Goal: Information Seeking & Learning: Learn about a topic

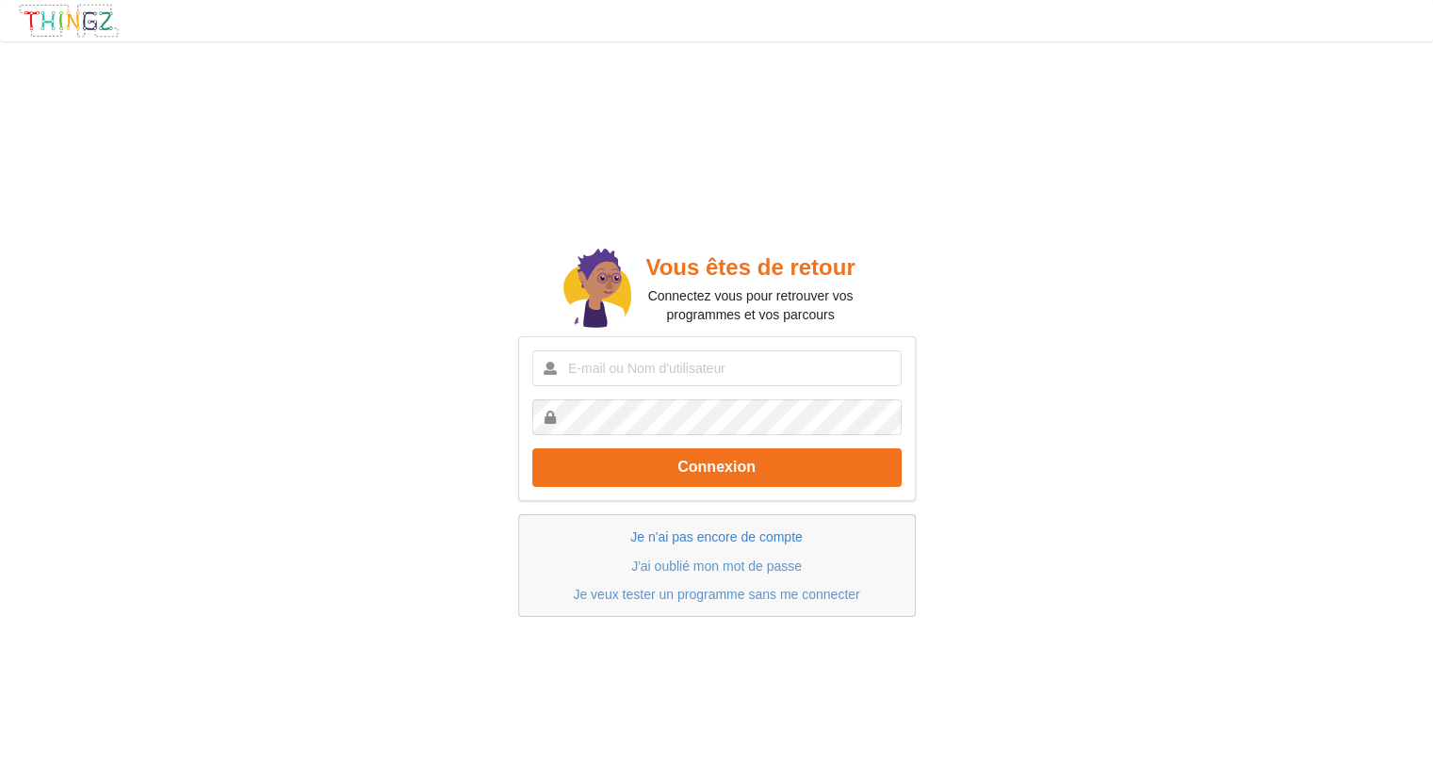
click at [709, 539] on link "Je n'ai pas encore de compte" at bounding box center [715, 537] width 171 height 15
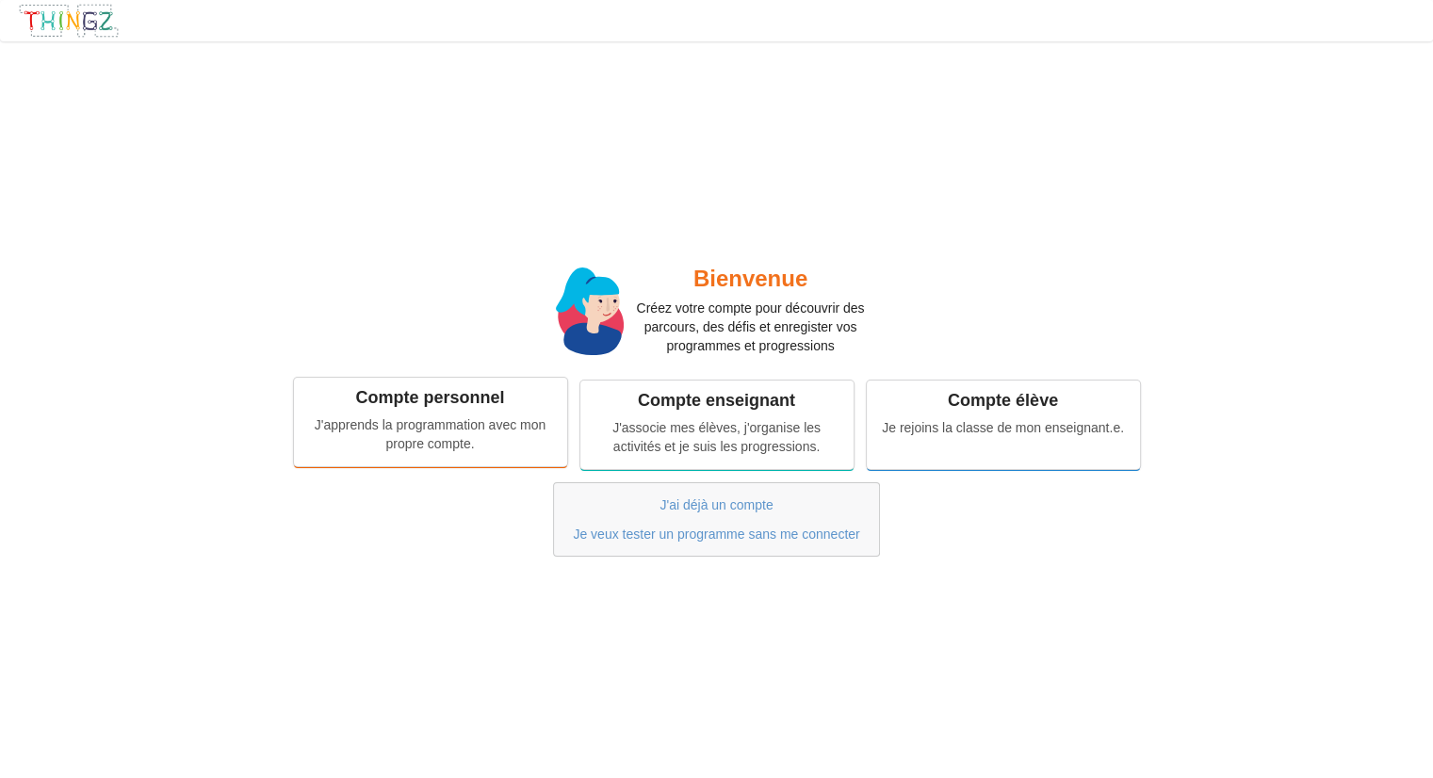
click at [468, 422] on div "J'apprends la programmation avec mon propre compte." at bounding box center [430, 435] width 247 height 38
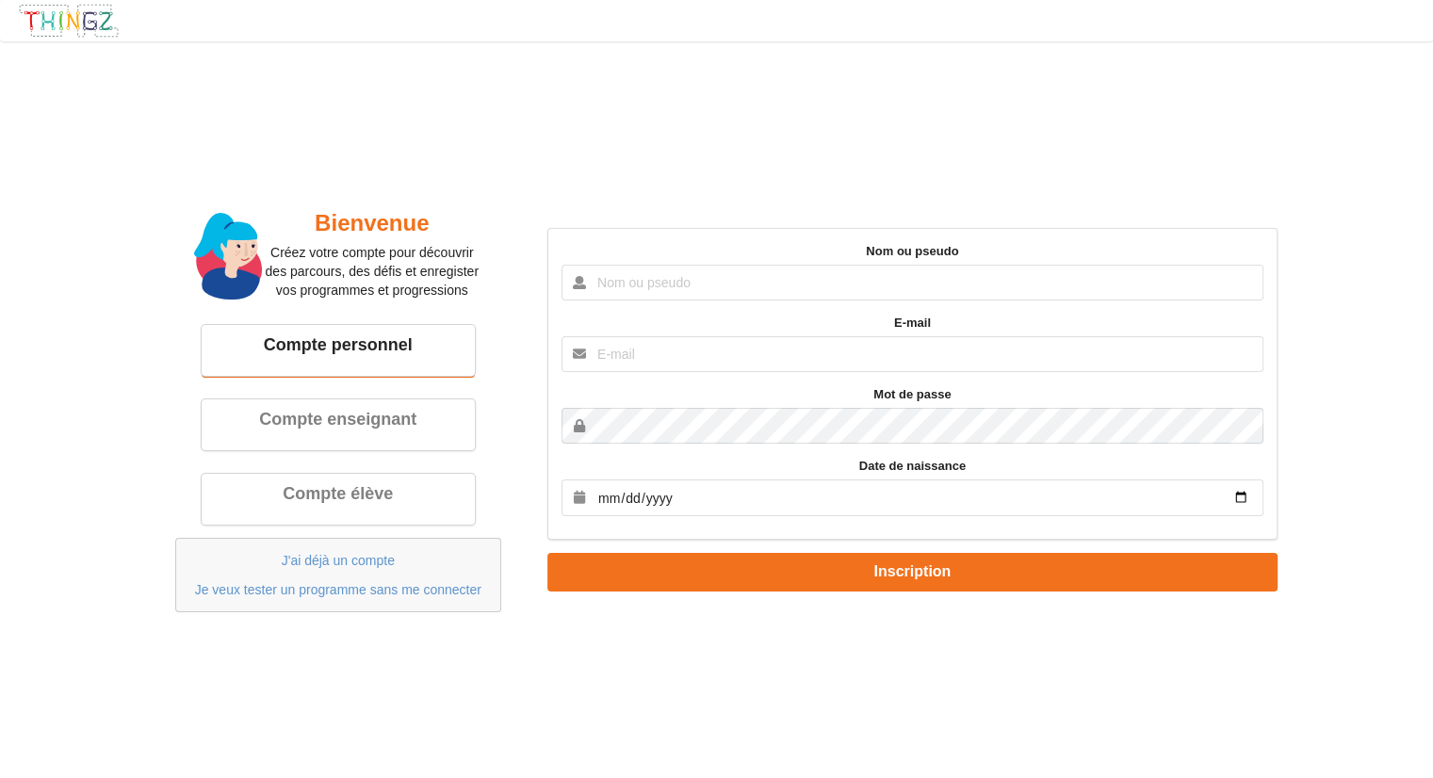
click at [727, 281] on input "text" at bounding box center [913, 283] width 702 height 36
click at [856, 361] on input "text" at bounding box center [913, 354] width 702 height 36
click at [825, 363] on input "[EMAIL_ADDRESS][DOMAIN_NAME]" at bounding box center [913, 354] width 702 height 36
type input "y"
type input "Y"
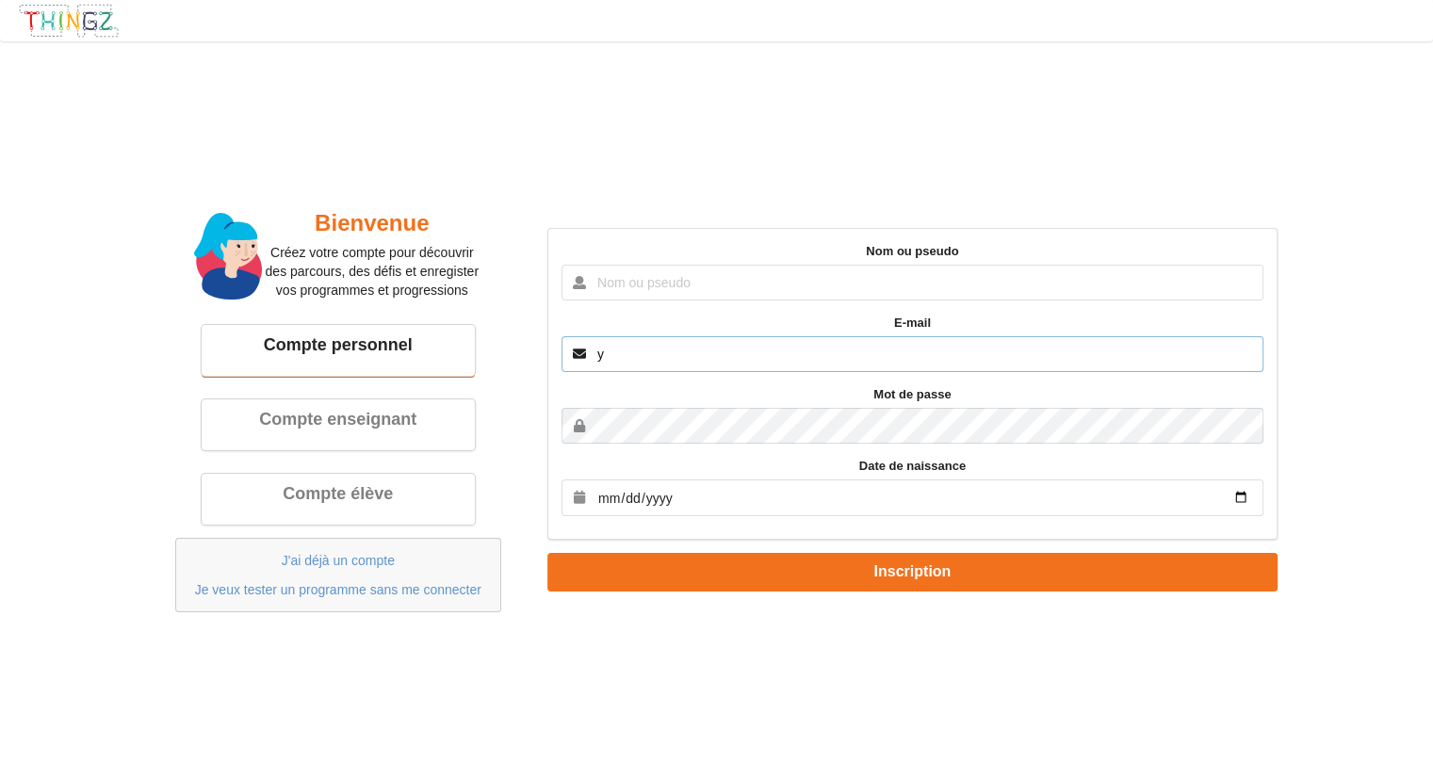
type input "[EMAIL_ADDRESS][DOMAIN_NAME]"
click at [863, 498] on input "date" at bounding box center [913, 498] width 702 height 37
click at [616, 498] on input "date" at bounding box center [913, 498] width 702 height 37
click at [604, 495] on input "date" at bounding box center [913, 498] width 702 height 37
type input "1998-08-13"
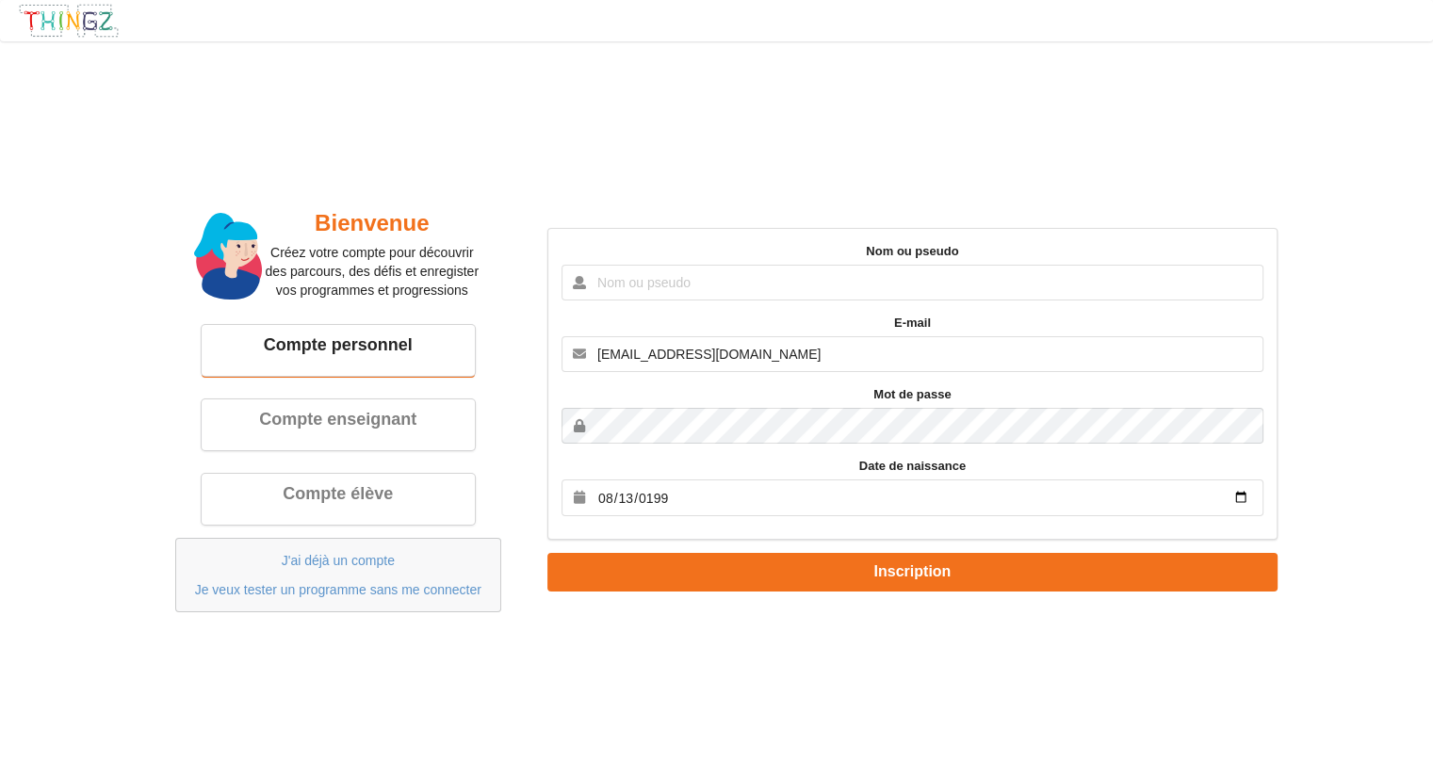
click at [671, 728] on div "Bienvenue Créez votre compte pour découvrir des parcours, des défis et enregist…" at bounding box center [717, 409] width 1460 height 763
click at [705, 291] on input "text" at bounding box center [913, 283] width 702 height 36
type input "Yohann_filser"
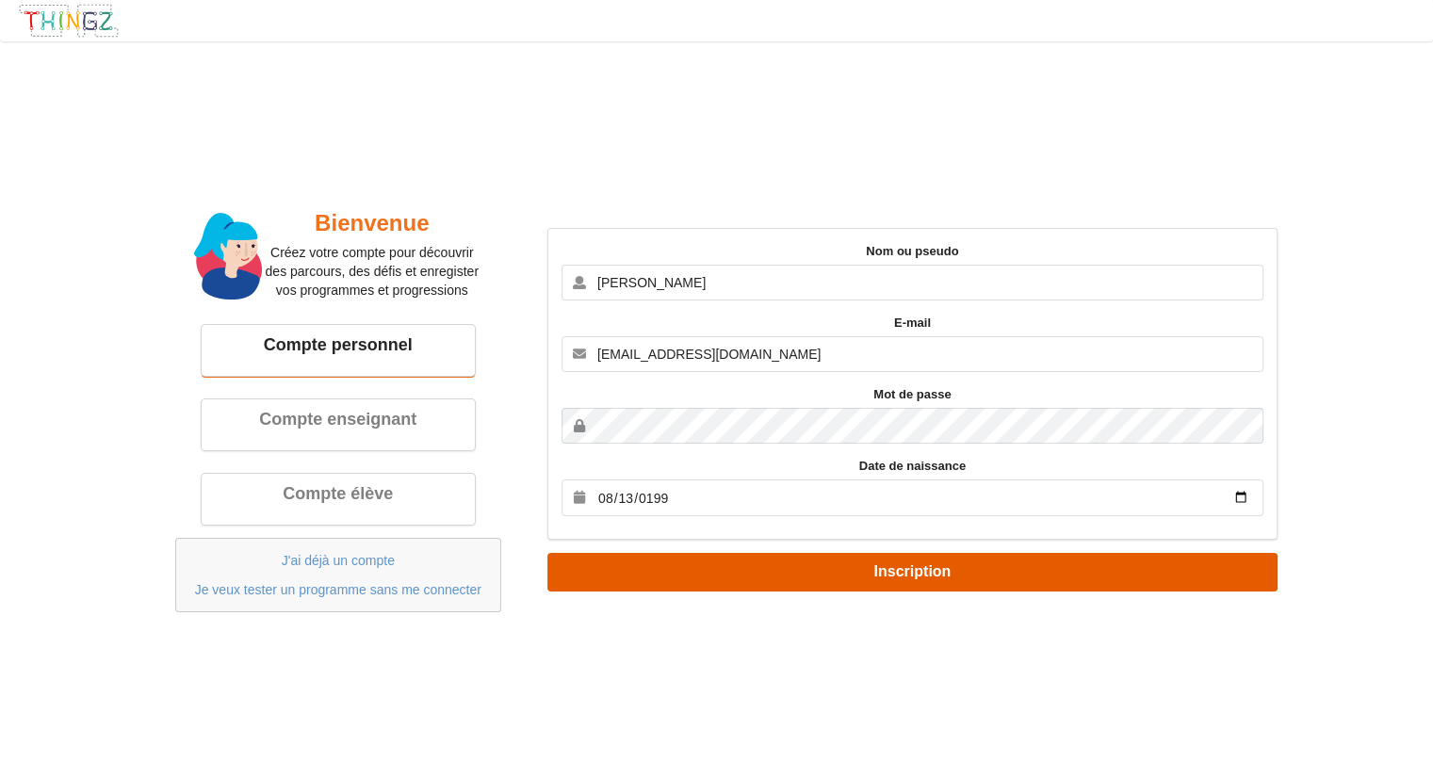
click at [768, 572] on button "Inscription" at bounding box center [912, 572] width 730 height 39
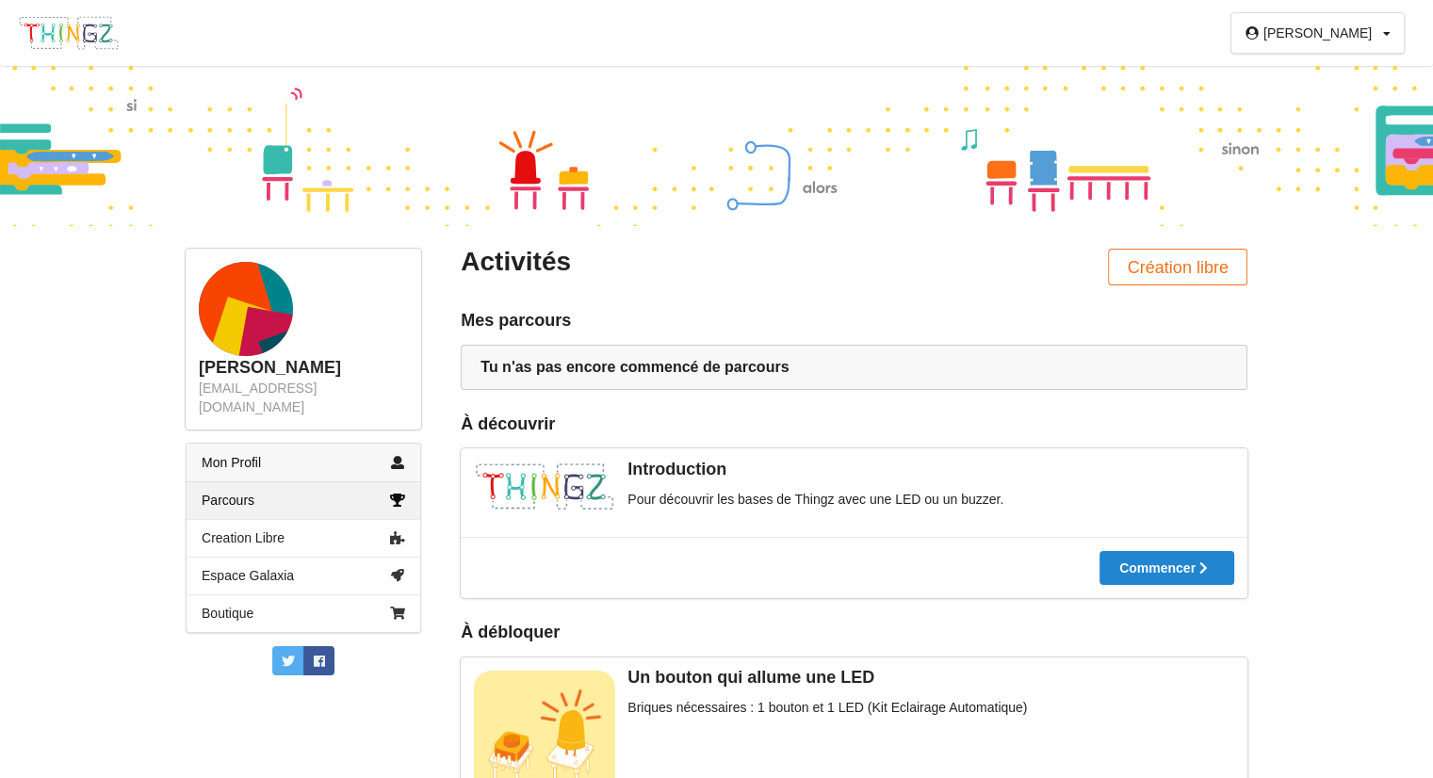
click at [332, 449] on link "Mon Profil" at bounding box center [304, 463] width 234 height 38
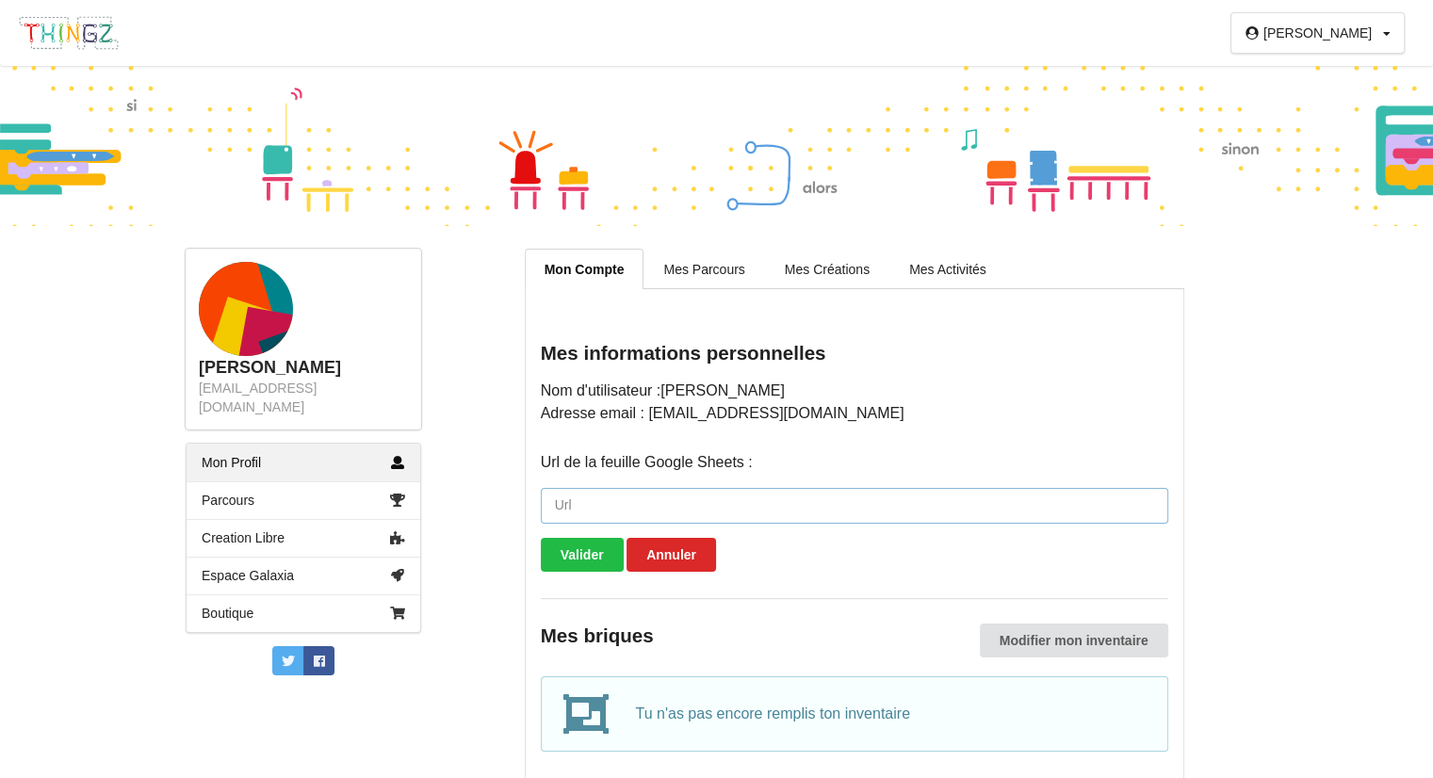
click at [591, 515] on input "url" at bounding box center [855, 506] width 628 height 36
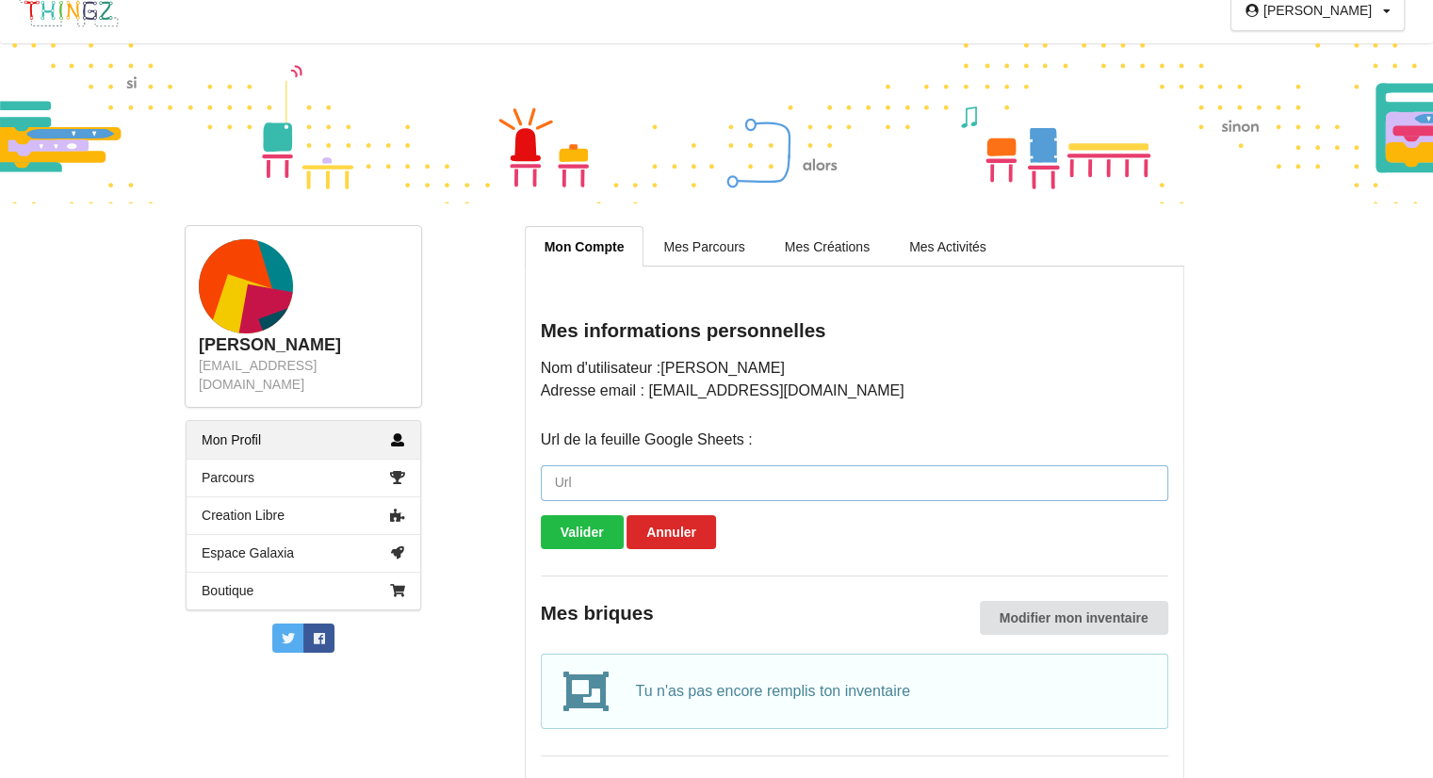
scroll to position [57, 0]
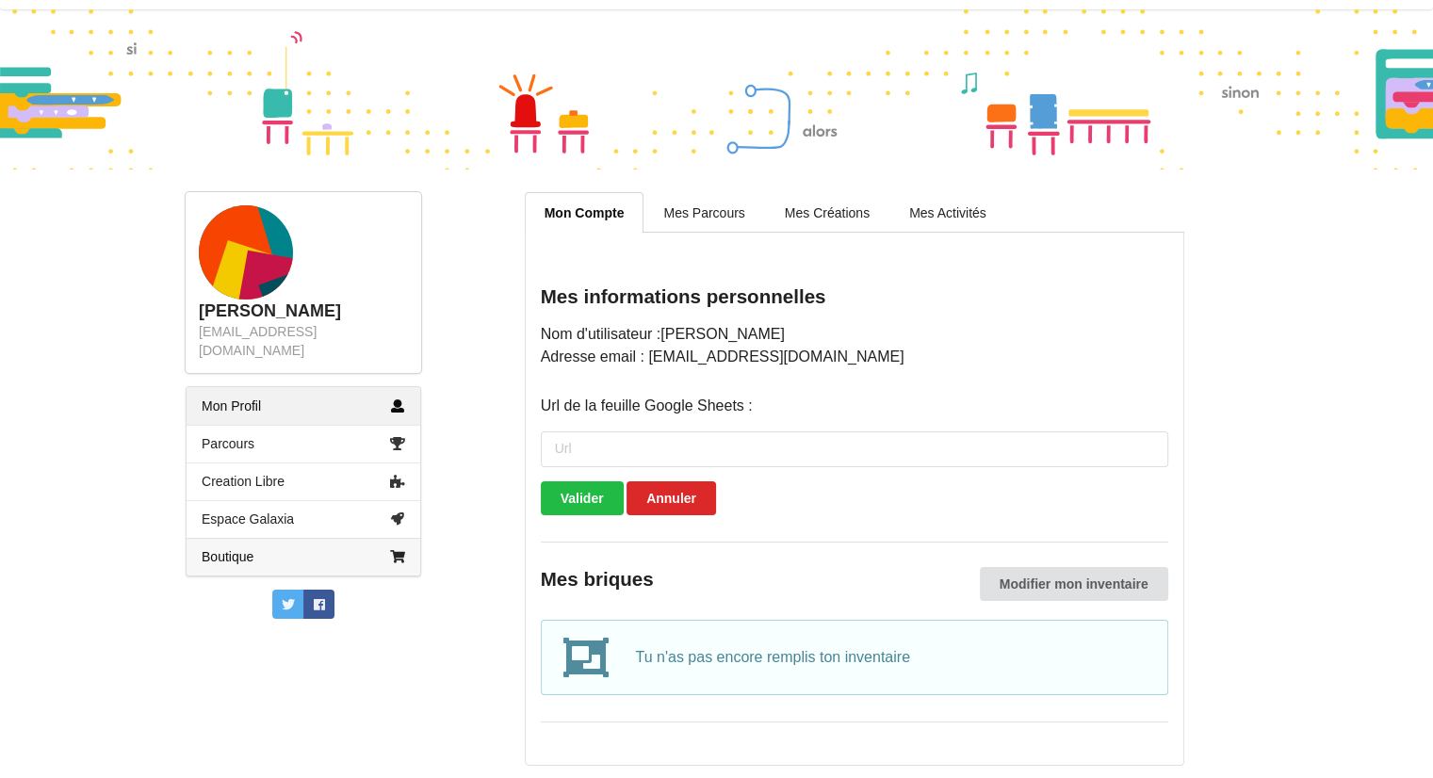
click at [321, 544] on link "Boutique" at bounding box center [304, 557] width 234 height 38
click at [285, 500] on link "Espace Galaxia" at bounding box center [304, 519] width 234 height 38
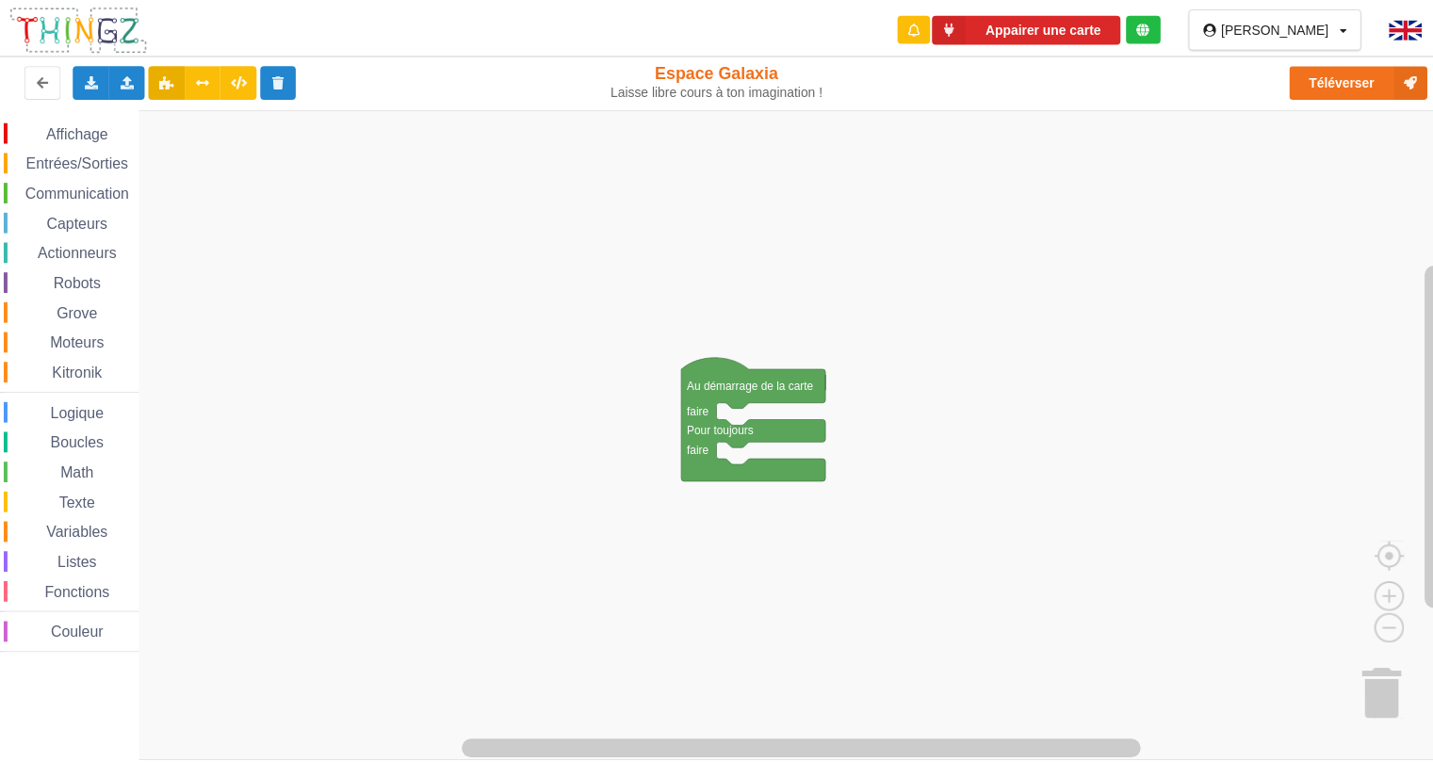
scroll to position [57, 0]
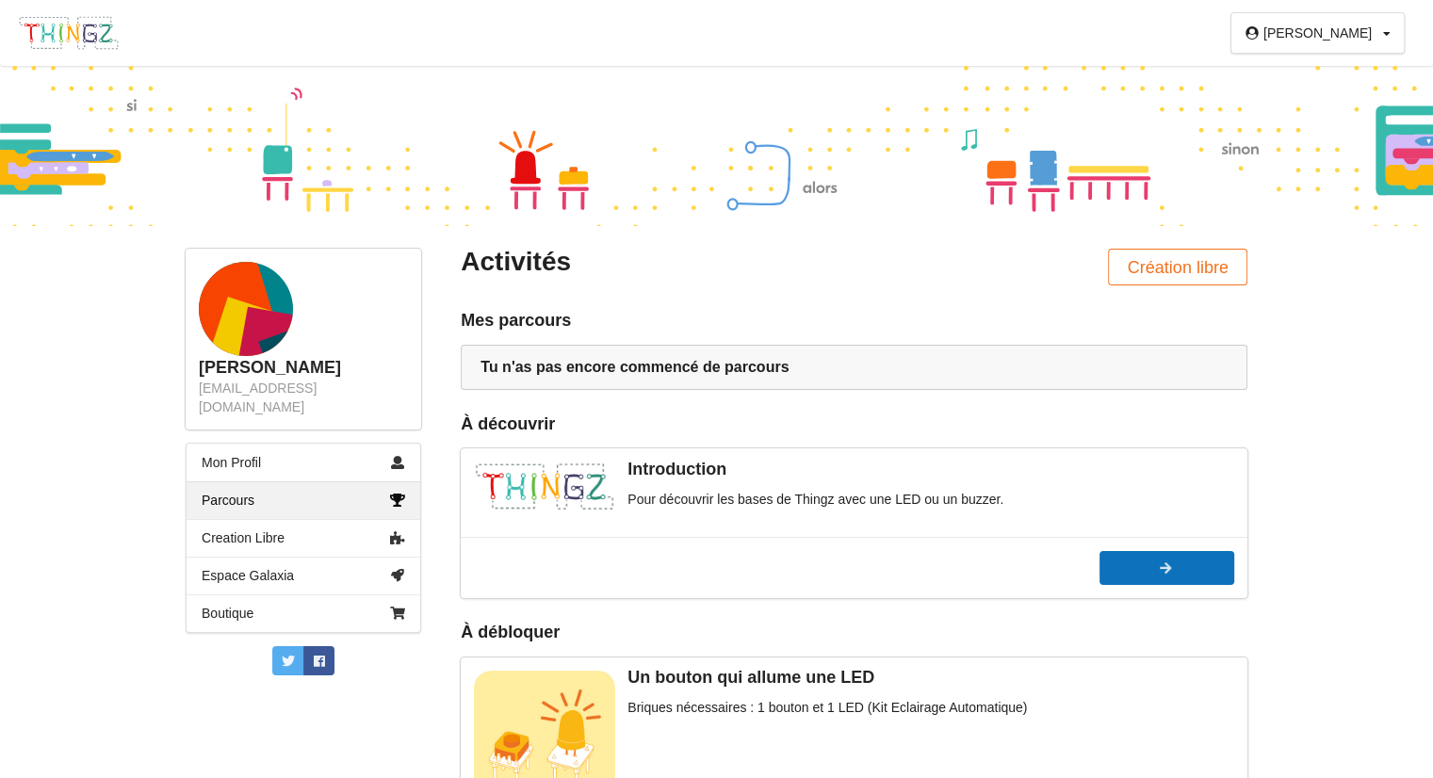
click at [1138, 578] on button "Commencer" at bounding box center [1167, 568] width 135 height 34
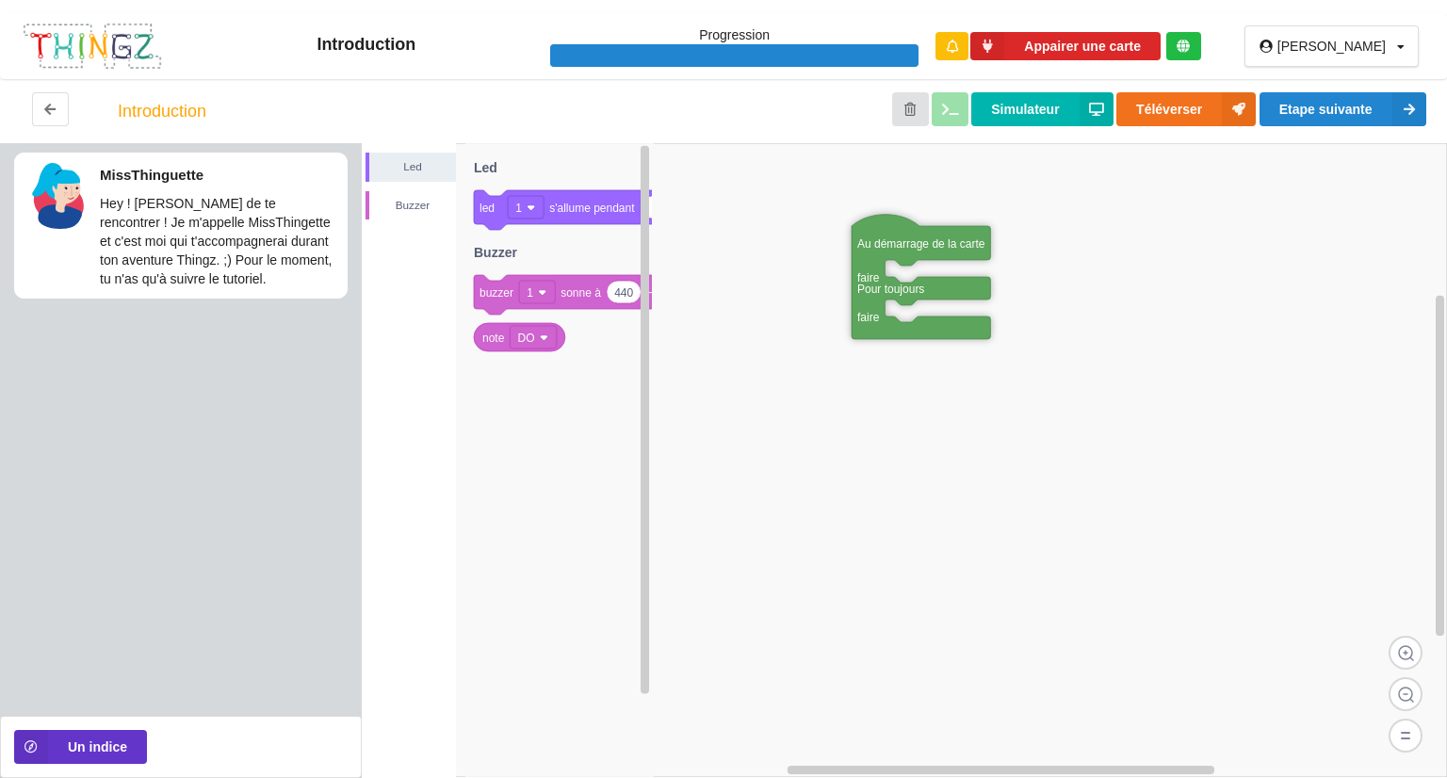
drag, startPoint x: 1102, startPoint y: 404, endPoint x: 893, endPoint y: 249, distance: 260.6
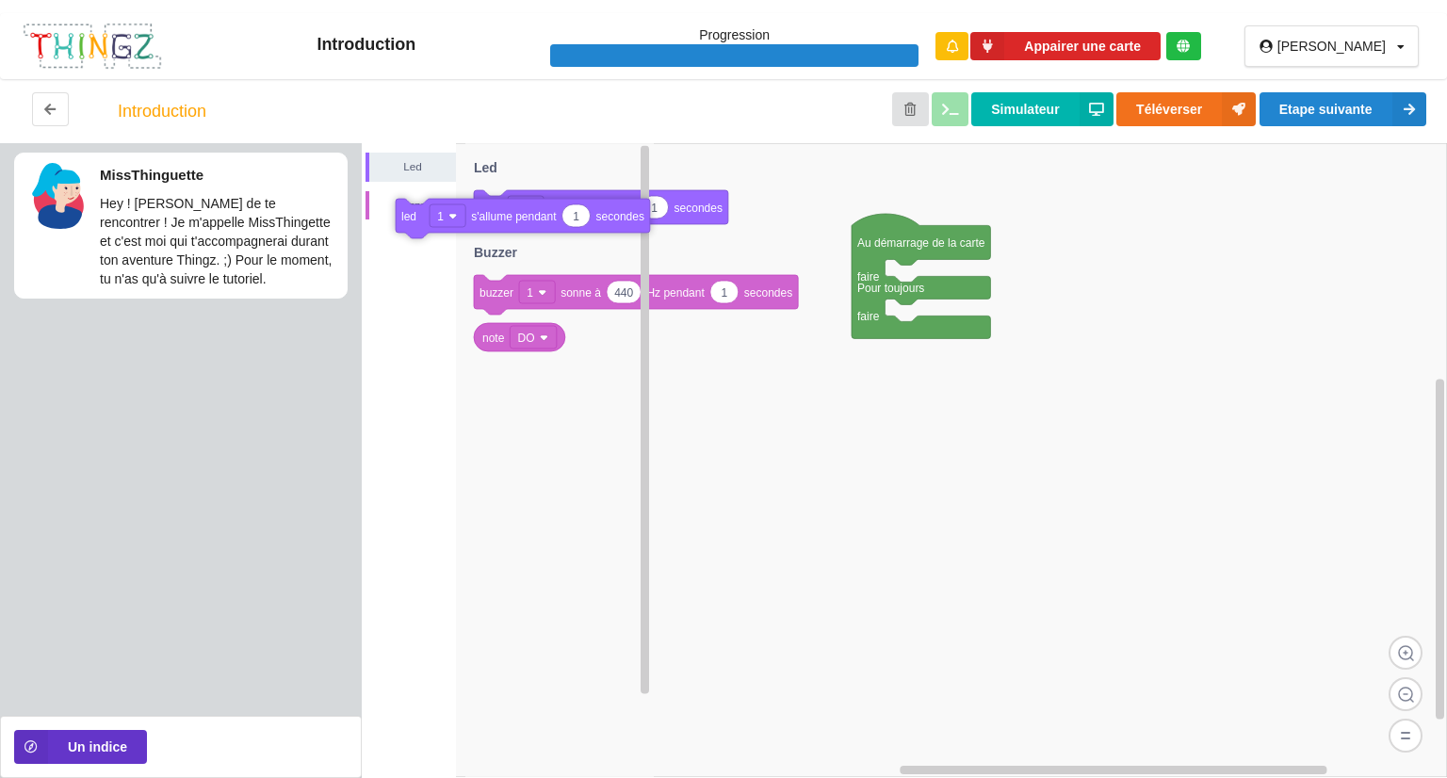
drag, startPoint x: 556, startPoint y: 215, endPoint x: 481, endPoint y: 226, distance: 75.3
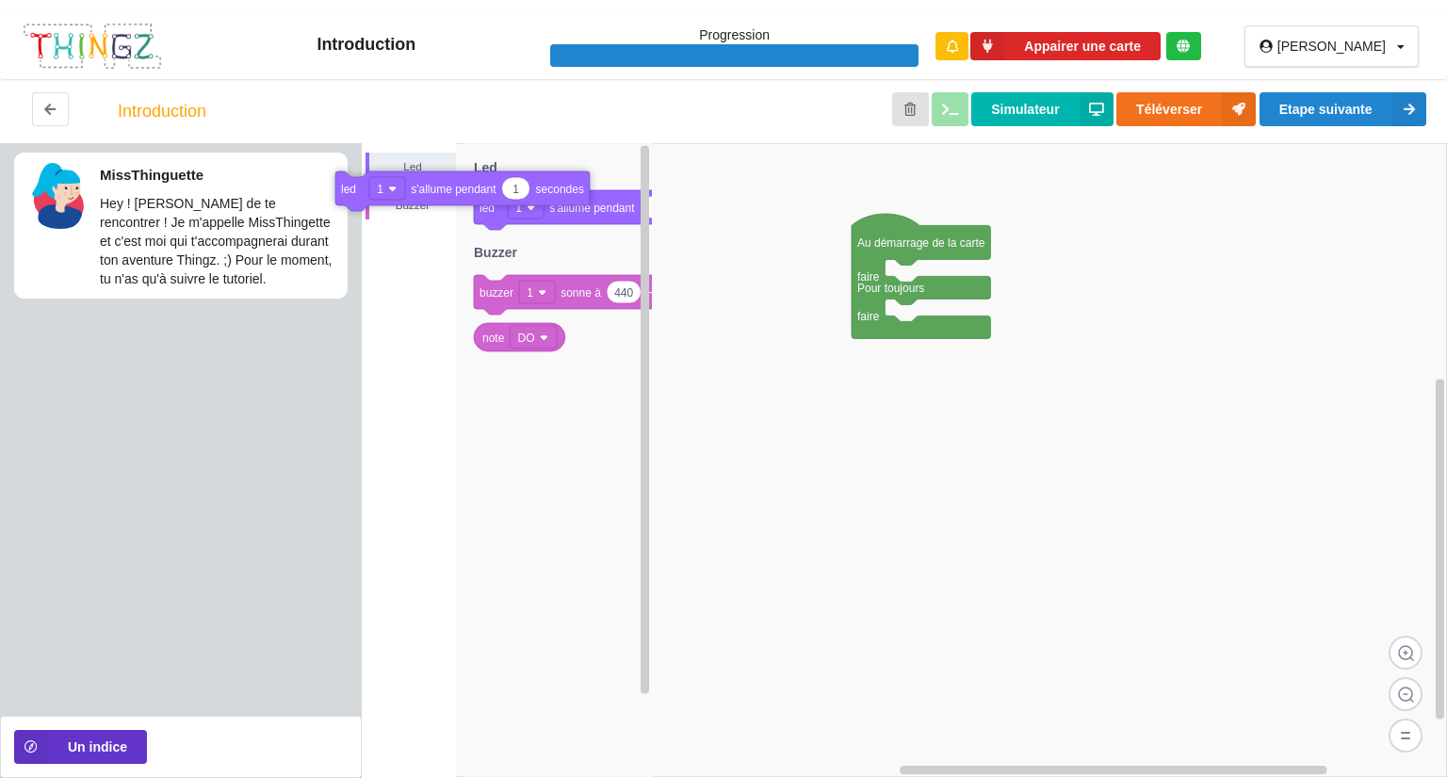
drag, startPoint x: 564, startPoint y: 223, endPoint x: 426, endPoint y: 204, distance: 139.8
click at [413, 215] on div "Buzzer" at bounding box center [411, 205] width 90 height 29
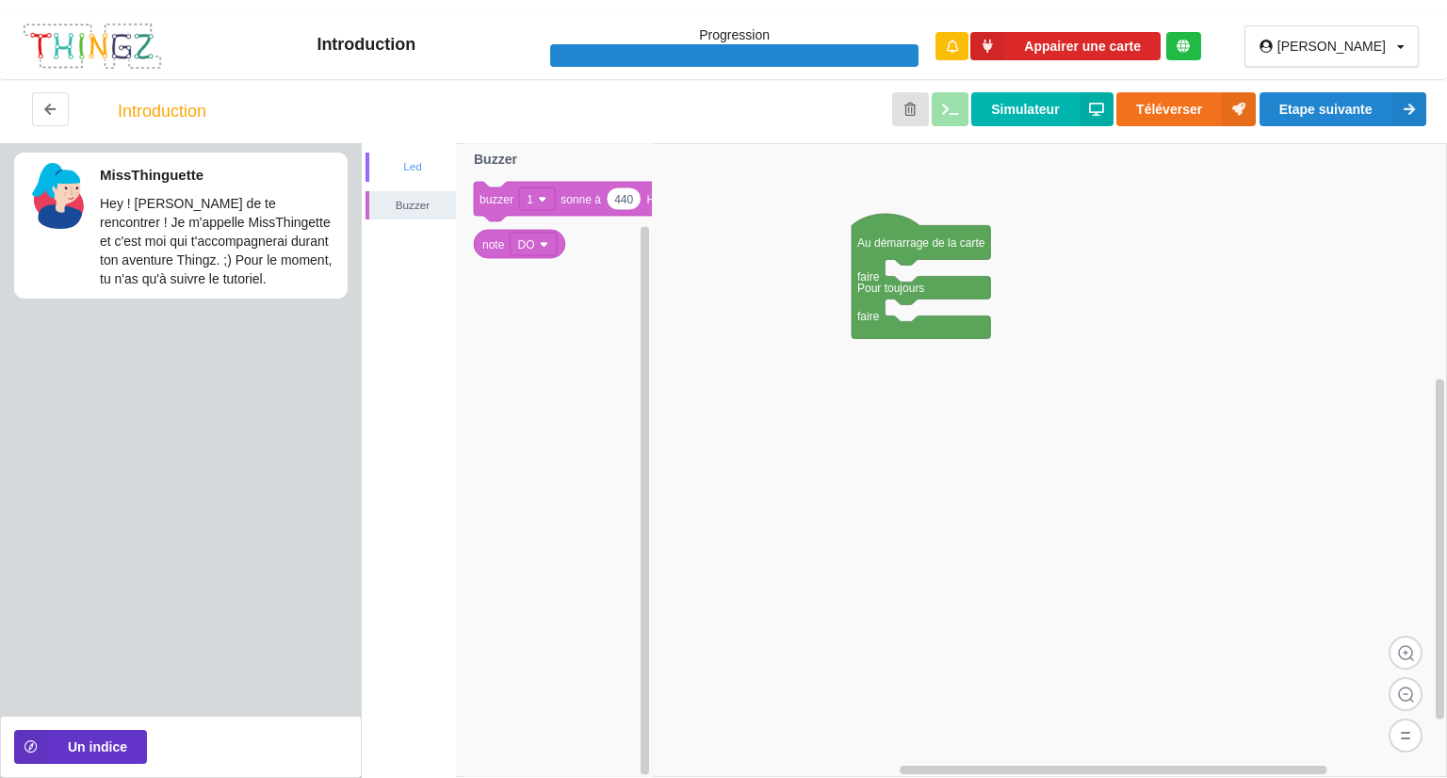
click at [408, 163] on div "Led" at bounding box center [412, 166] width 87 height 19
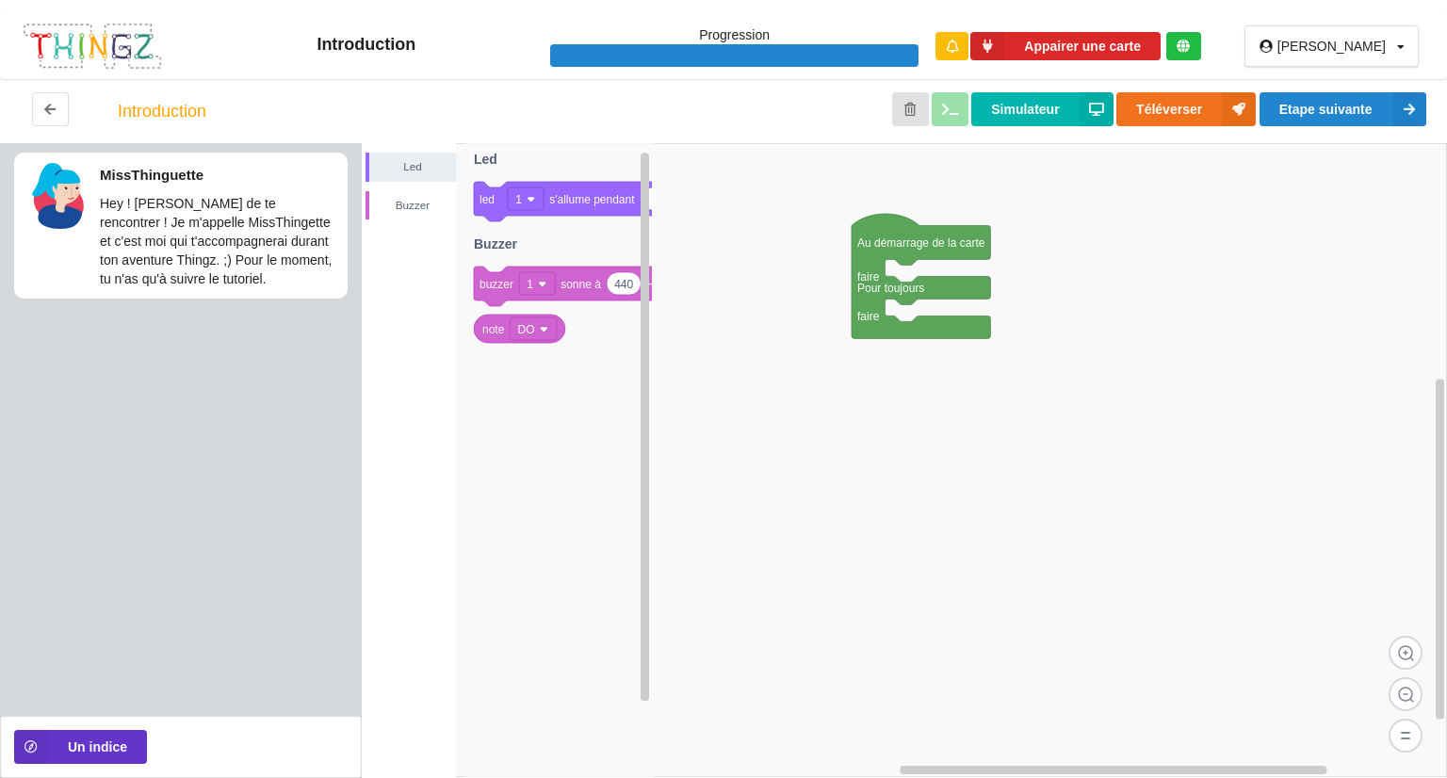
drag, startPoint x: 532, startPoint y: 286, endPoint x: 818, endPoint y: 281, distance: 285.6
click at [579, 187] on icon at bounding box center [601, 202] width 254 height 40
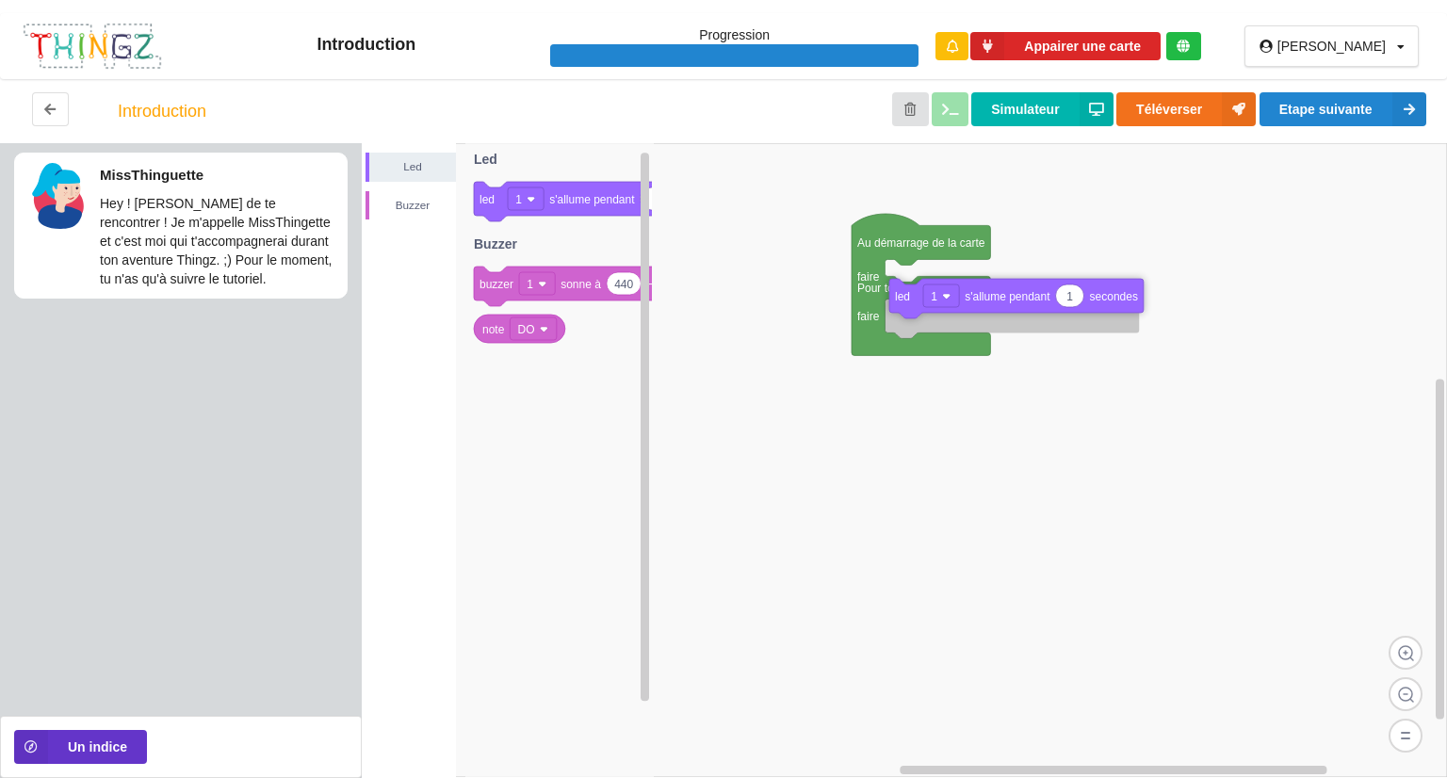
drag, startPoint x: 571, startPoint y: 213, endPoint x: 987, endPoint y: 308, distance: 426.3
click at [987, 308] on div "Led Buzzer Au démarrage de la carte faire Pour toujours faire 1 led 1 s'allume …" at bounding box center [904, 460] width 1085 height 635
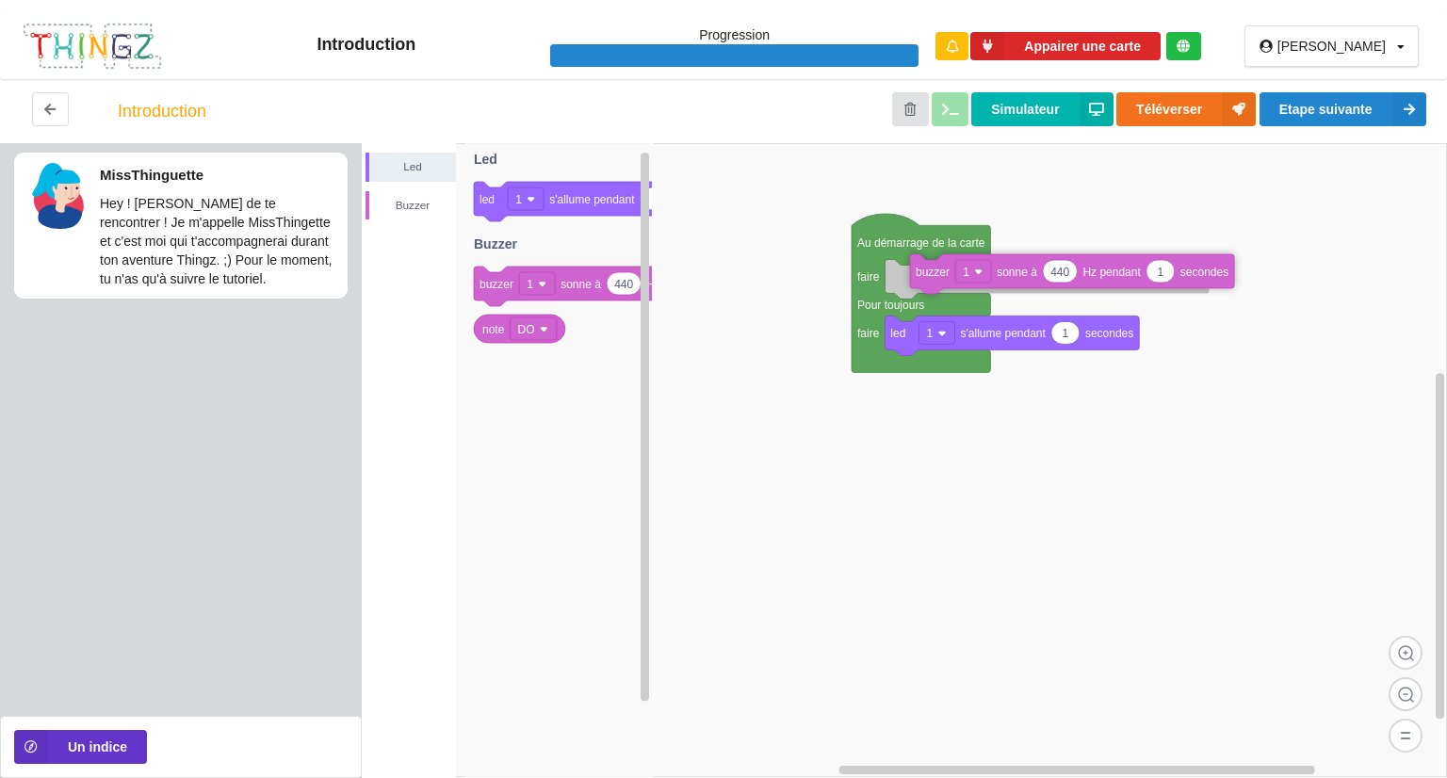
drag, startPoint x: 562, startPoint y: 275, endPoint x: 991, endPoint y: 267, distance: 429.7
click at [991, 267] on div "Led Buzzer Au démarrage de la carte faire Pour toujours faire 1 led 1 s'allume …" at bounding box center [904, 460] width 1085 height 635
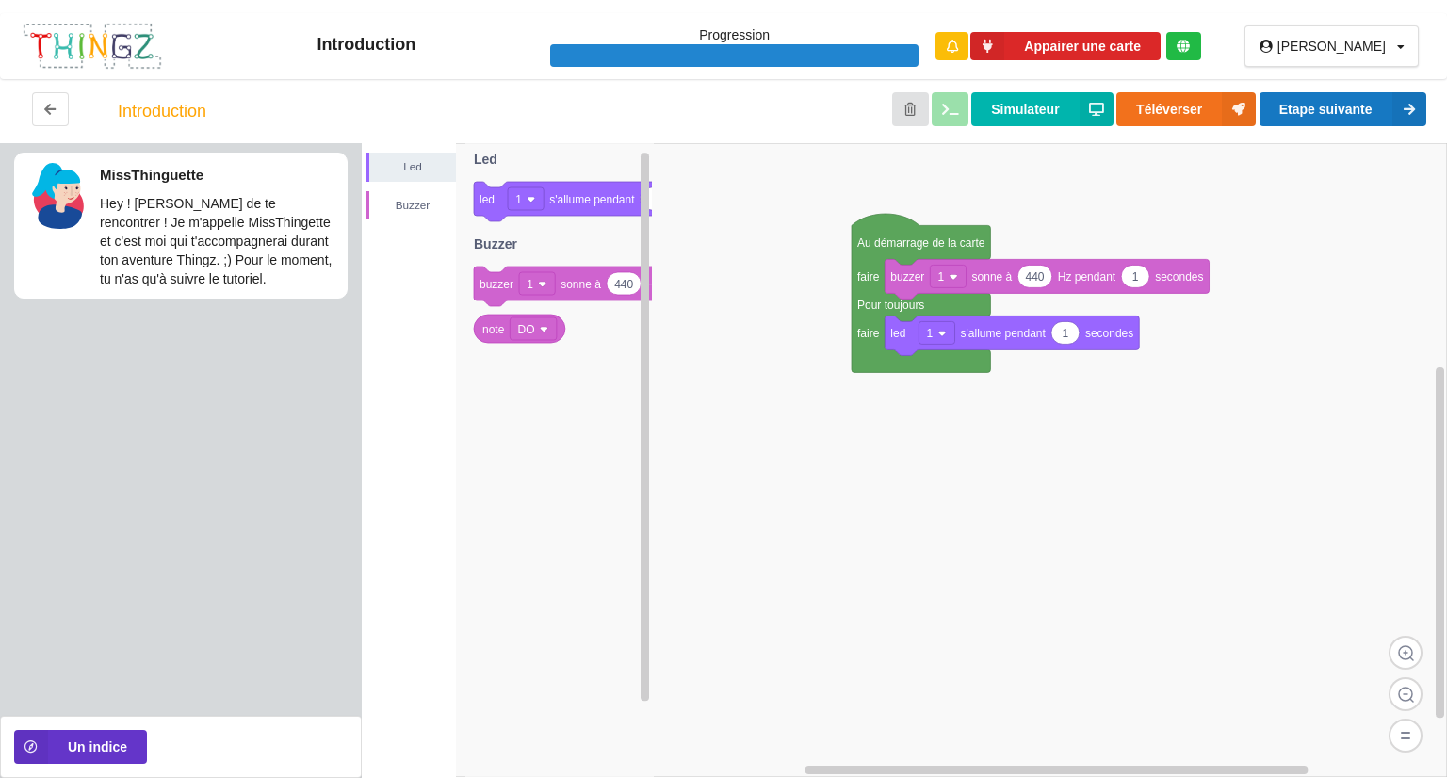
click at [1365, 112] on button "Etape suivante" at bounding box center [1343, 109] width 167 height 34
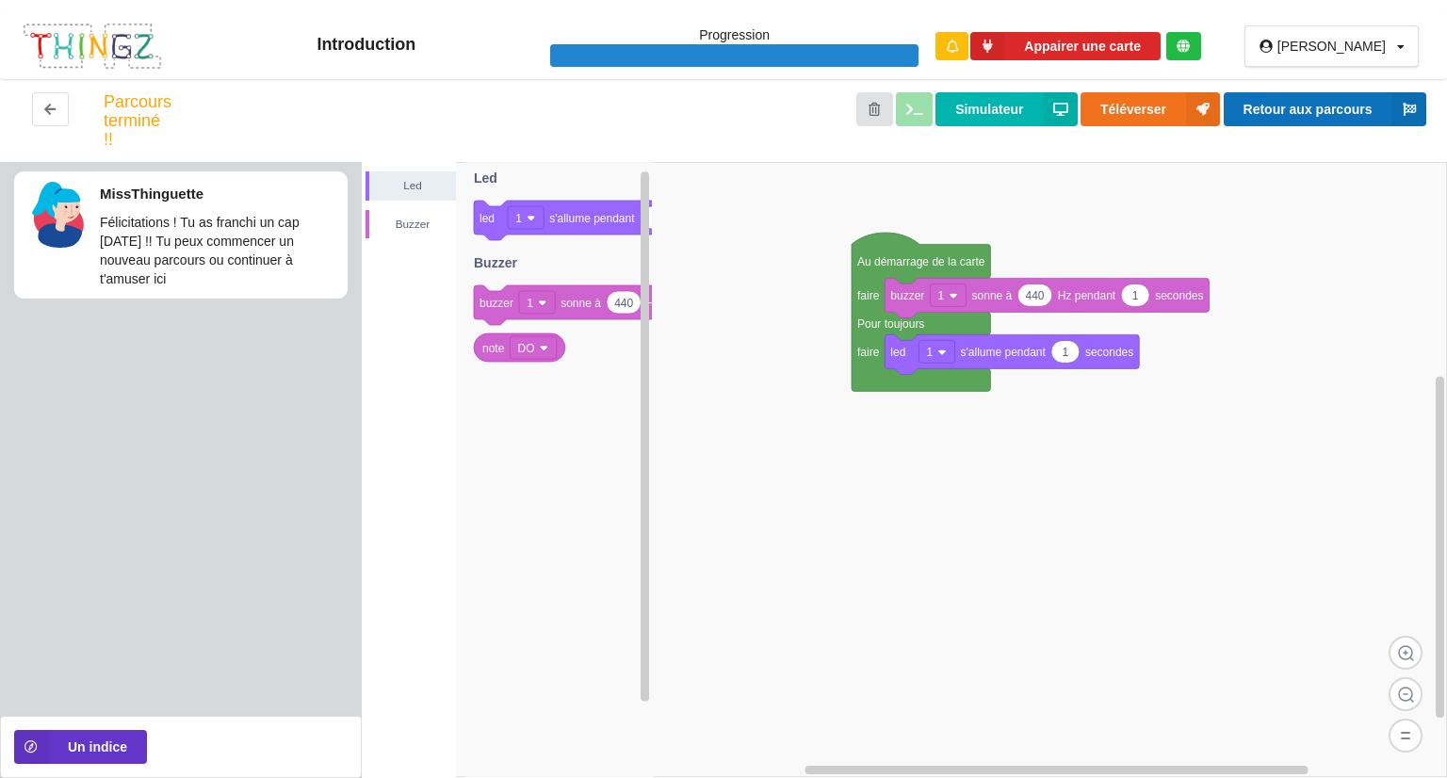
click at [1270, 103] on button "Retour aux parcours" at bounding box center [1325, 109] width 203 height 34
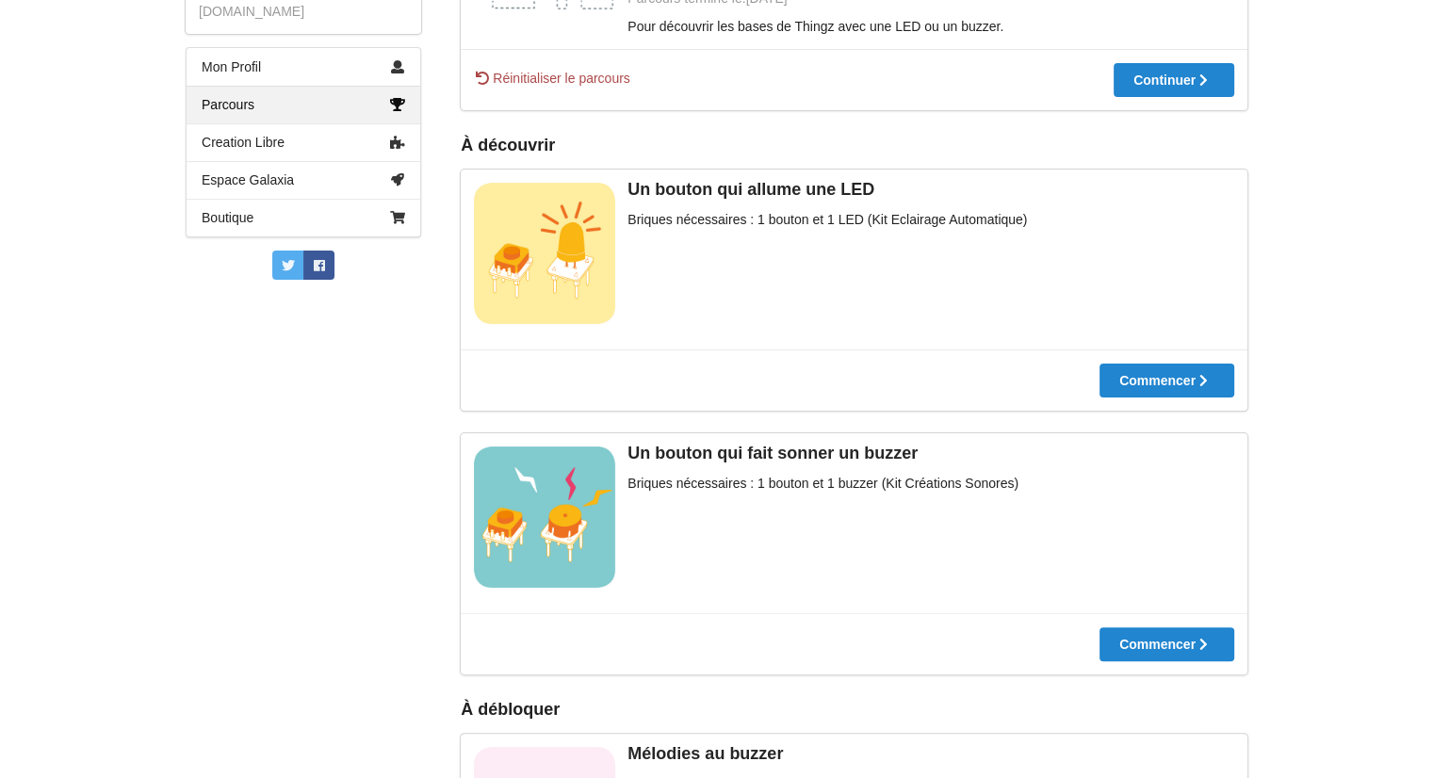
scroll to position [416, 0]
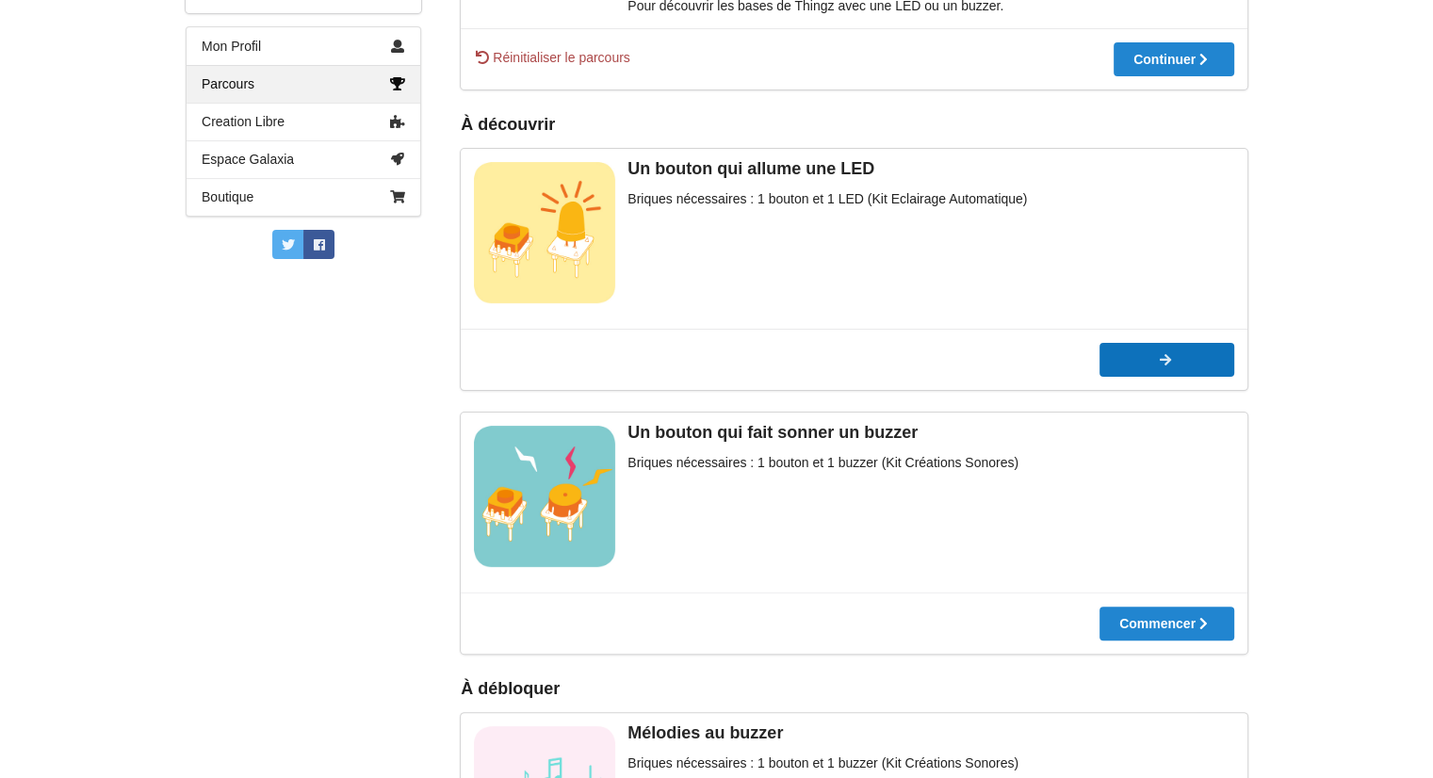
click at [1179, 349] on button "Commencer" at bounding box center [1167, 360] width 135 height 34
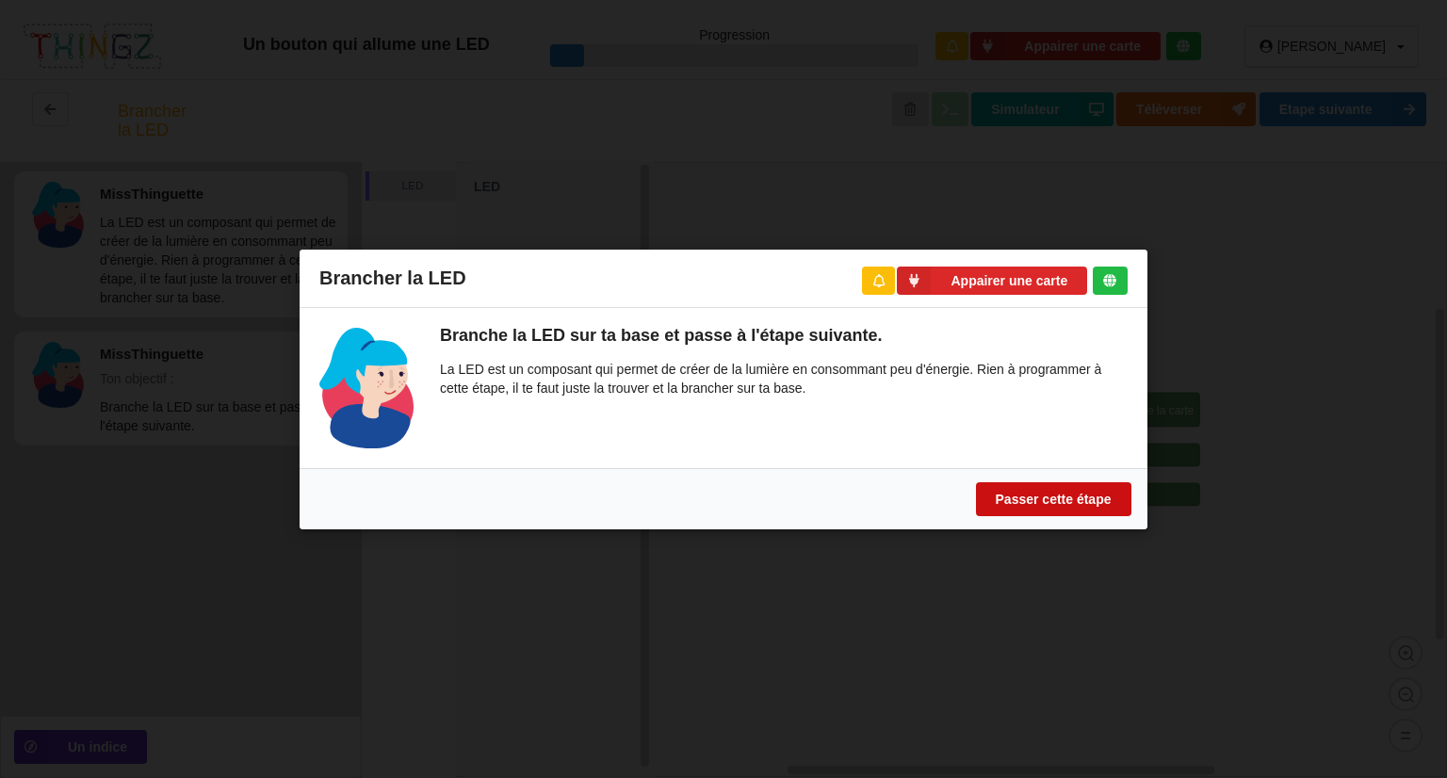
click at [1072, 495] on button "Passer cette étape" at bounding box center [1053, 498] width 155 height 34
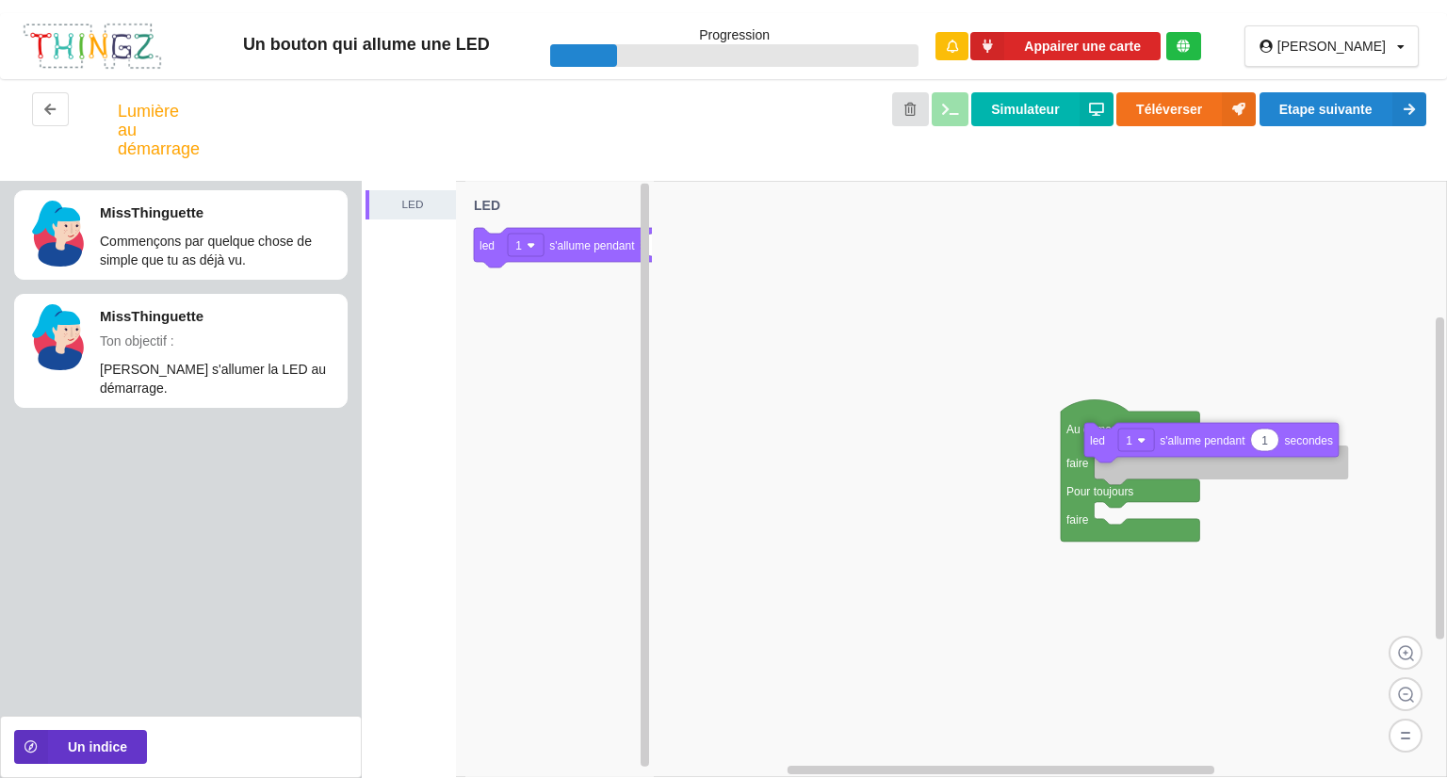
drag, startPoint x: 573, startPoint y: 246, endPoint x: 1182, endPoint y: 444, distance: 640.0
click at [1182, 444] on div "LED Au démarrage de la carte faire Pour toujours faire 1 led 1 s'allume pendant…" at bounding box center [904, 479] width 1085 height 597
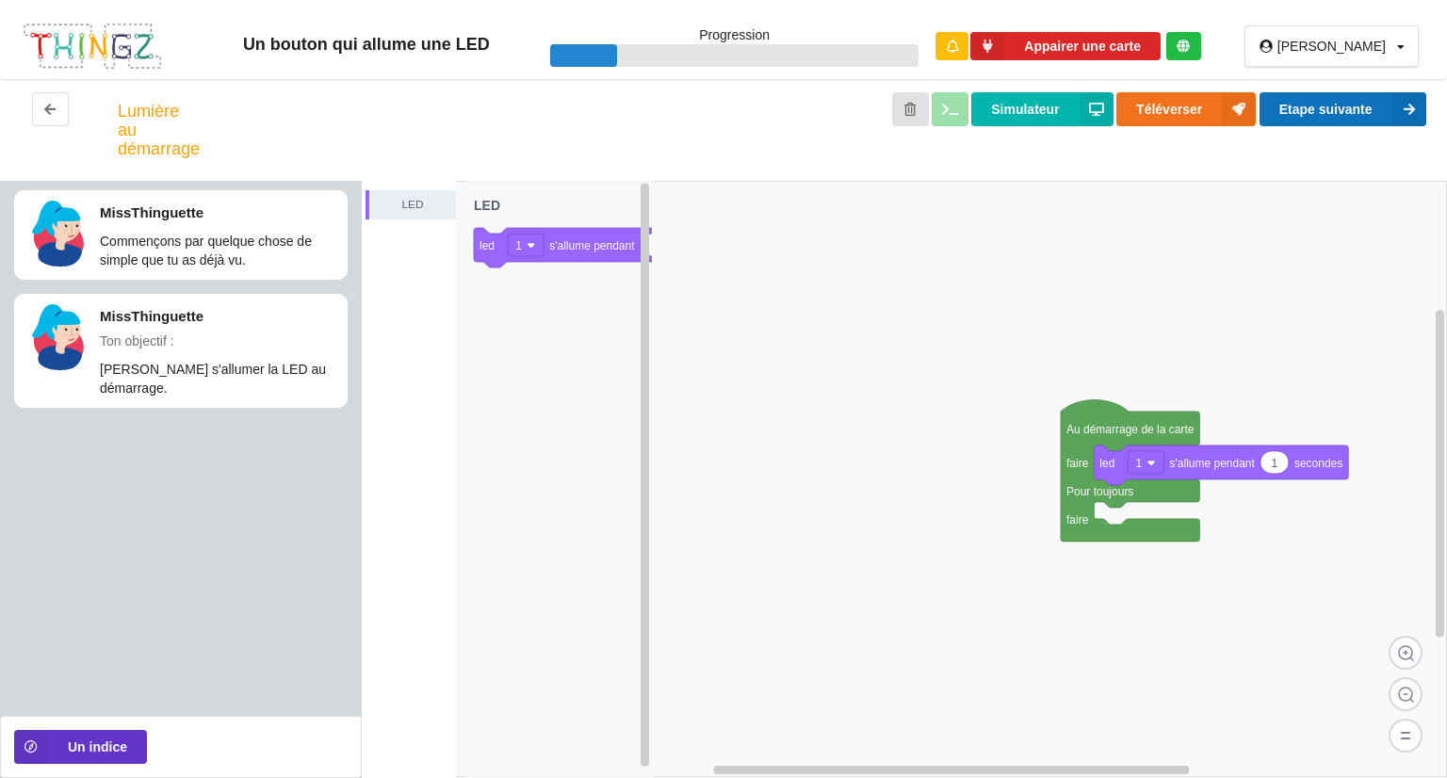
click at [1306, 92] on button "Etape suivante" at bounding box center [1343, 109] width 167 height 34
type input "5"
click at [1372, 99] on button "Etape suivante" at bounding box center [1343, 109] width 167 height 34
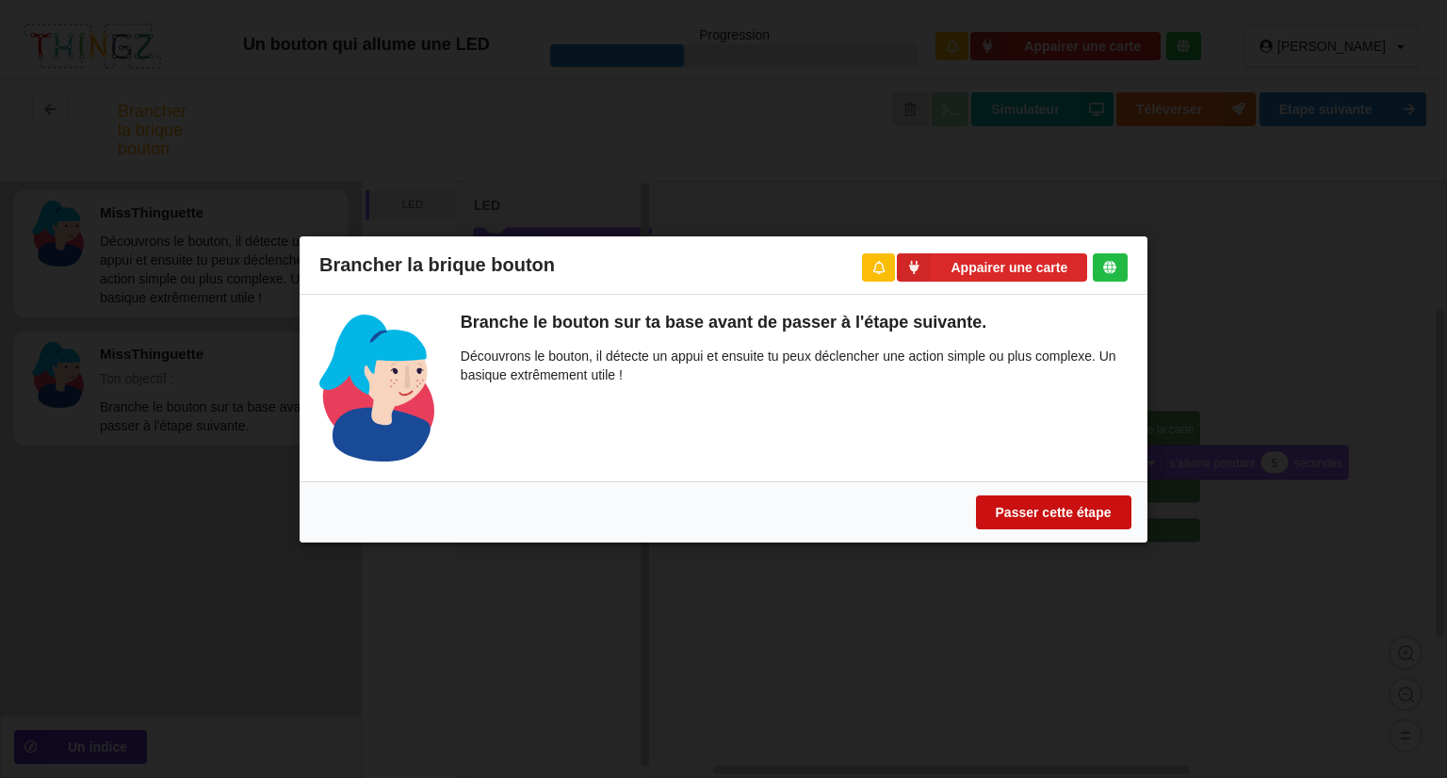
click at [1032, 505] on button "Passer cette étape" at bounding box center [1053, 512] width 155 height 34
click at [1033, 505] on button "Passer cette étape" at bounding box center [1053, 512] width 155 height 34
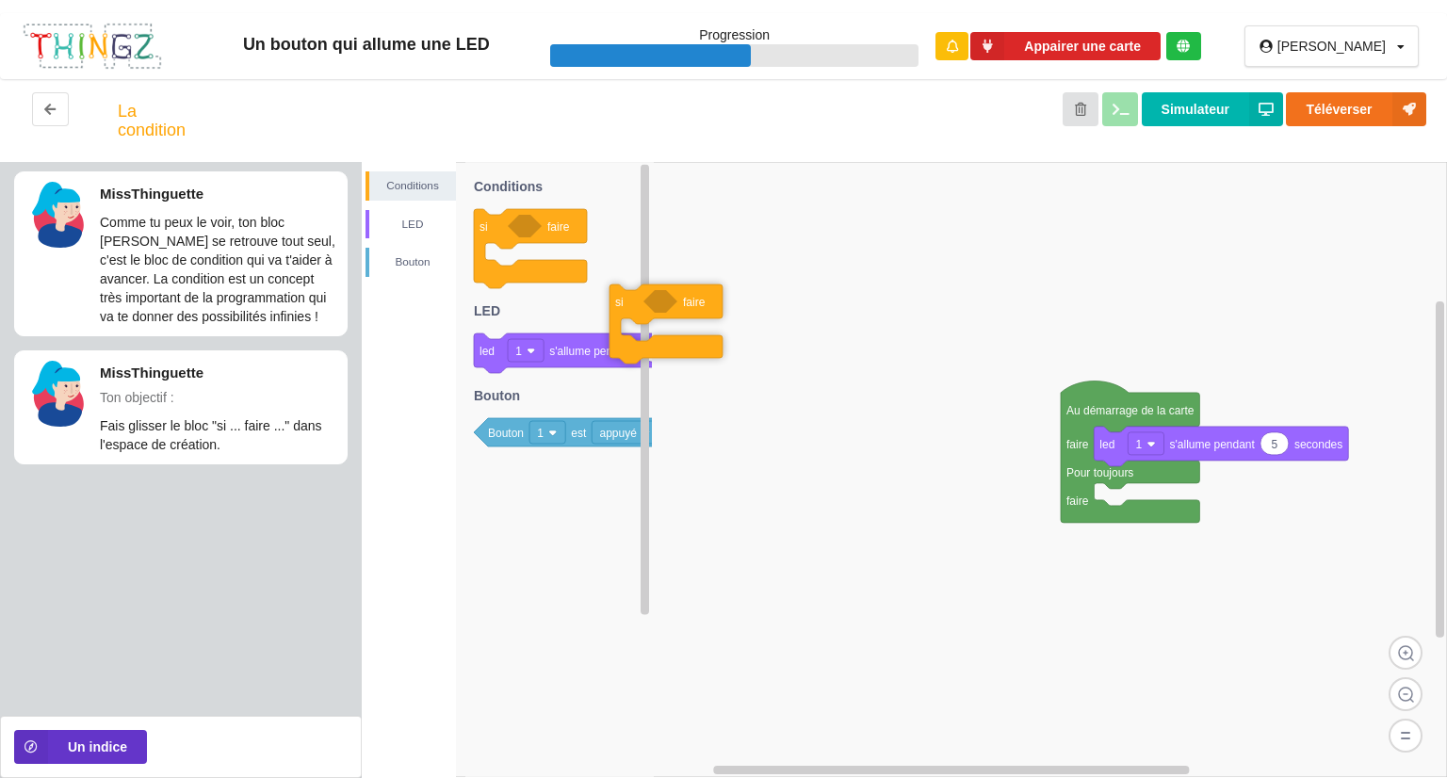
drag, startPoint x: 506, startPoint y: 230, endPoint x: 750, endPoint y: 334, distance: 265.5
click at [750, 334] on div "Conditions LED Bouton Au démarrage de la carte faire Pour toujours faire 5 led …" at bounding box center [904, 470] width 1085 height 616
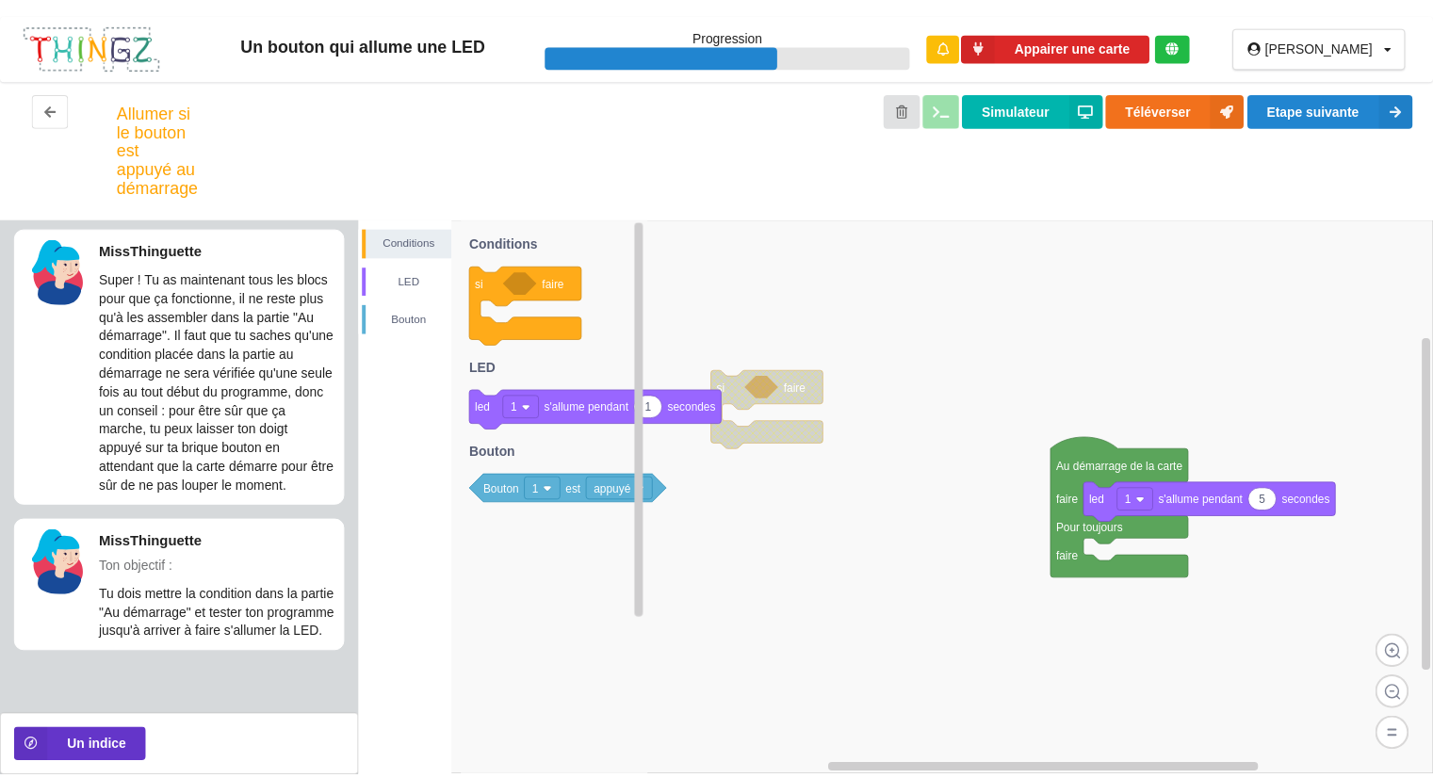
scroll to position [10, 0]
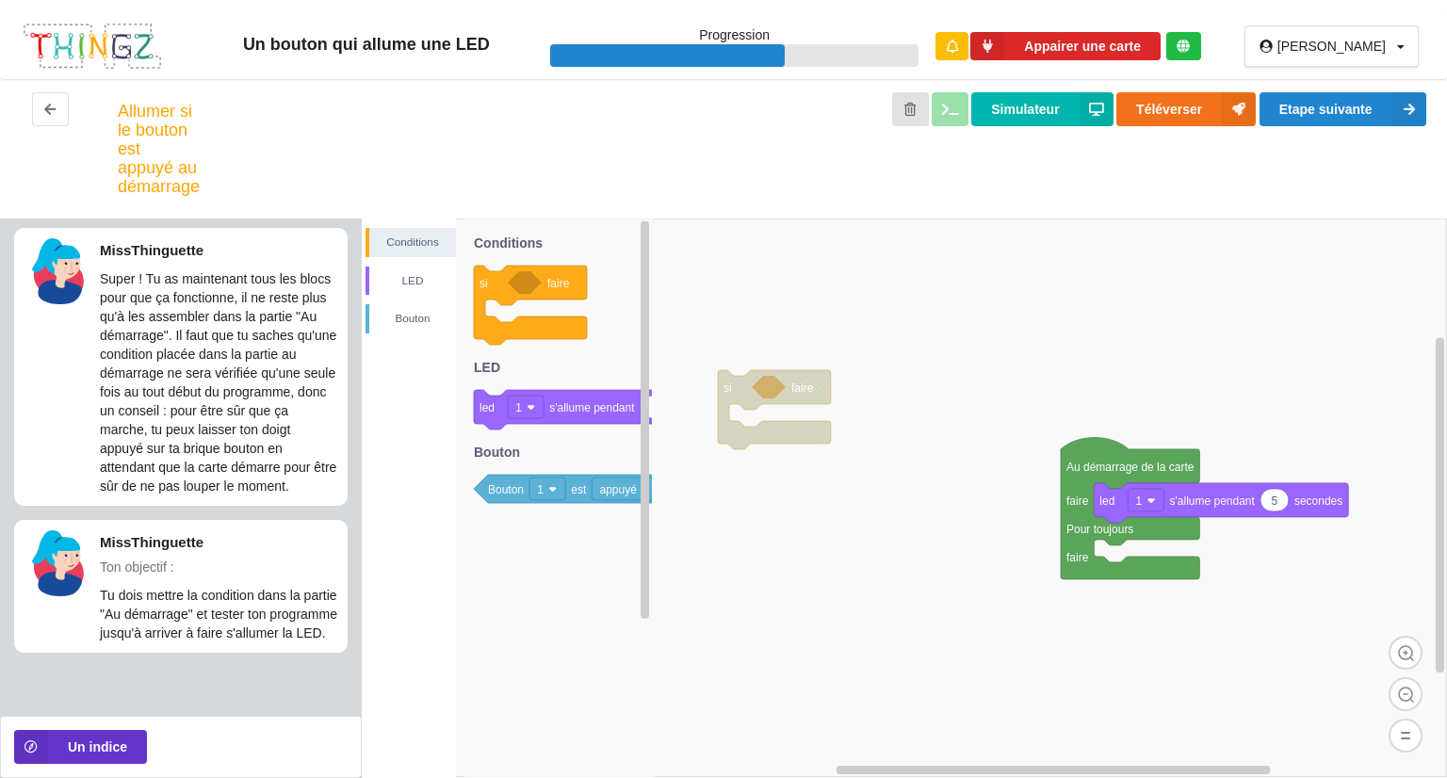
drag, startPoint x: 551, startPoint y: 226, endPoint x: 770, endPoint y: 347, distance: 249.7
click at [770, 347] on div "Conditions LED Bouton Au démarrage de la carte faire Pour toujours faire 5 led …" at bounding box center [904, 499] width 1085 height 560
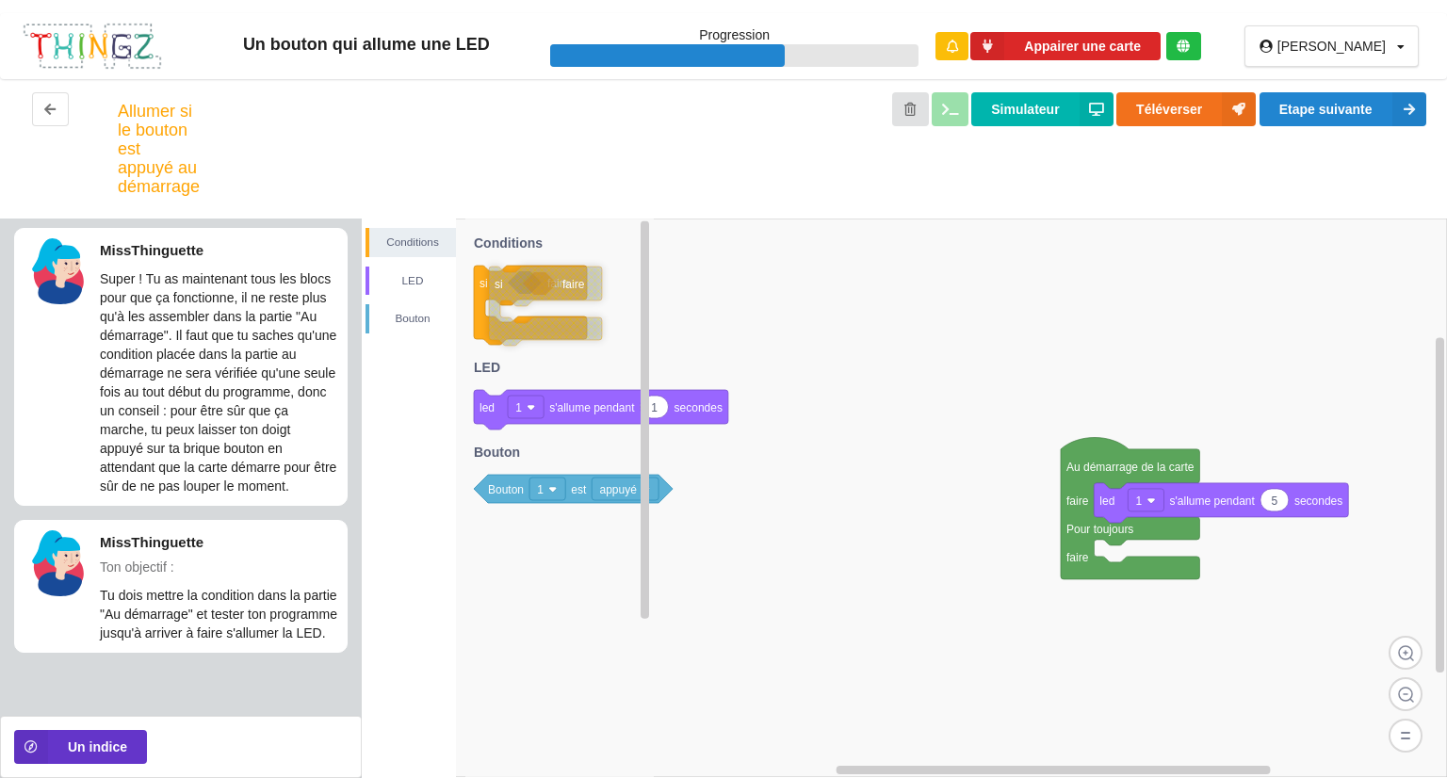
drag, startPoint x: 771, startPoint y: 395, endPoint x: 541, endPoint y: 292, distance: 251.8
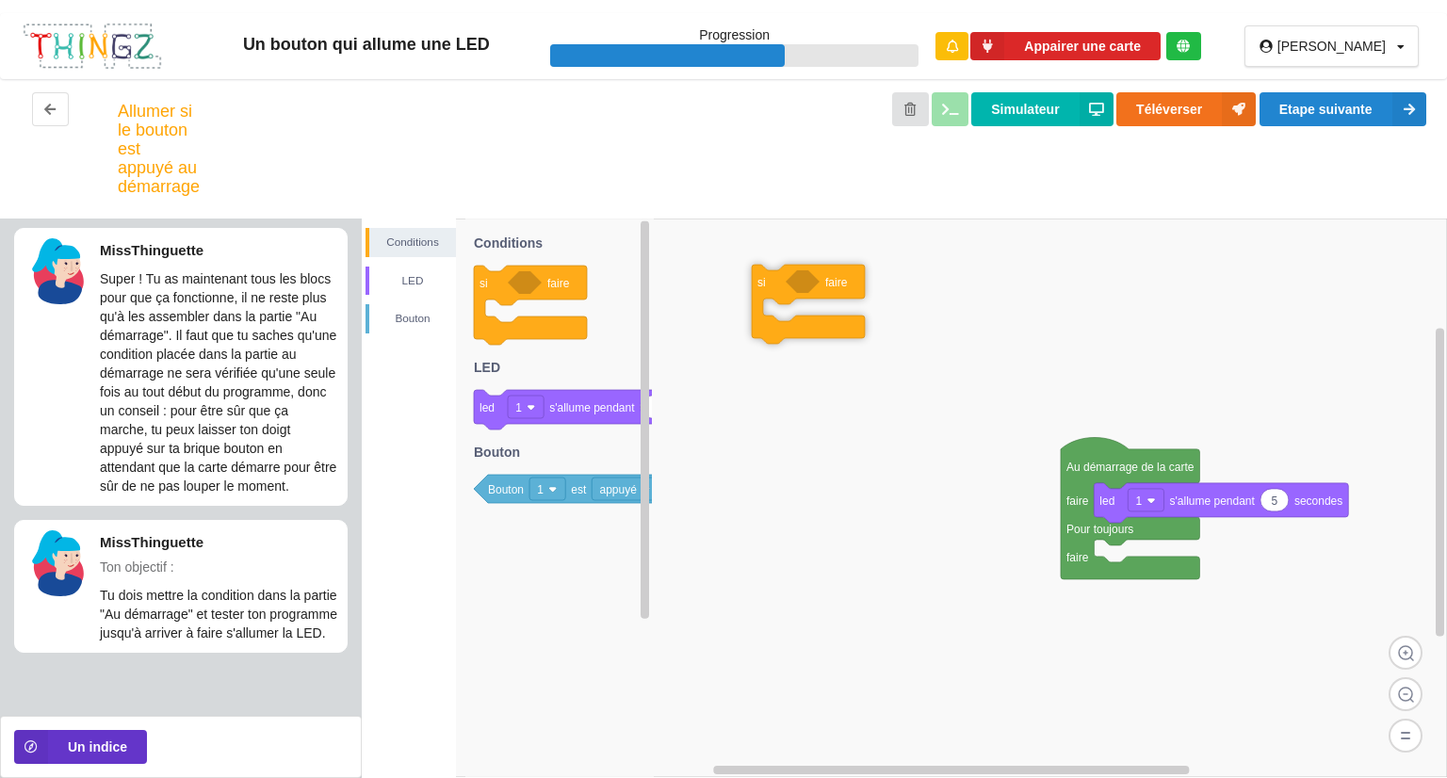
drag, startPoint x: 523, startPoint y: 281, endPoint x: 801, endPoint y: 280, distance: 278.0
click at [801, 280] on div "Conditions LED Bouton Au démarrage de la carte faire Pour toujours faire 5 led …" at bounding box center [904, 499] width 1085 height 560
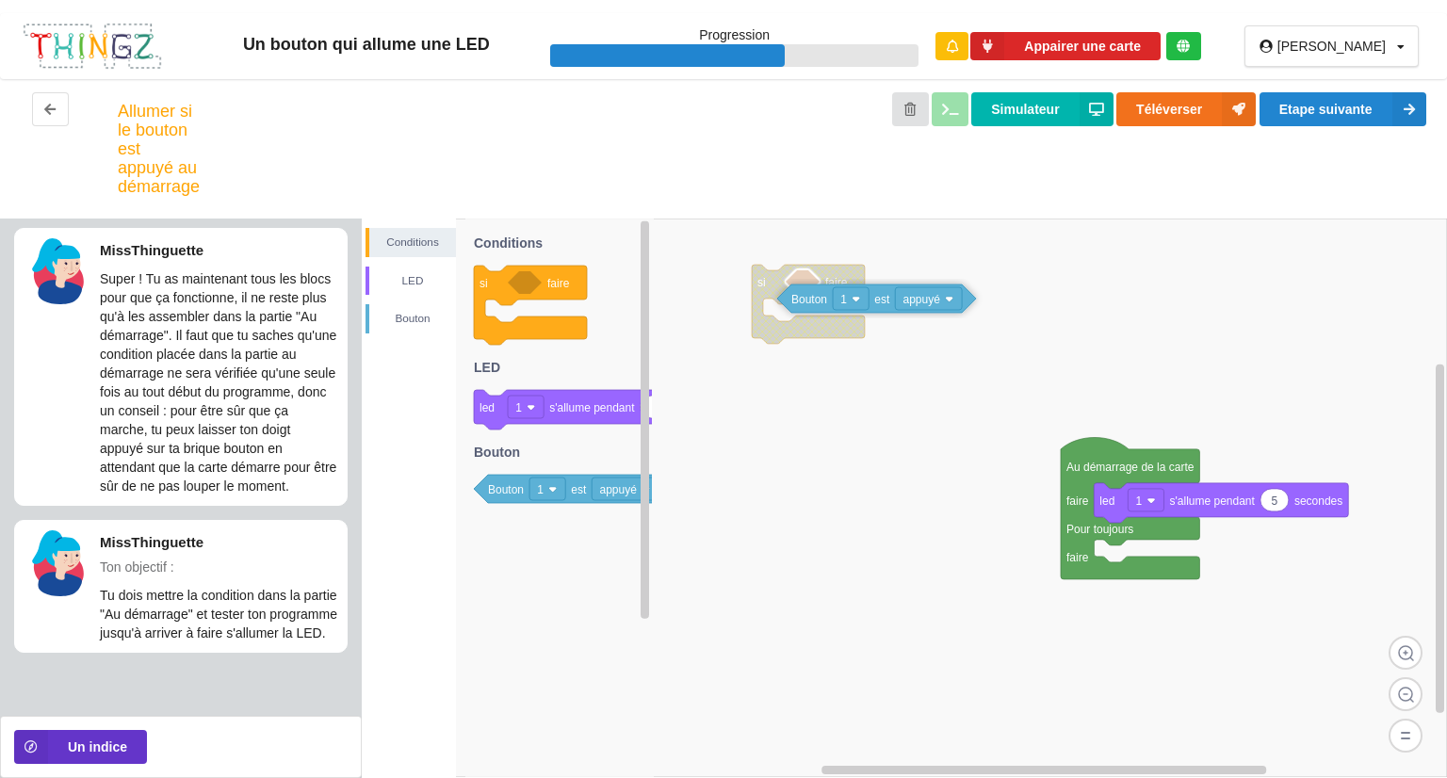
drag, startPoint x: 532, startPoint y: 491, endPoint x: 836, endPoint y: 301, distance: 358.2
click at [836, 301] on div "Conditions LED Bouton Au démarrage de la carte faire Pour toujours faire 5 led …" at bounding box center [904, 499] width 1085 height 560
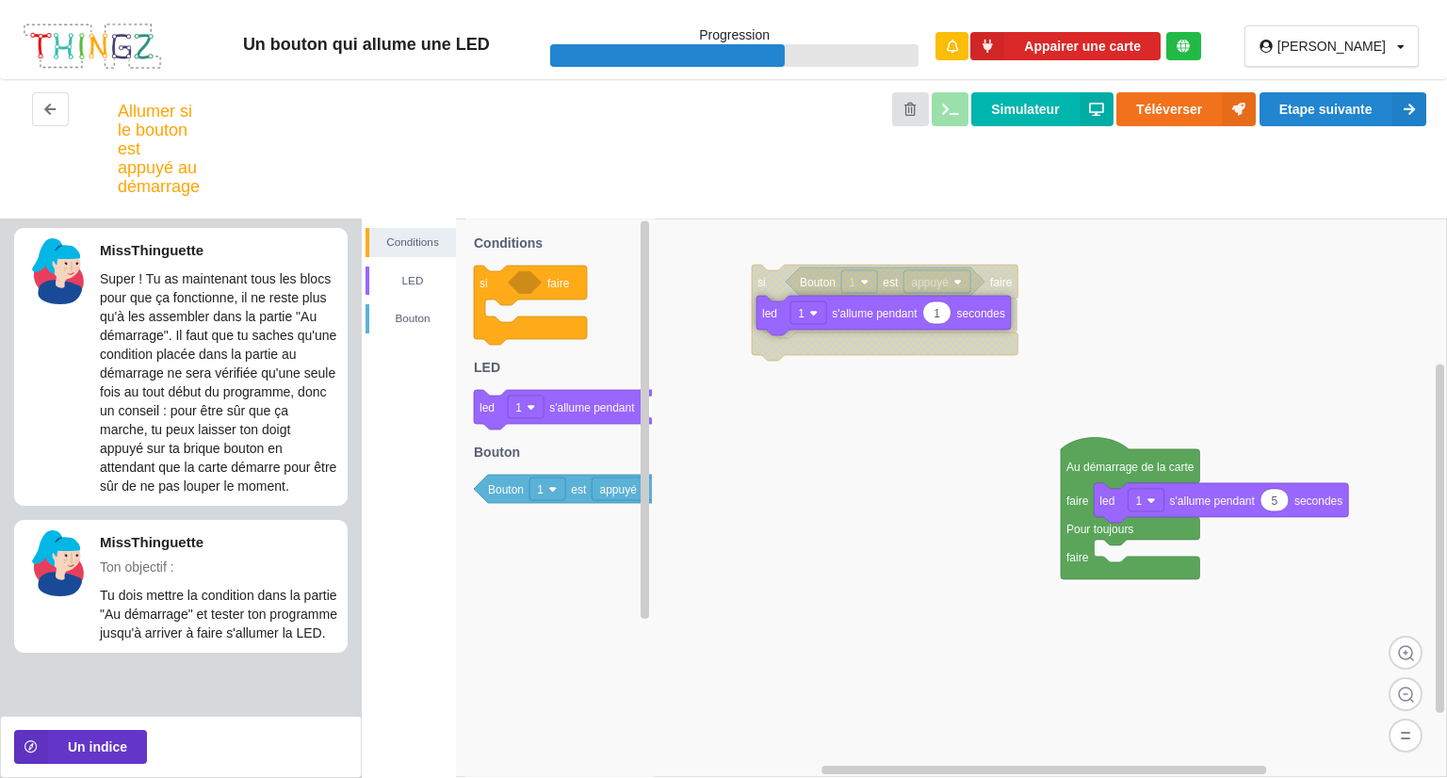
drag, startPoint x: 573, startPoint y: 416, endPoint x: 856, endPoint y: 321, distance: 298.0
click at [856, 321] on div "Conditions LED Bouton Au démarrage de la carte faire Pour toujours faire 5 led …" at bounding box center [904, 499] width 1085 height 560
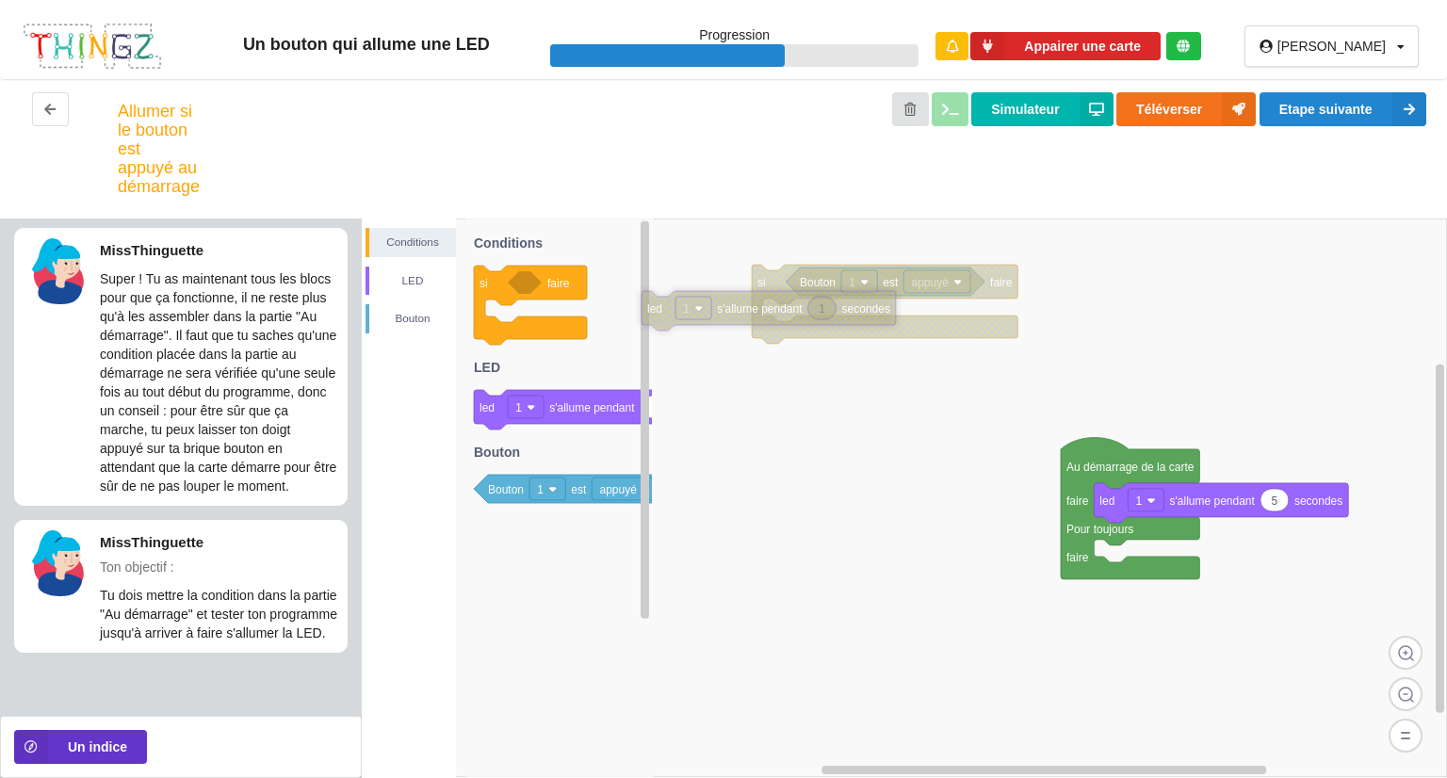
drag, startPoint x: 942, startPoint y: 318, endPoint x: 769, endPoint y: 318, distance: 173.4
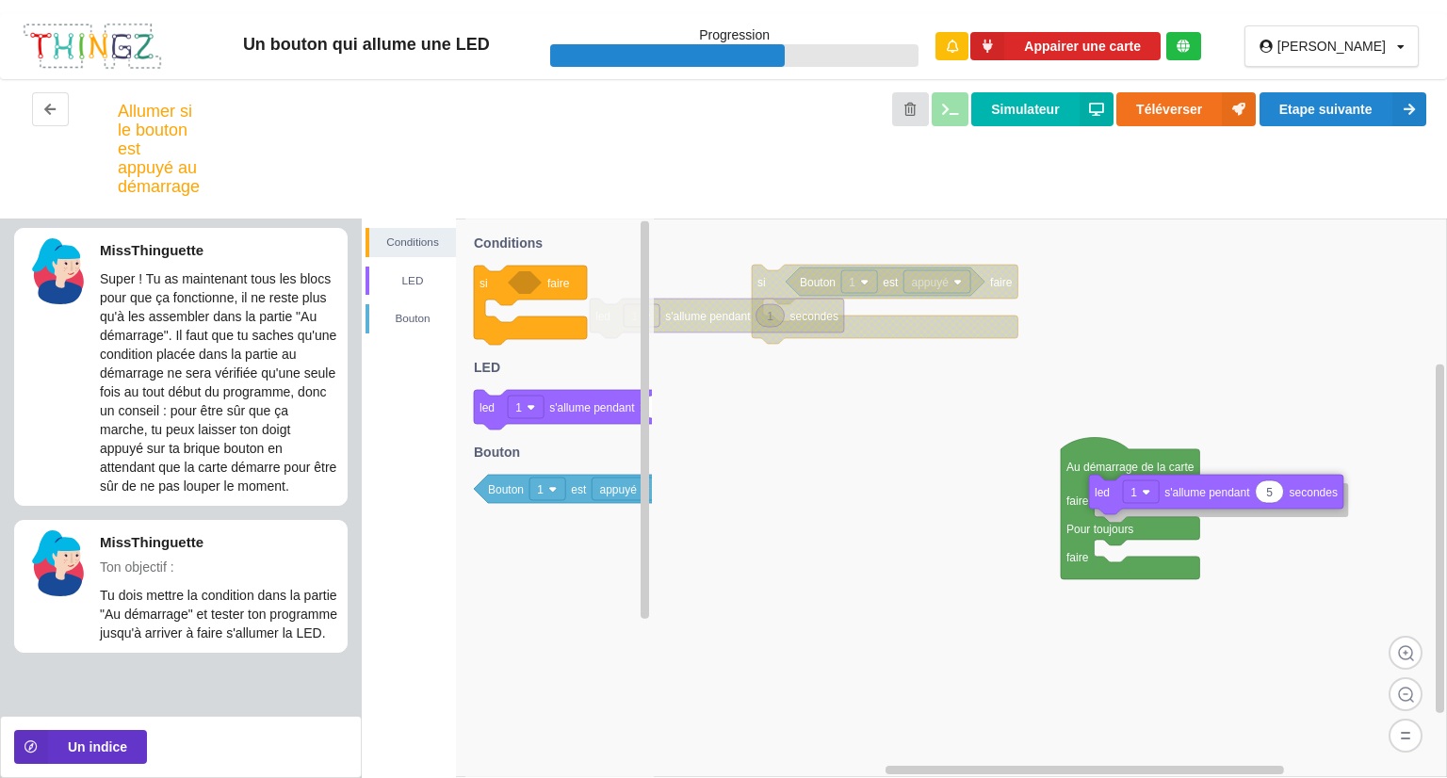
drag, startPoint x: 1169, startPoint y: 500, endPoint x: 1090, endPoint y: 392, distance: 134.2
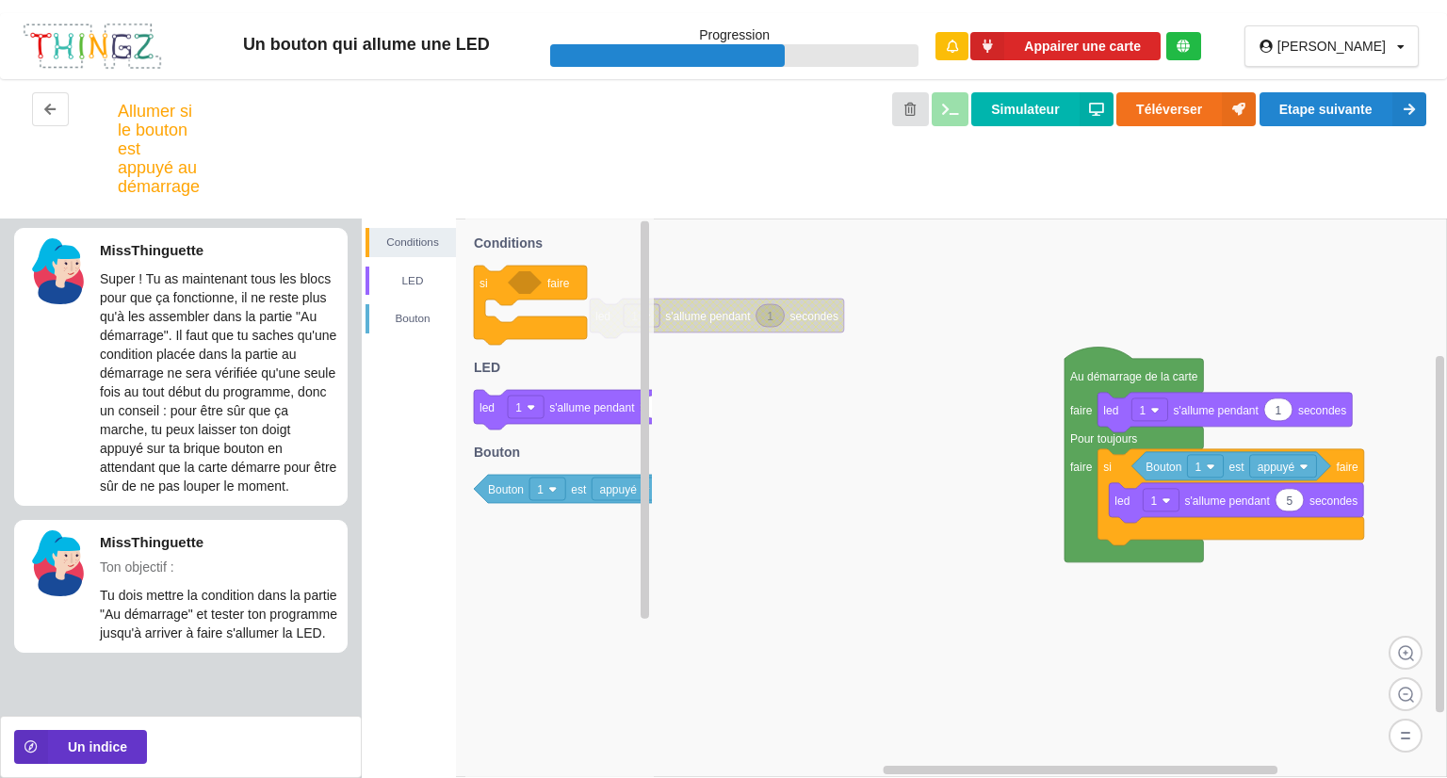
drag, startPoint x: 1233, startPoint y: 488, endPoint x: 1234, endPoint y: 421, distance: 66.9
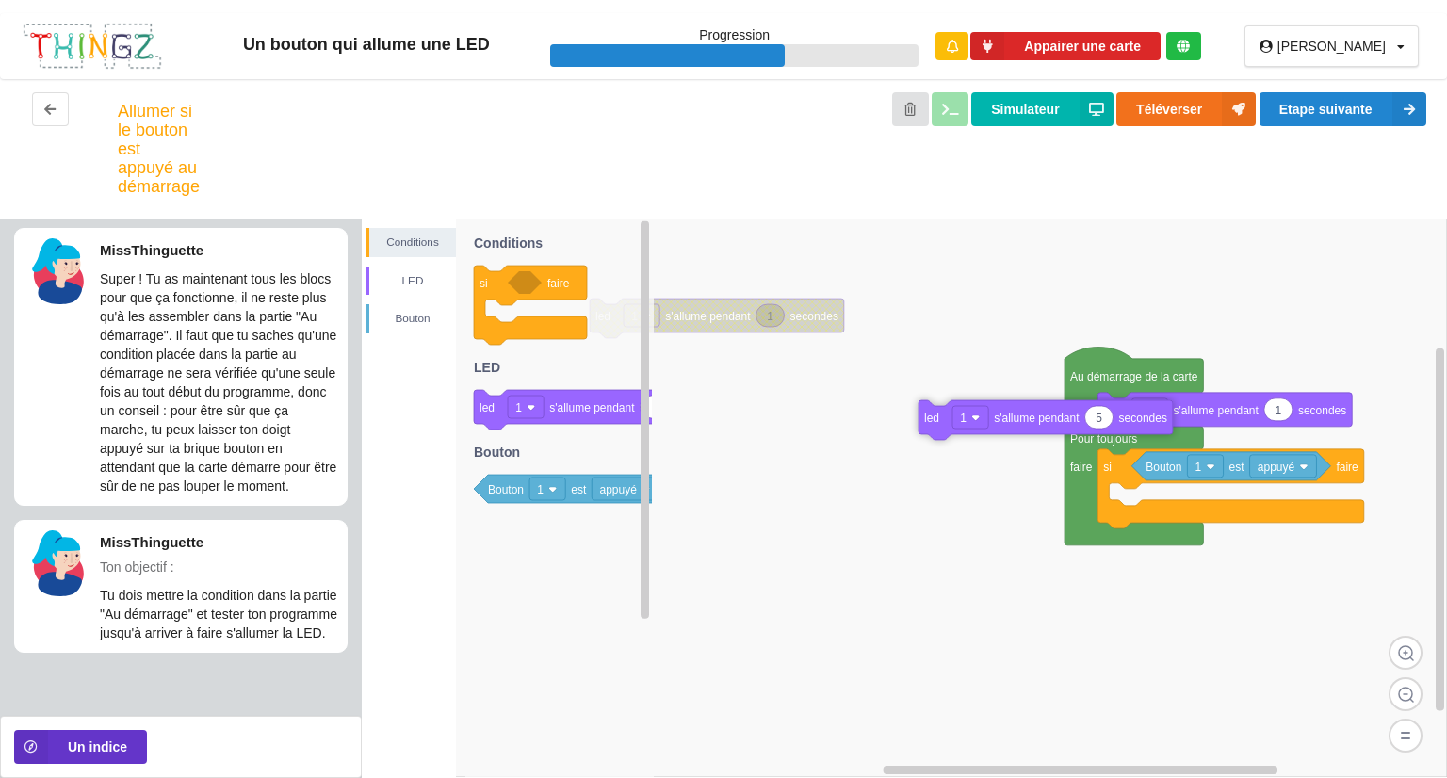
drag, startPoint x: 1206, startPoint y: 449, endPoint x: 897, endPoint y: 442, distance: 309.1
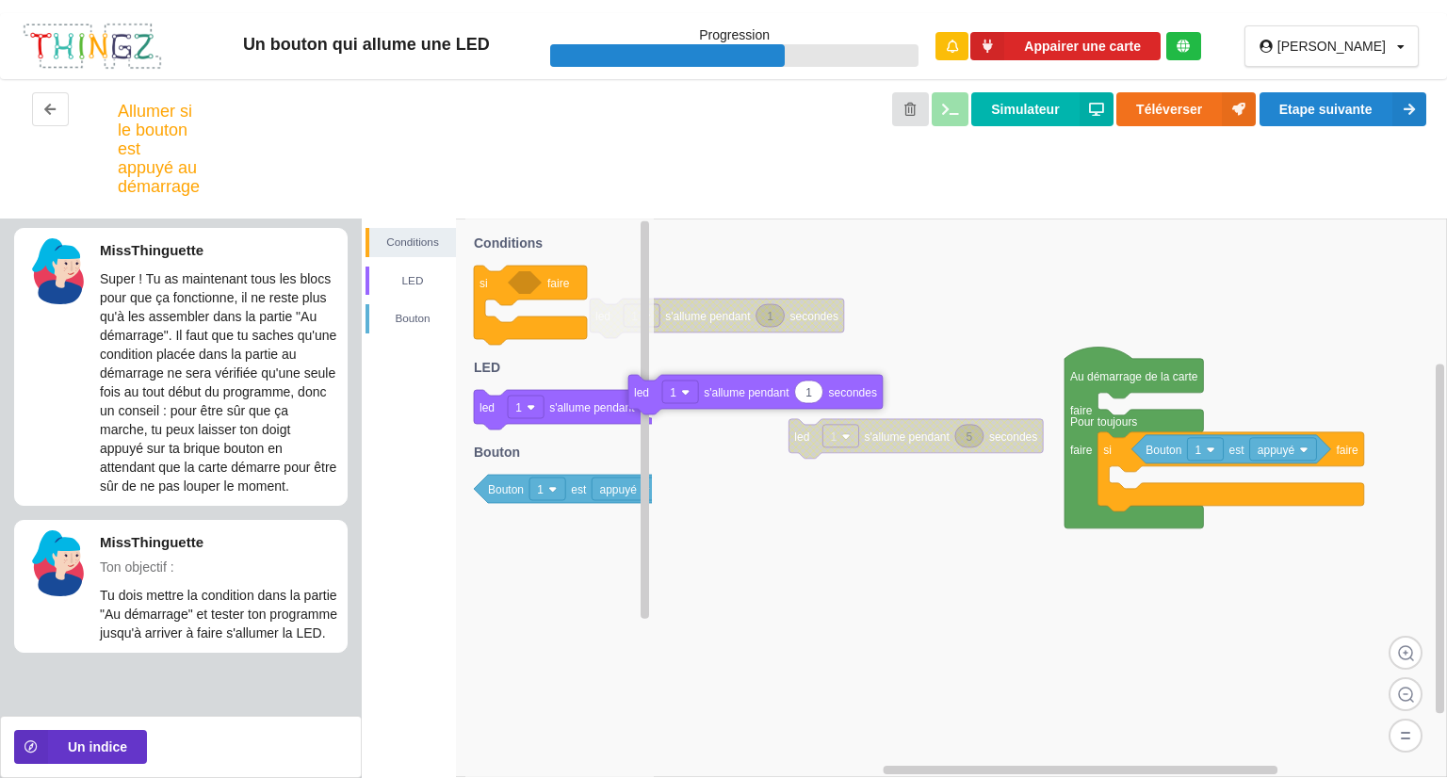
drag, startPoint x: 1229, startPoint y: 414, endPoint x: 767, endPoint y: 396, distance: 462.0
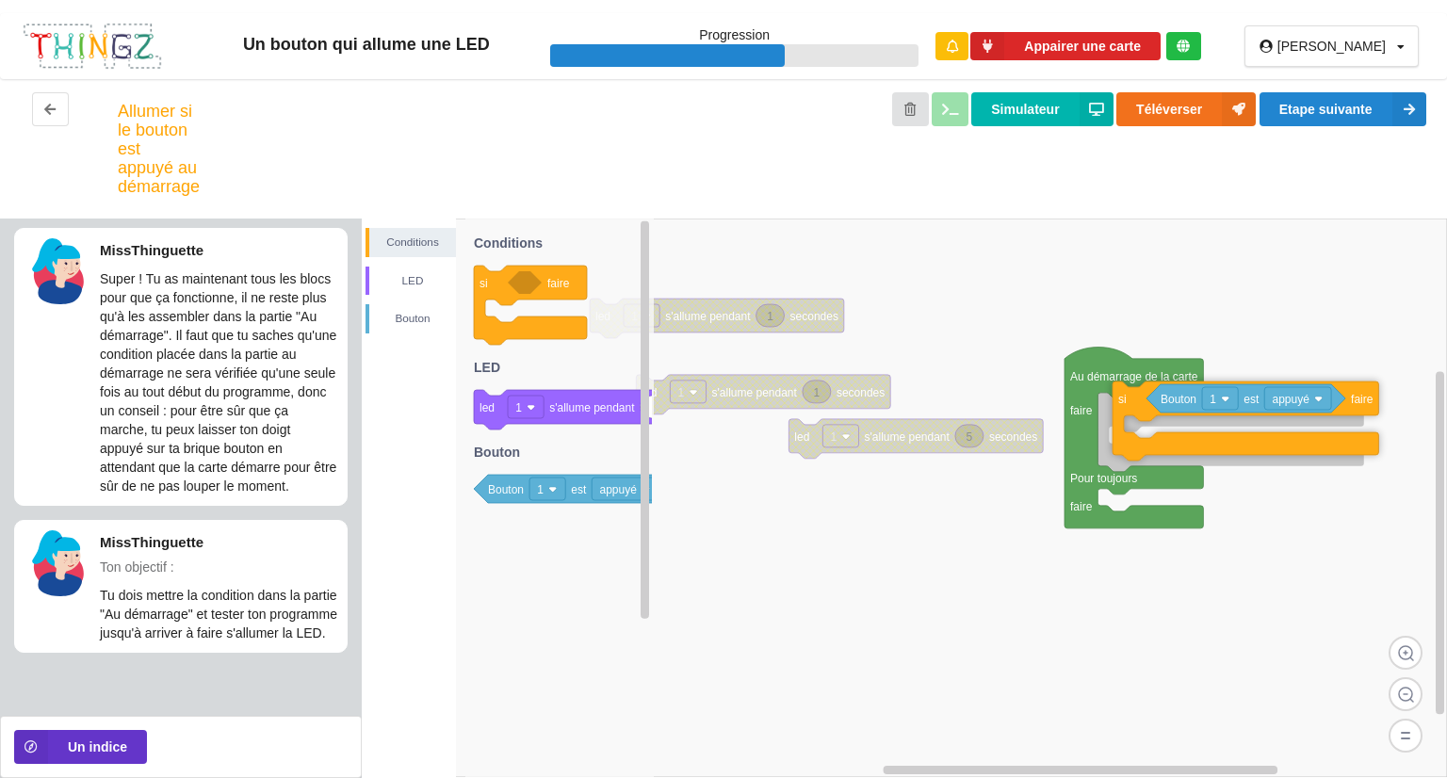
drag, startPoint x: 1112, startPoint y: 462, endPoint x: 1123, endPoint y: 417, distance: 45.7
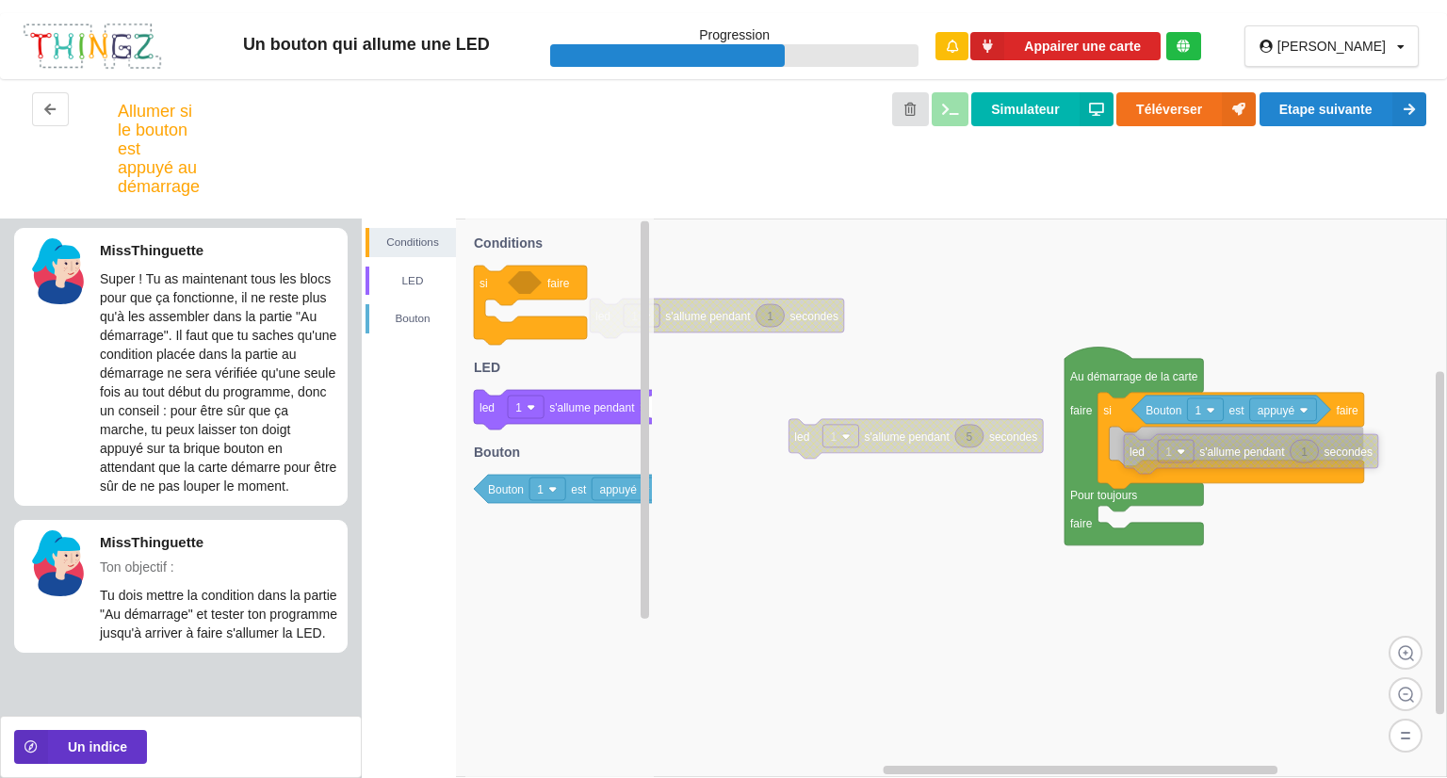
drag, startPoint x: 758, startPoint y: 394, endPoint x: 1245, endPoint y: 450, distance: 490.4
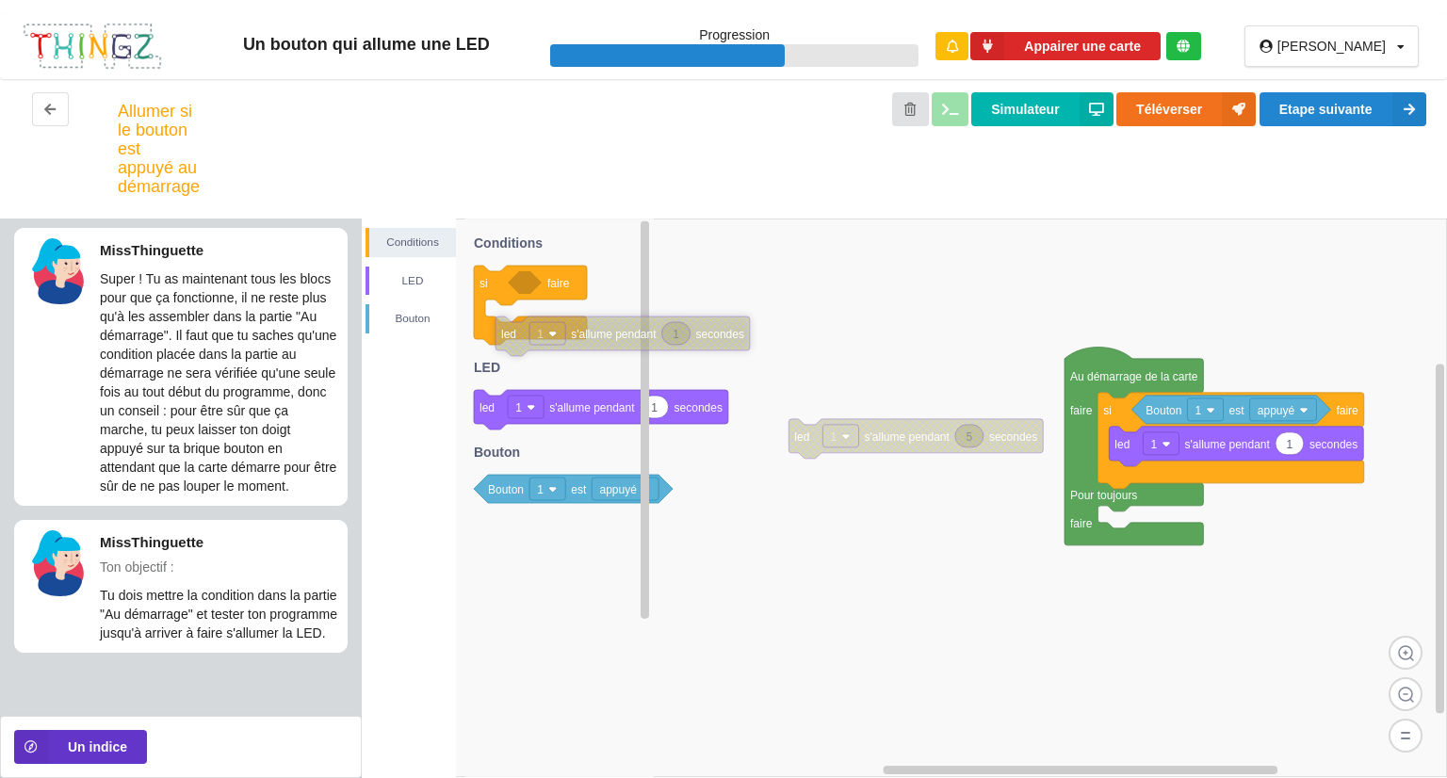
drag, startPoint x: 693, startPoint y: 326, endPoint x: 487, endPoint y: 370, distance: 211.1
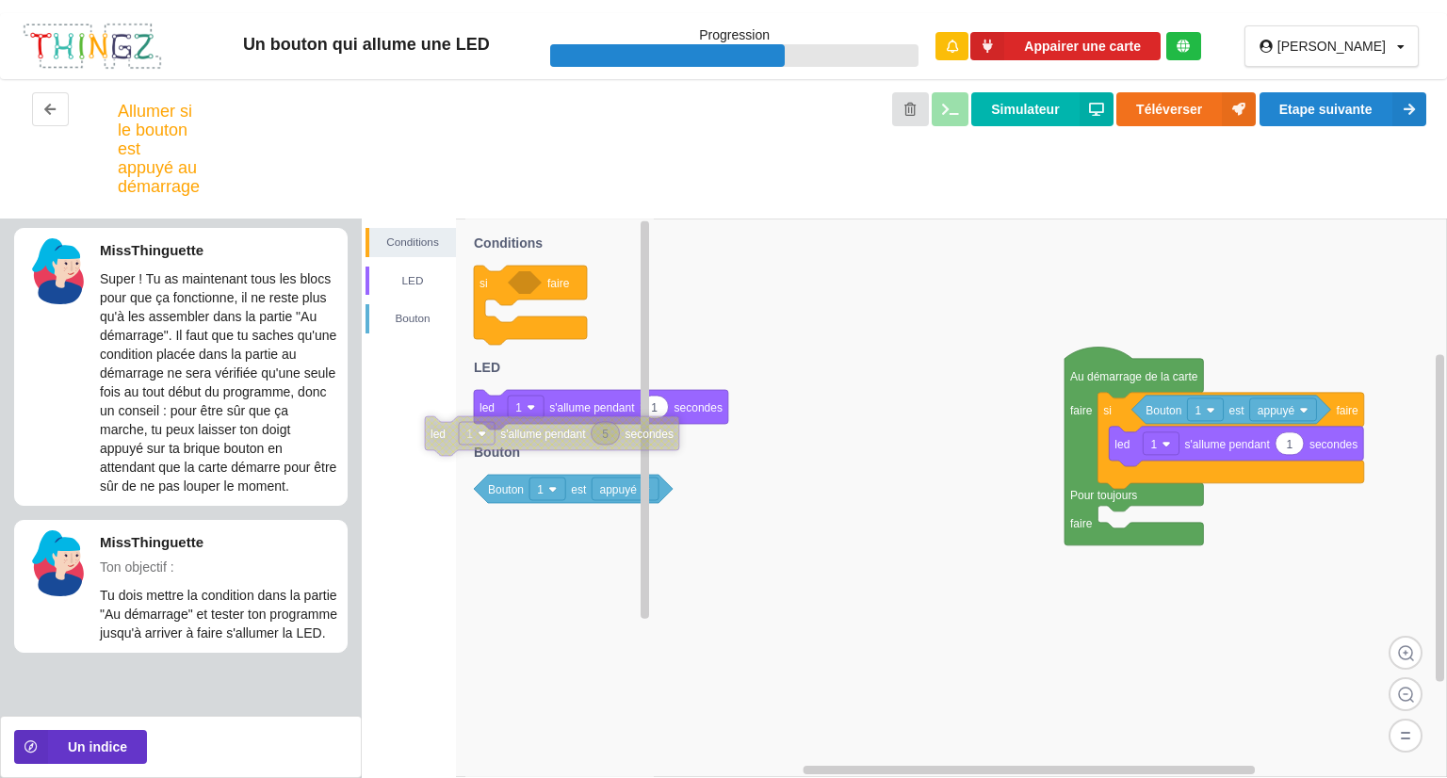
drag, startPoint x: 894, startPoint y: 441, endPoint x: 530, endPoint y: 438, distance: 364.7
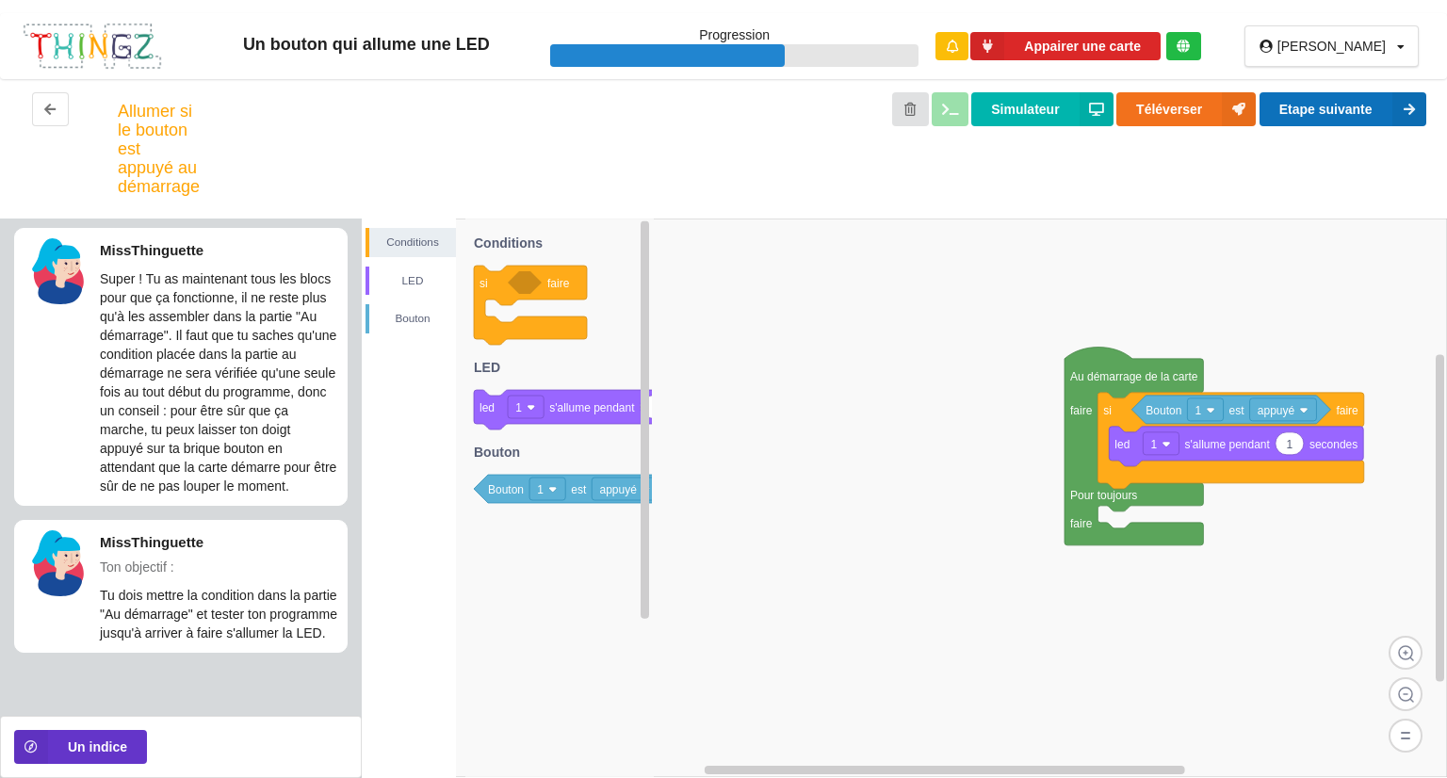
click at [1346, 105] on button "Etape suivante" at bounding box center [1343, 109] width 167 height 34
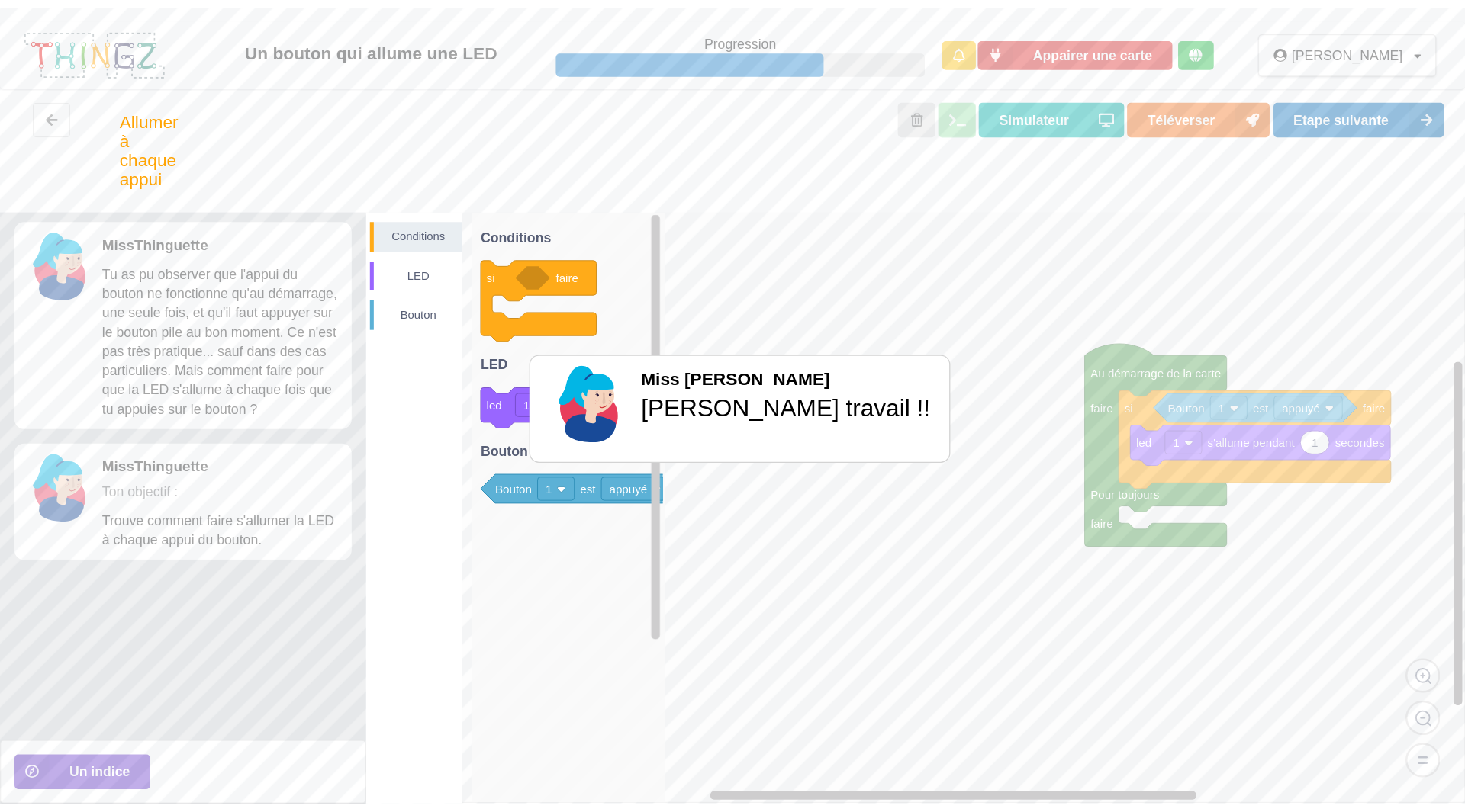
scroll to position [0, 0]
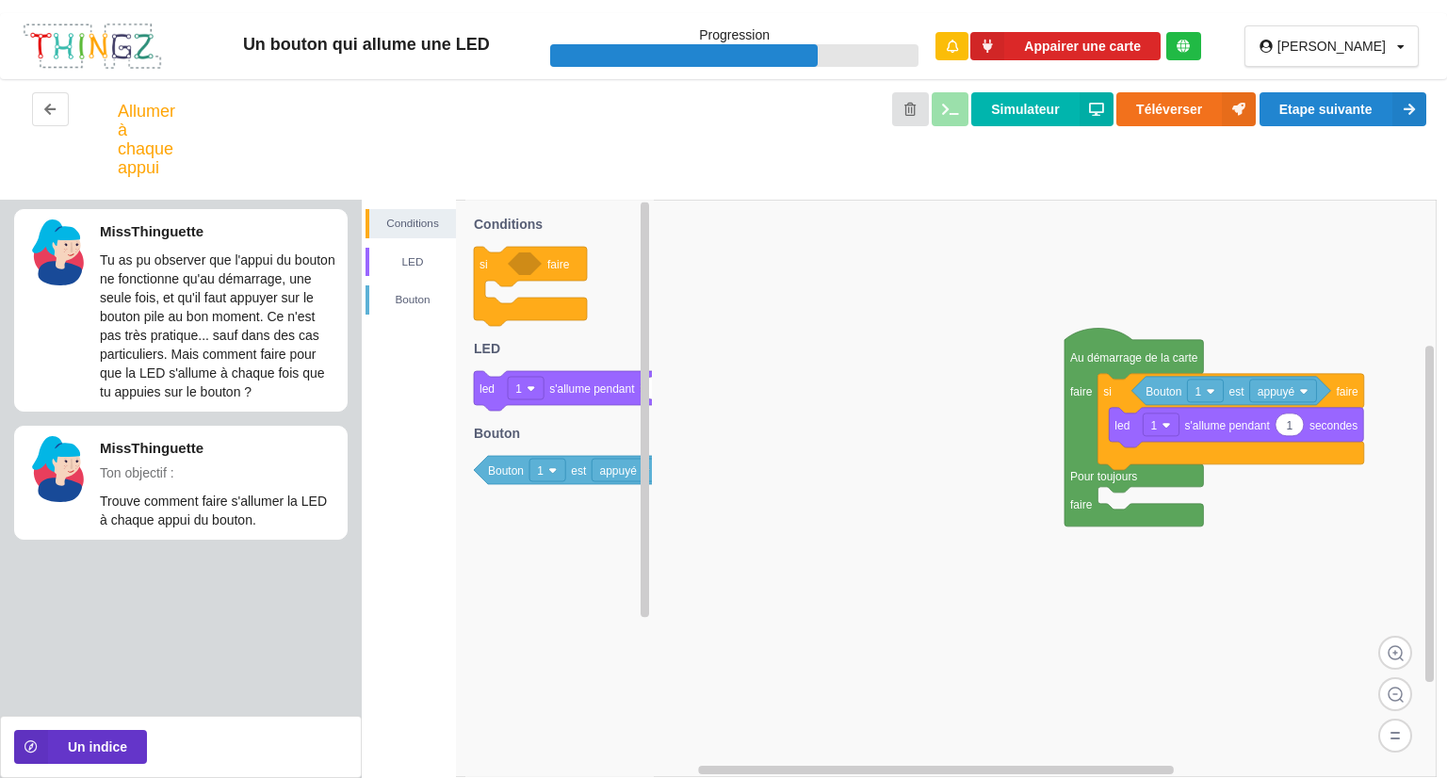
drag, startPoint x: 1121, startPoint y: 397, endPoint x: 1145, endPoint y: 506, distance: 111.8
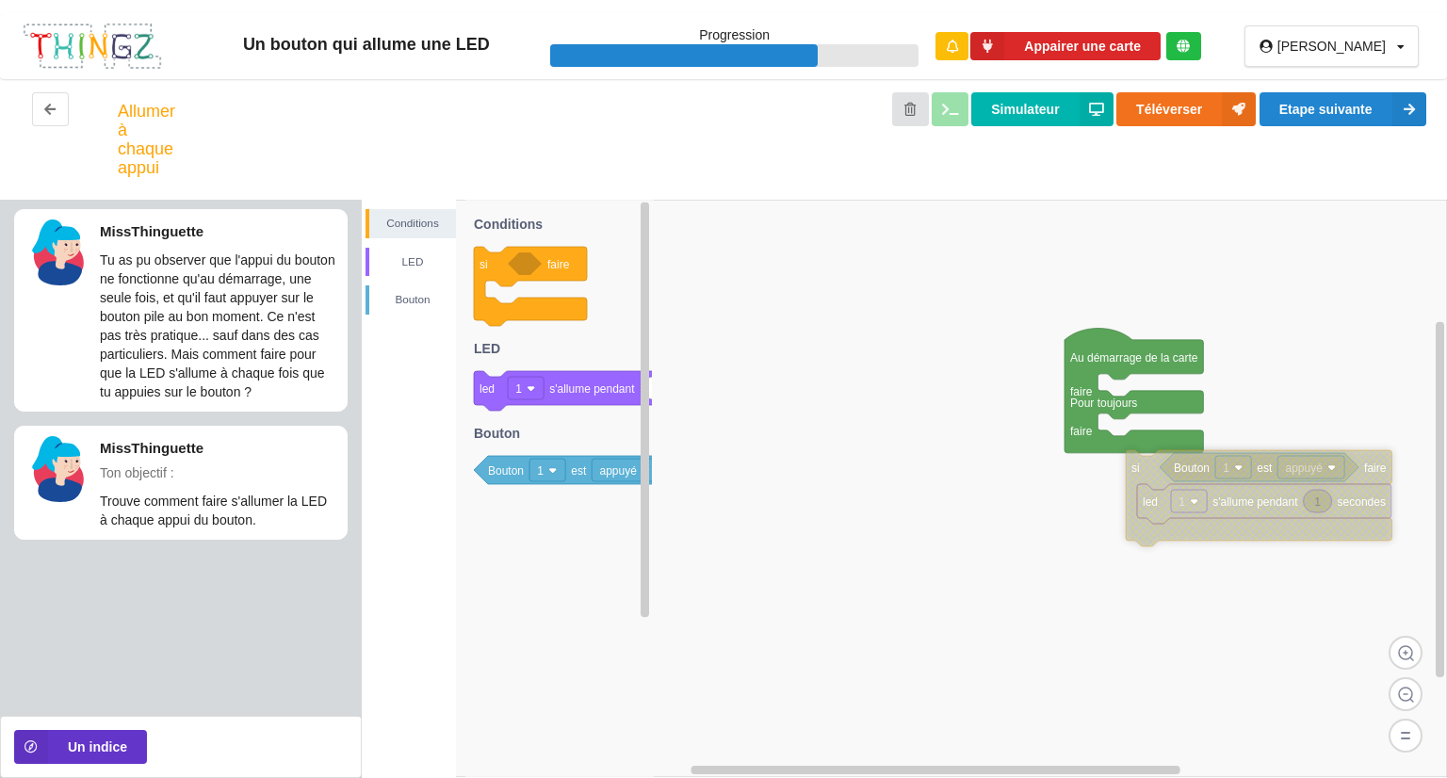
drag, startPoint x: 1141, startPoint y: 498, endPoint x: 1126, endPoint y: 422, distance: 76.9
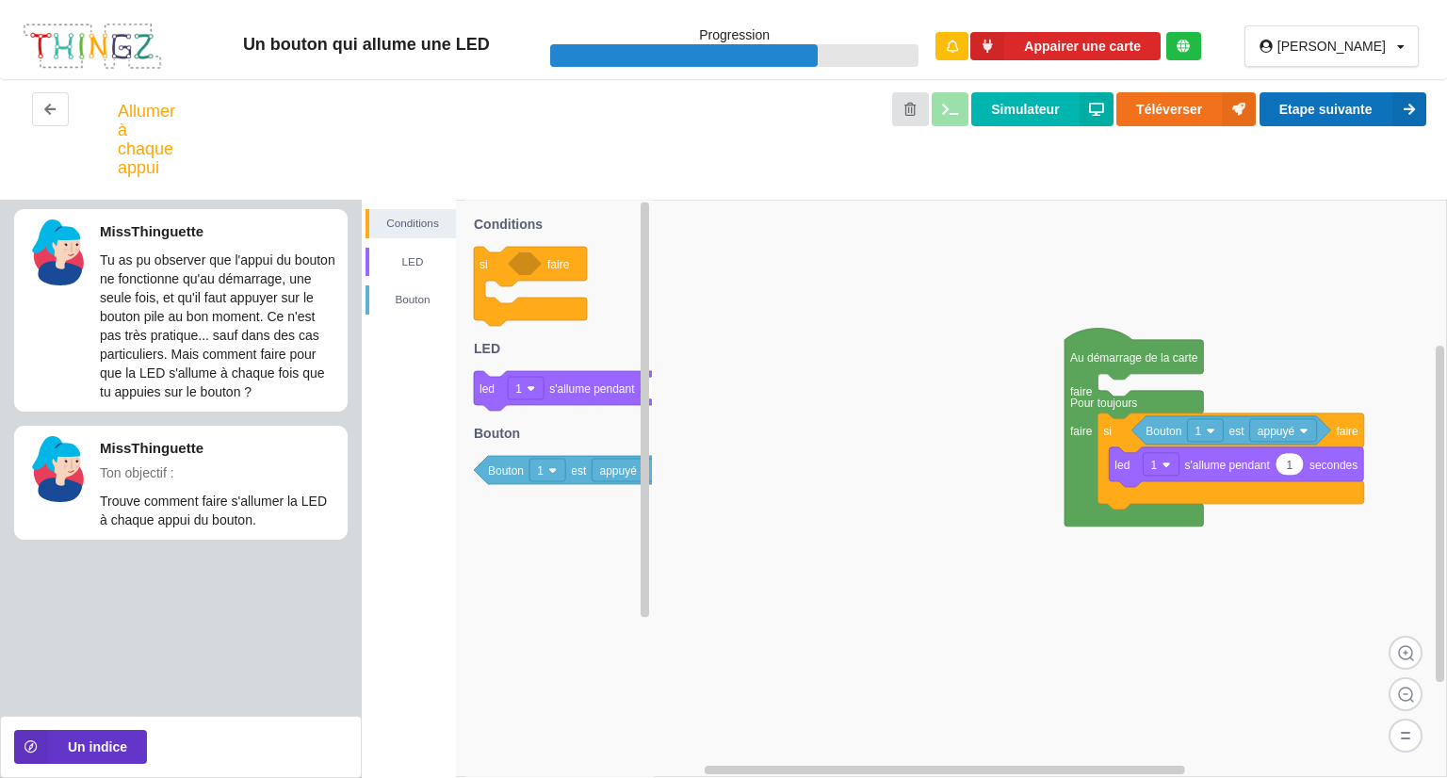
click at [1319, 114] on button "Etape suivante" at bounding box center [1343, 109] width 167 height 34
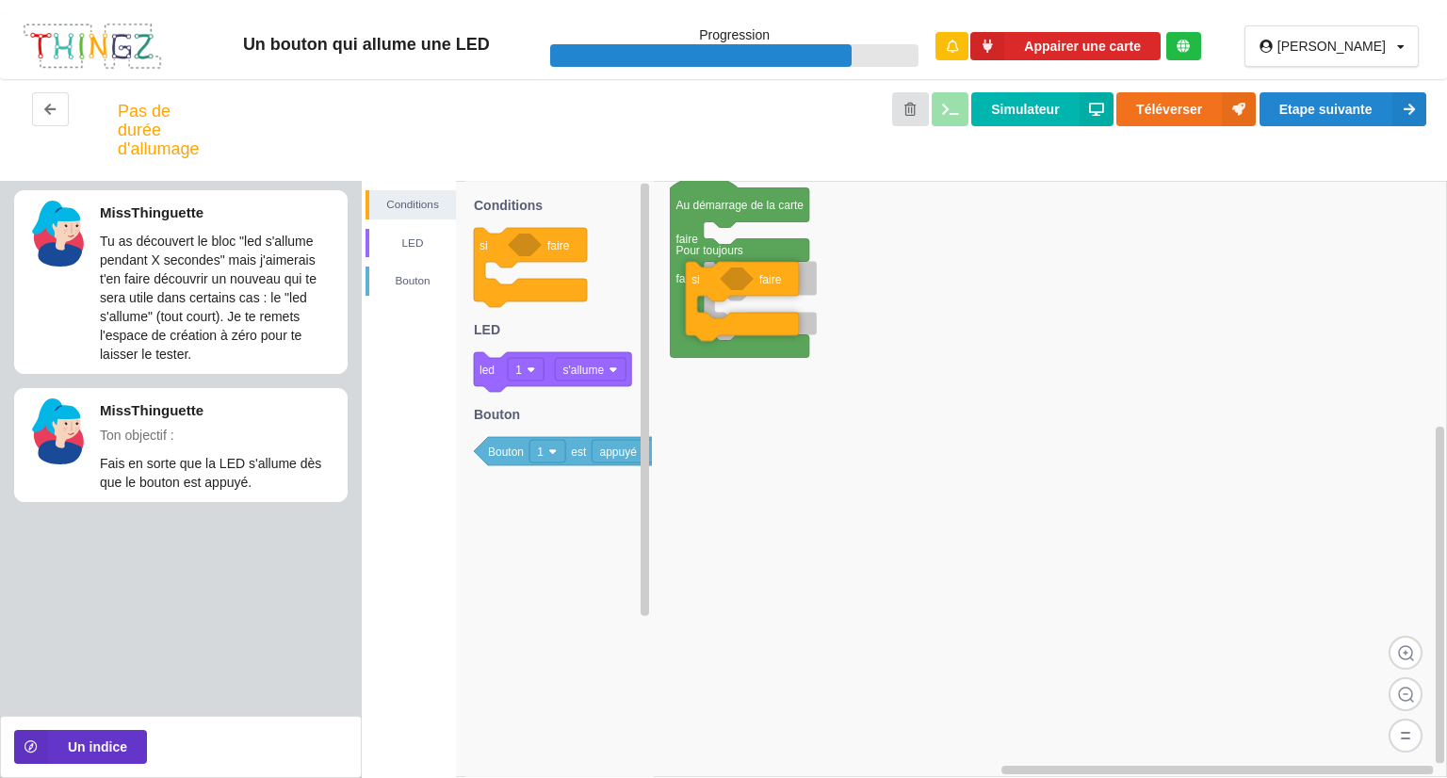
drag, startPoint x: 564, startPoint y: 261, endPoint x: 767, endPoint y: 295, distance: 205.4
click at [767, 295] on div "Conditions LED Bouton Au démarrage de la carte faire Pour toujours faire si fai…" at bounding box center [904, 479] width 1085 height 597
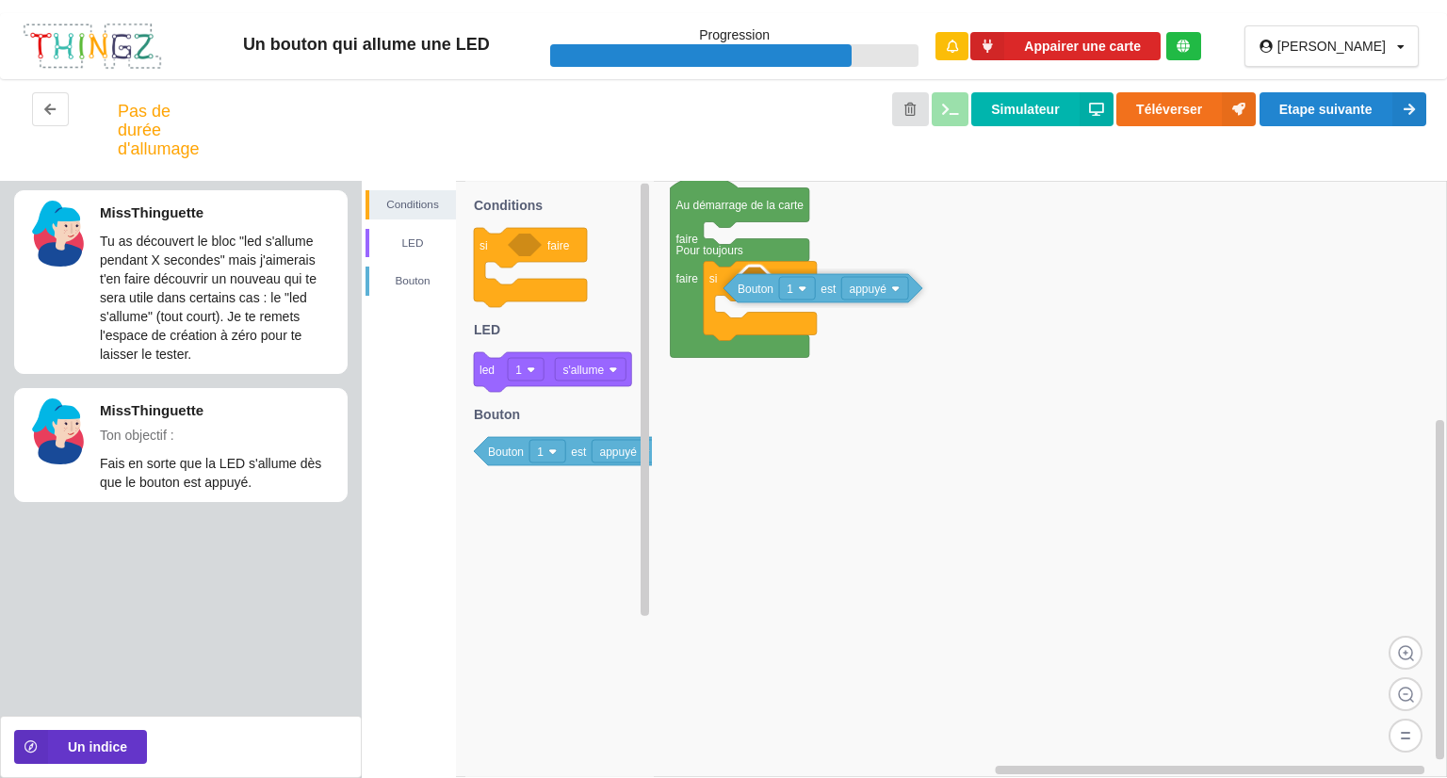
drag, startPoint x: 520, startPoint y: 449, endPoint x: 770, endPoint y: 286, distance: 298.2
click at [770, 286] on div "Conditions LED Bouton Au démarrage de la carte faire Pour toujours faire si fai…" at bounding box center [904, 479] width 1085 height 597
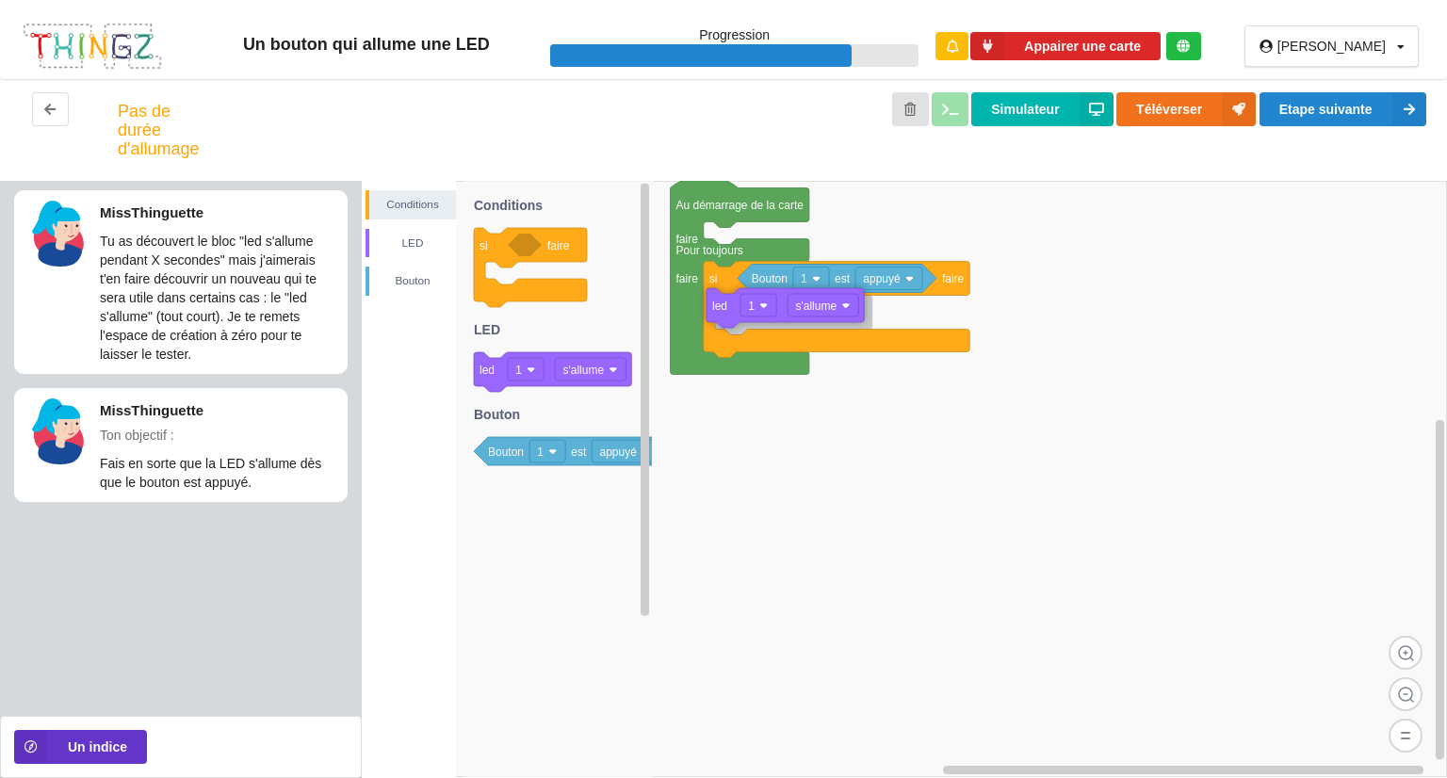
drag, startPoint x: 547, startPoint y: 372, endPoint x: 780, endPoint y: 310, distance: 241.8
click at [780, 310] on div "Conditions LED Bouton Au démarrage de la carte faire Pour toujours faire si fai…" at bounding box center [904, 479] width 1085 height 597
click at [1310, 103] on button "Etape suivante" at bounding box center [1343, 109] width 167 height 34
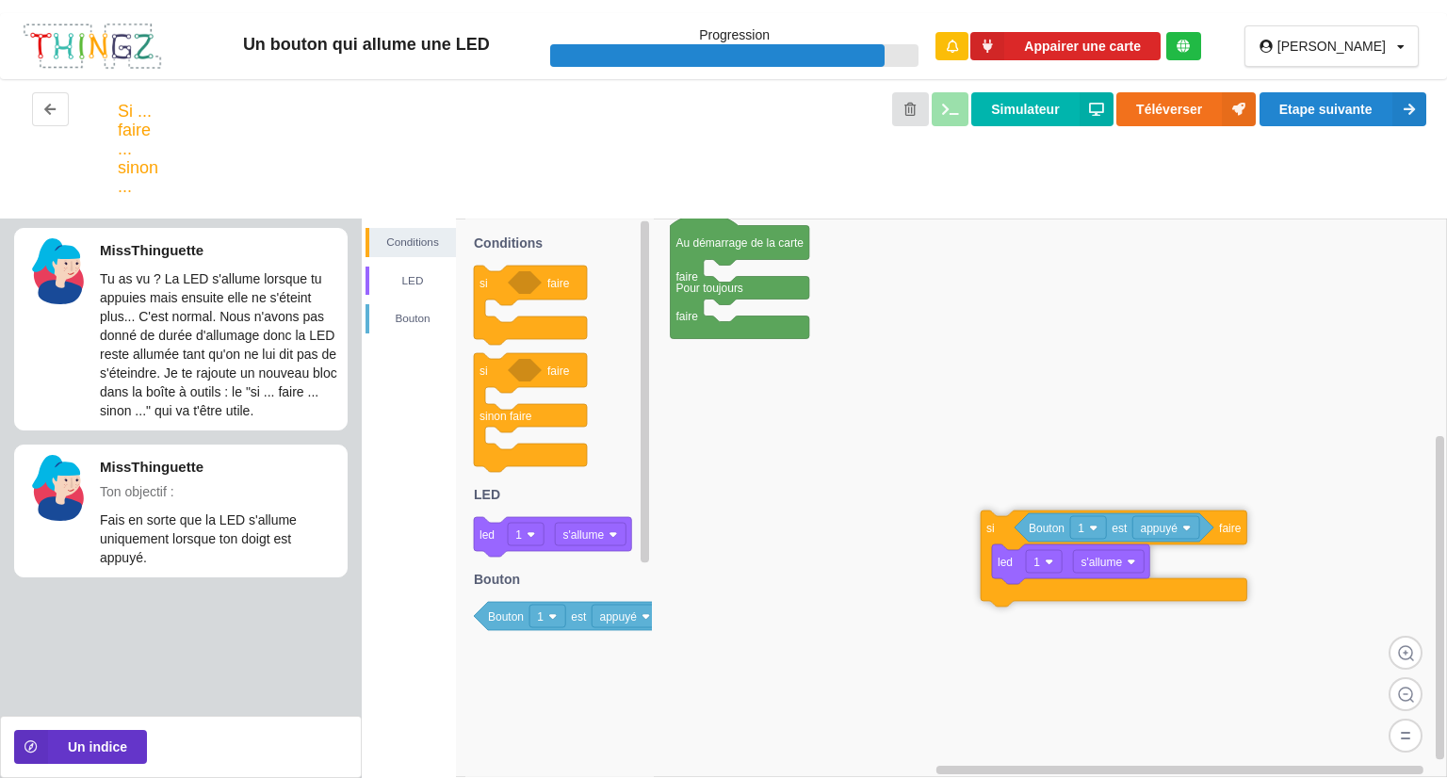
drag, startPoint x: 713, startPoint y: 318, endPoint x: 987, endPoint y: 532, distance: 348.3
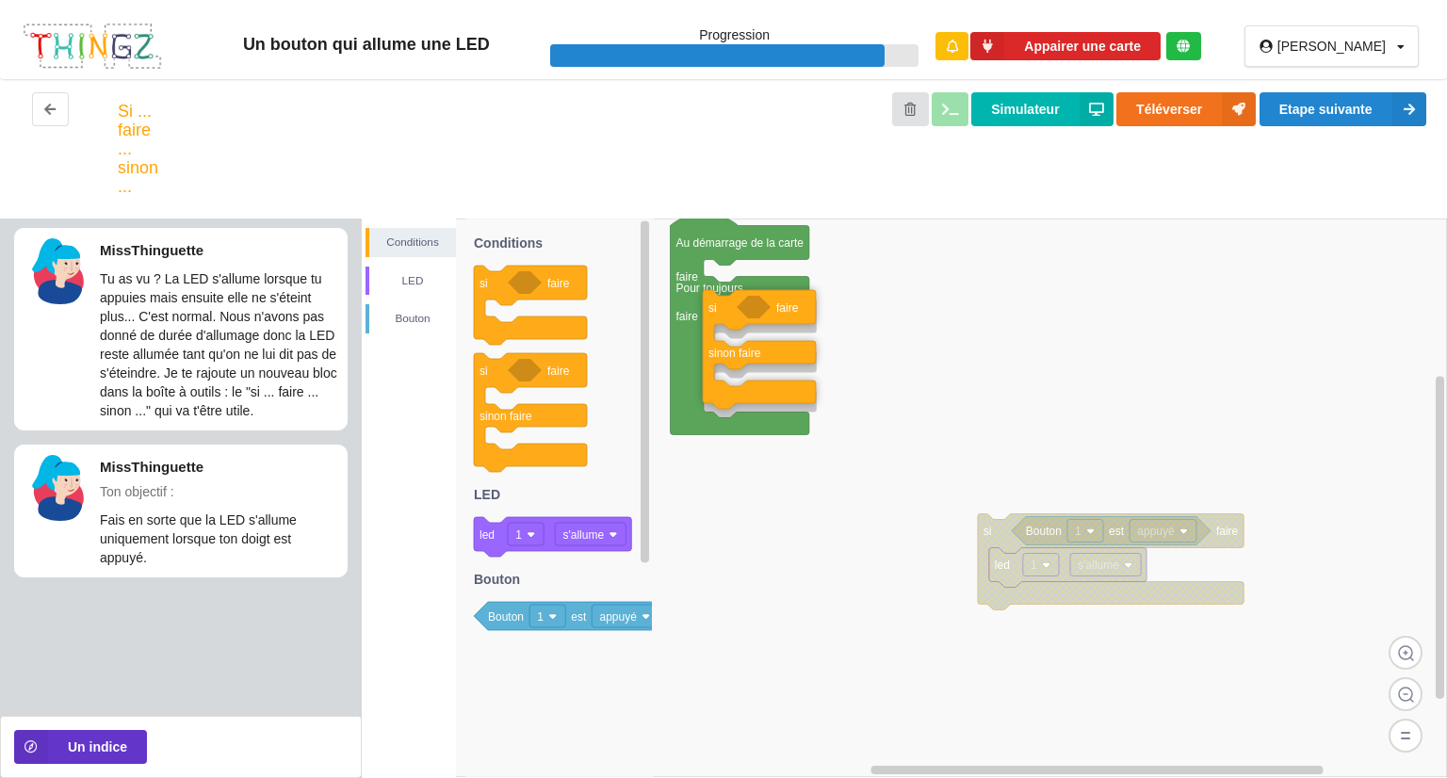
drag, startPoint x: 480, startPoint y: 393, endPoint x: 709, endPoint y: 330, distance: 237.5
click at [709, 330] on div "Conditions LED Bouton Au démarrage de la carte faire Pour toujours faire si fai…" at bounding box center [904, 499] width 1085 height 560
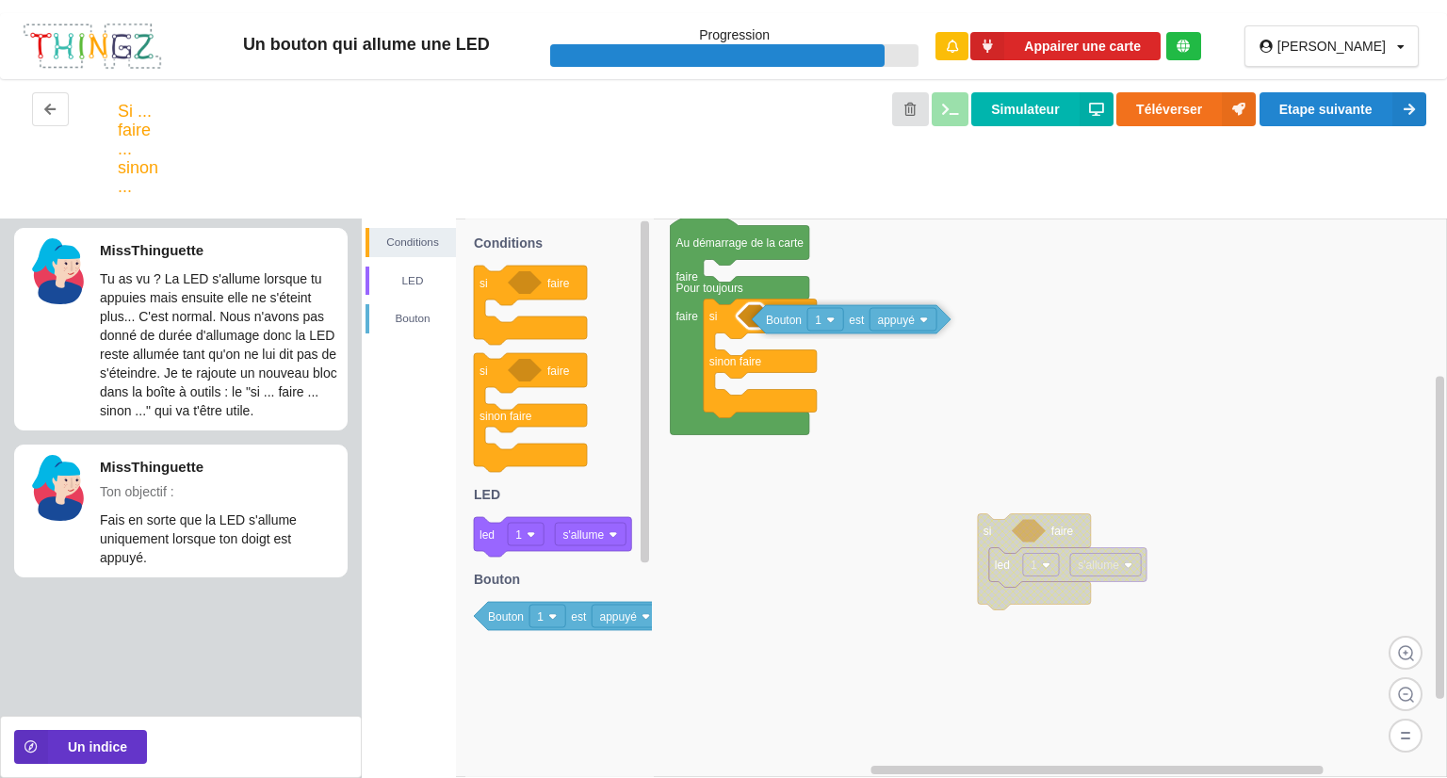
drag, startPoint x: 1063, startPoint y: 530, endPoint x: 804, endPoint y: 318, distance: 334.2
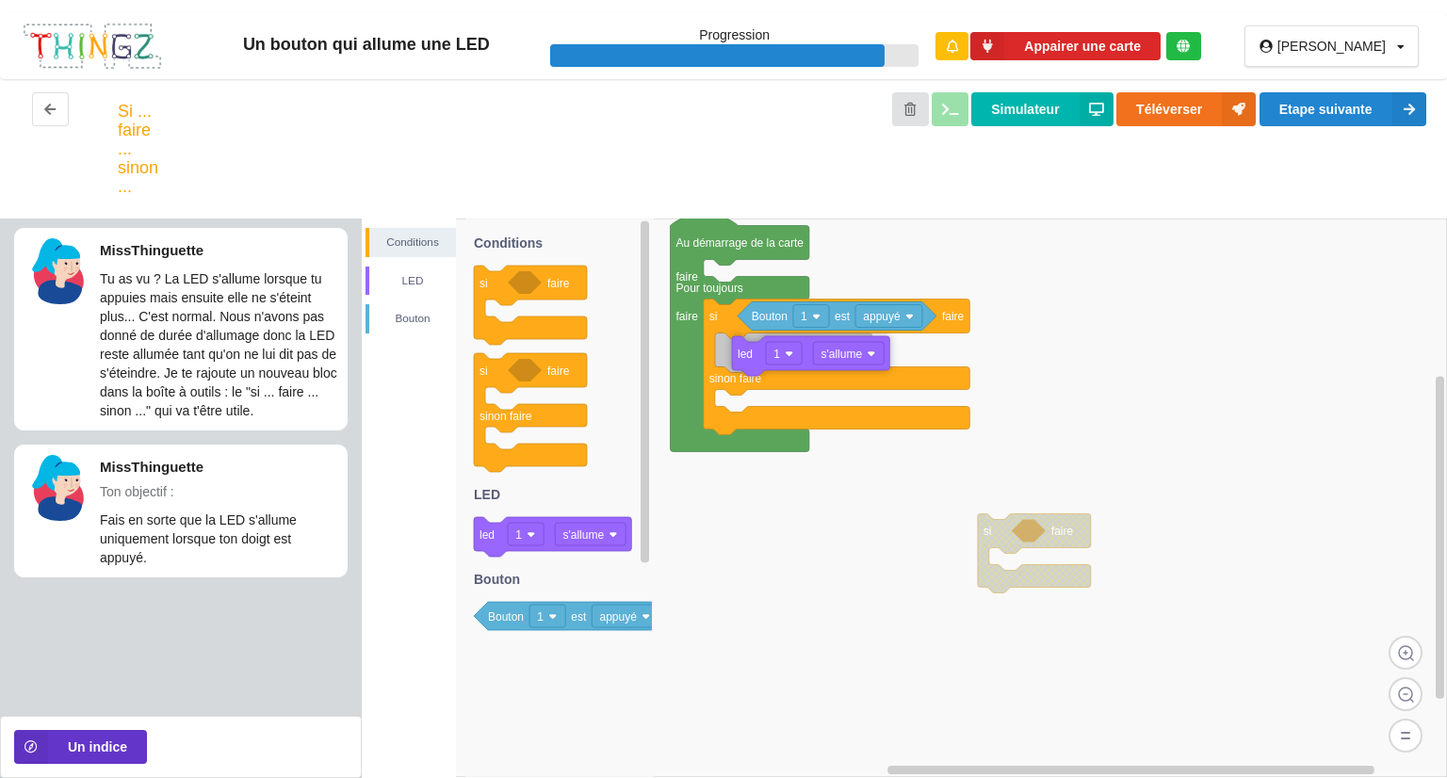
drag, startPoint x: 1066, startPoint y: 563, endPoint x: 808, endPoint y: 352, distance: 332.7
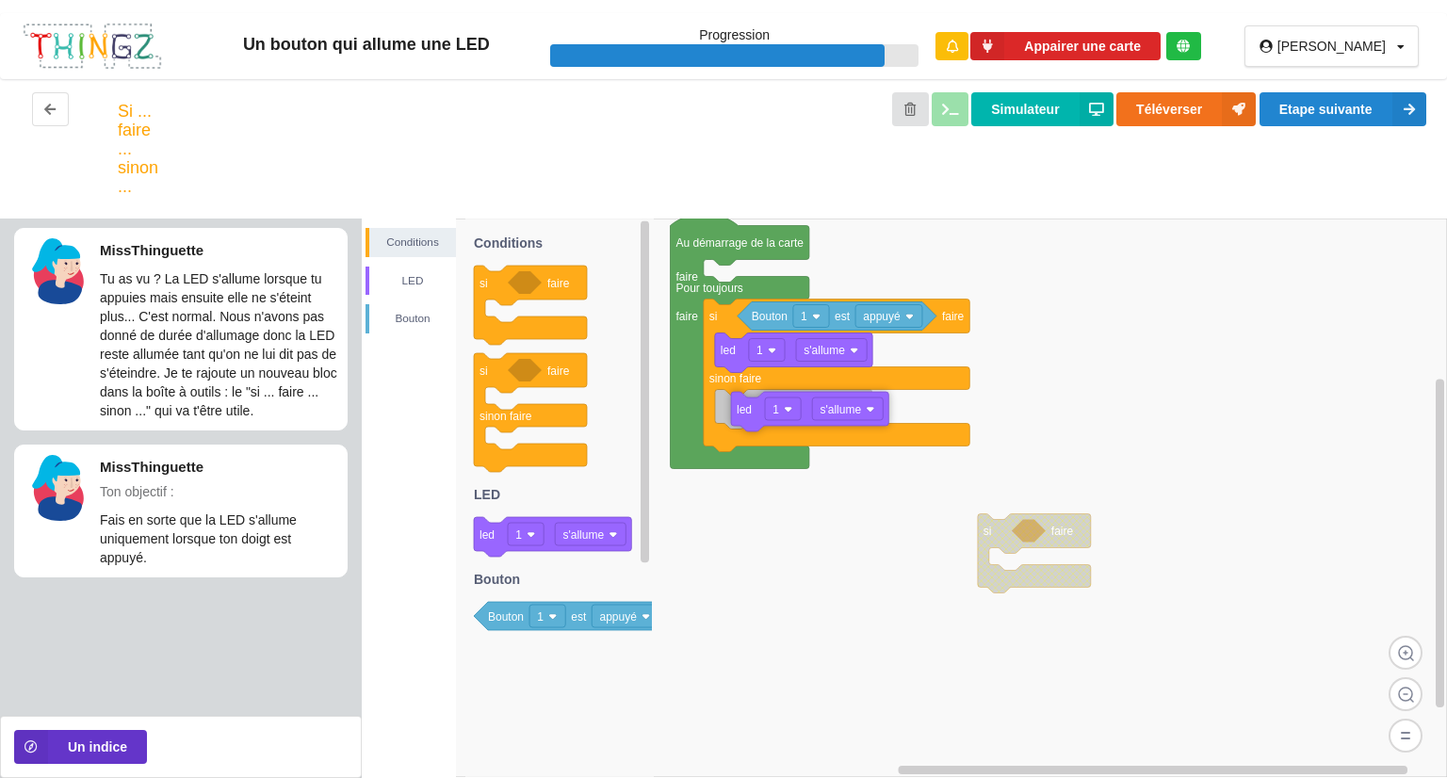
drag, startPoint x: 495, startPoint y: 536, endPoint x: 752, endPoint y: 412, distance: 285.7
click at [752, 412] on div "Conditions LED Bouton si faire Au démarrage de la carte faire Pour toujours fai…" at bounding box center [904, 499] width 1085 height 560
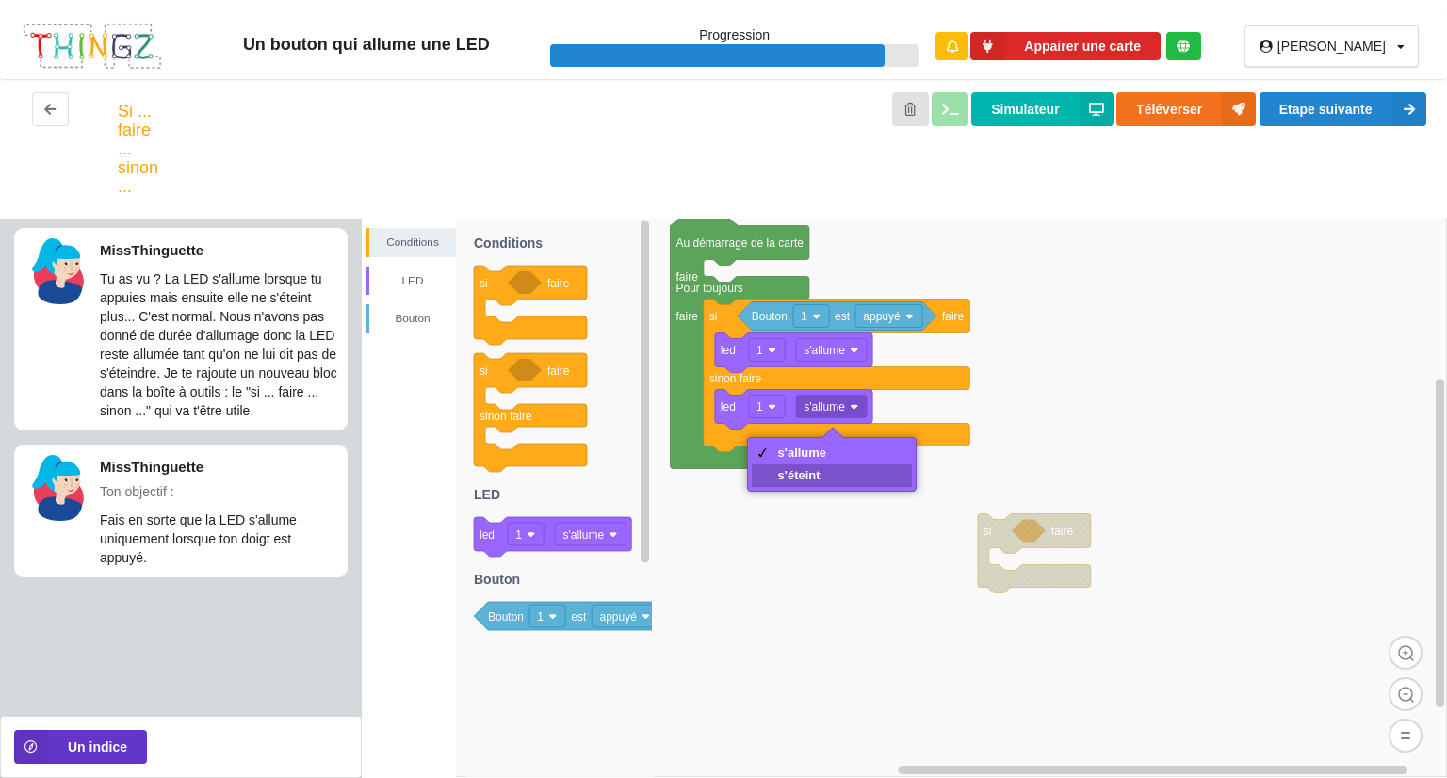
click at [809, 475] on div "s'éteint" at bounding box center [802, 475] width 49 height 14
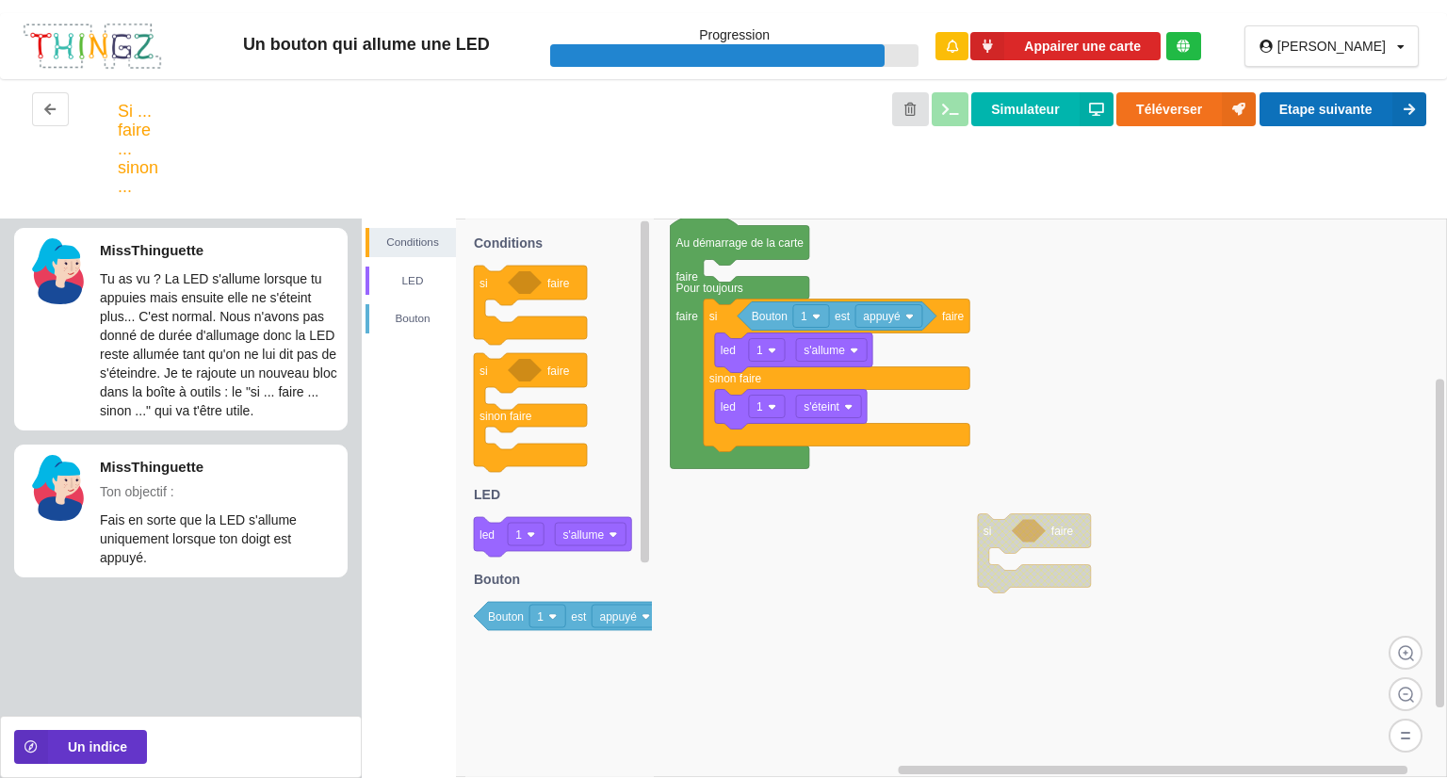
click at [1285, 103] on button "Etape suivante" at bounding box center [1343, 109] width 167 height 34
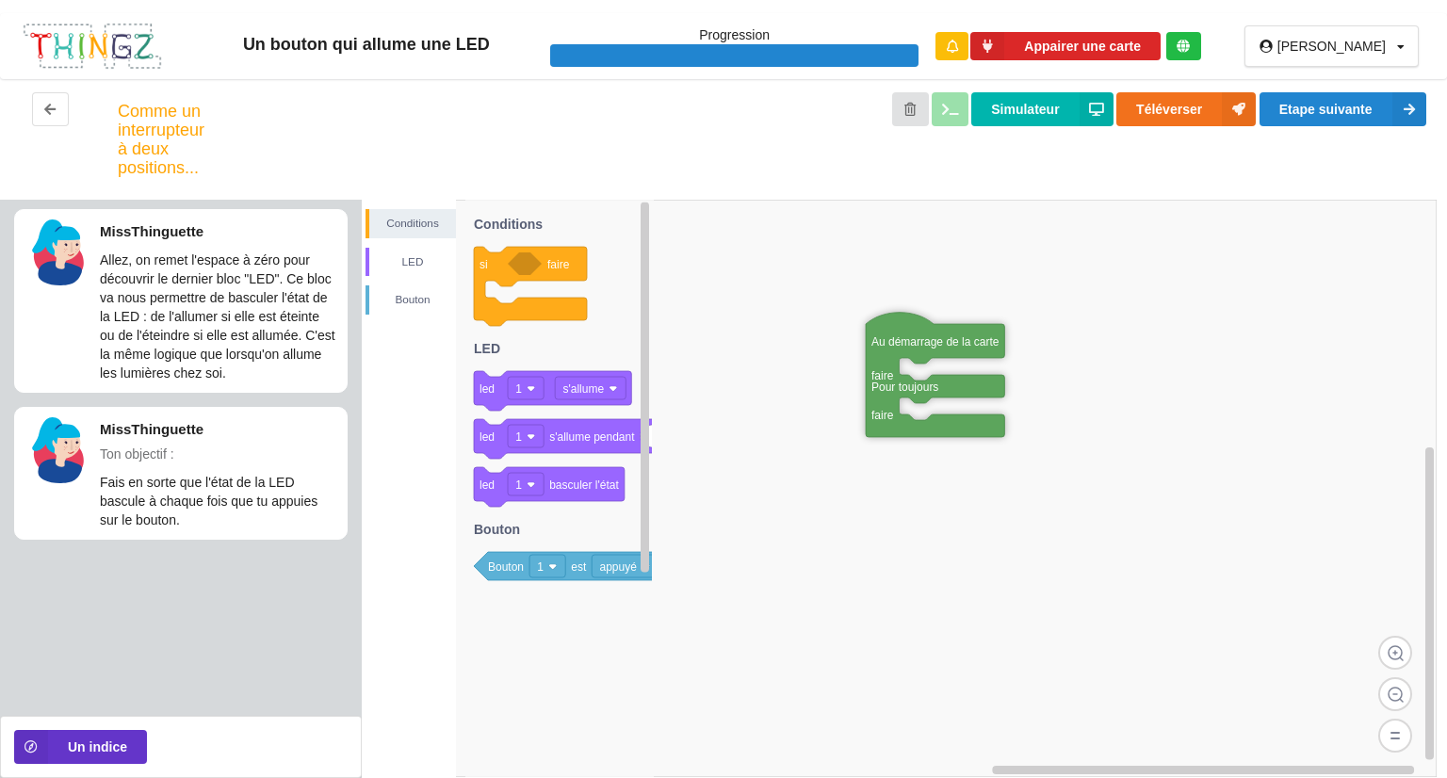
drag, startPoint x: 702, startPoint y: 227, endPoint x: 897, endPoint y: 344, distance: 227.4
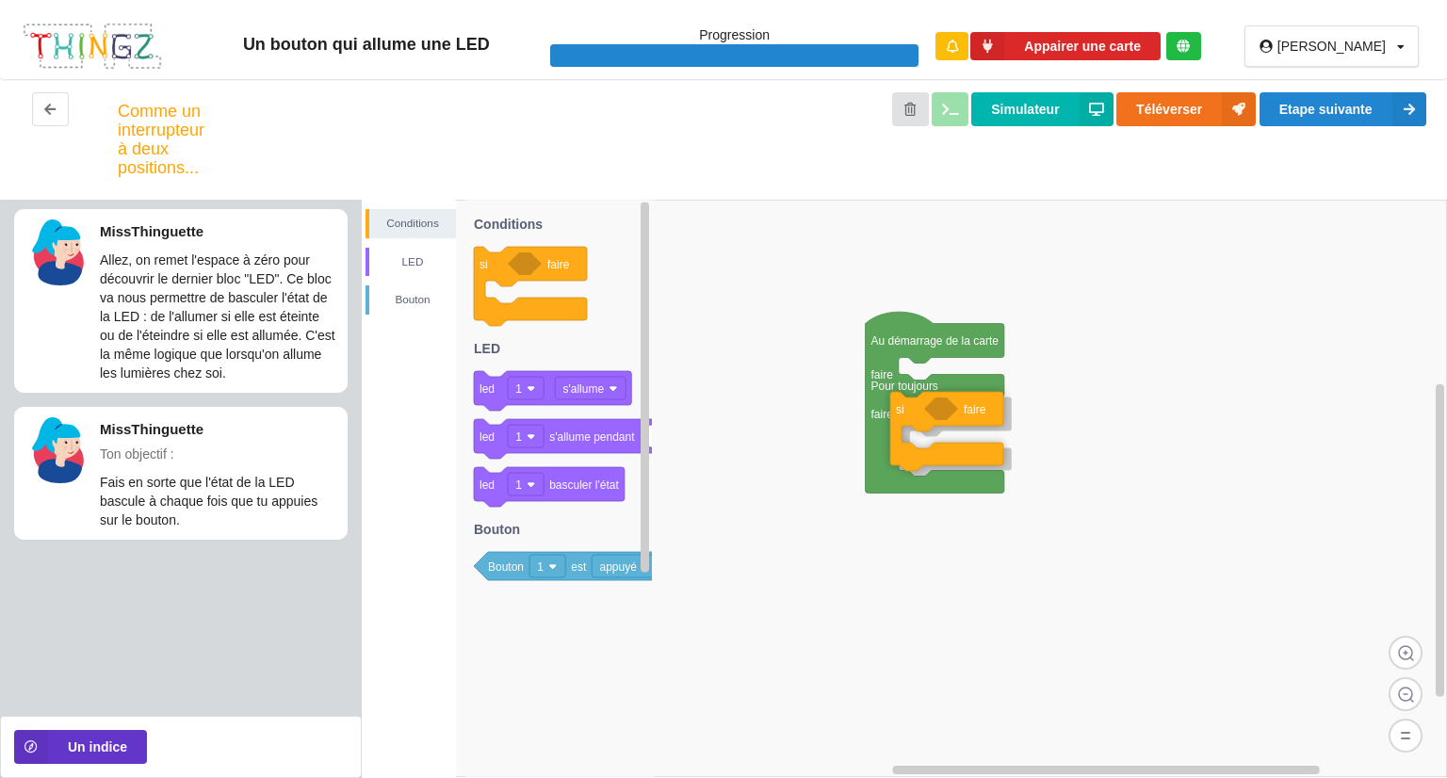
drag, startPoint x: 482, startPoint y: 266, endPoint x: 899, endPoint y: 411, distance: 441.0
click at [899, 411] on div "Conditions LED Bouton Au démarrage de la carte faire Pour toujours faire si fai…" at bounding box center [904, 489] width 1085 height 579
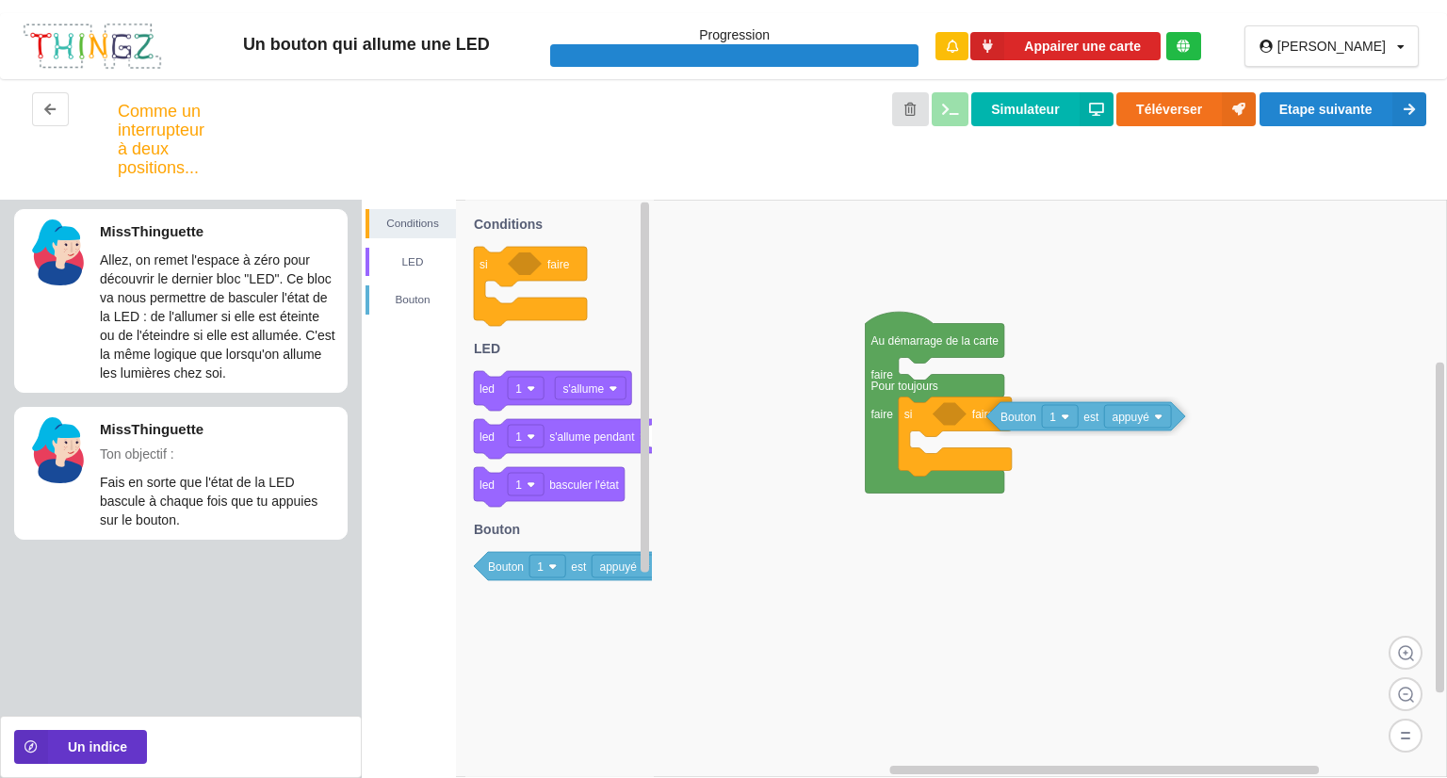
drag, startPoint x: 516, startPoint y: 564, endPoint x: 1052, endPoint y: 415, distance: 556.7
click at [1052, 415] on div "Conditions LED Bouton Au démarrage de la carte faire Pour toujours faire si fai…" at bounding box center [904, 489] width 1085 height 579
drag, startPoint x: 1052, startPoint y: 415, endPoint x: 970, endPoint y: 408, distance: 83.2
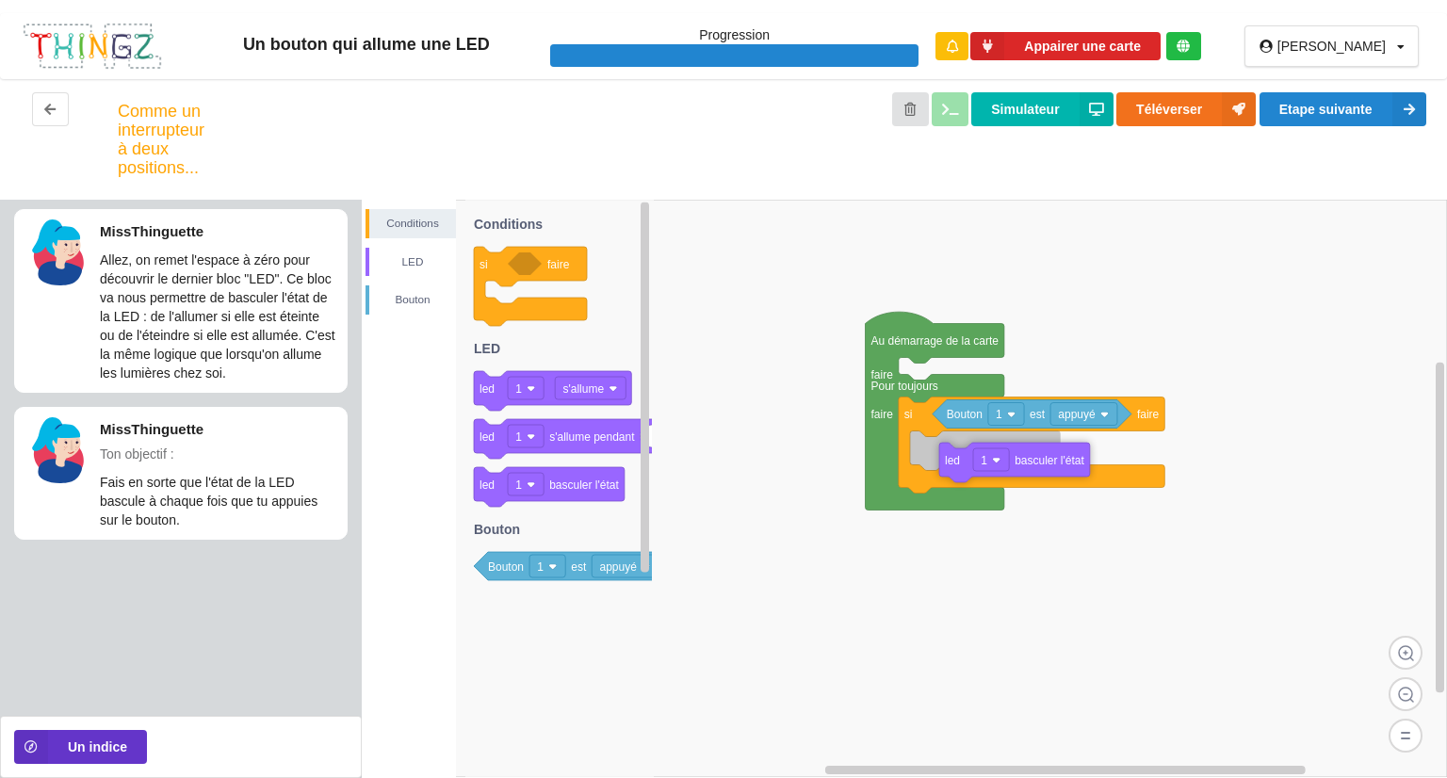
drag, startPoint x: 587, startPoint y: 493, endPoint x: 1051, endPoint y: 468, distance: 464.2
click at [1051, 468] on div "Conditions LED Bouton Au démarrage de la carte faire Pour toujours faire si fai…" at bounding box center [904, 489] width 1085 height 579
click at [1199, 569] on rect at bounding box center [904, 489] width 1085 height 578
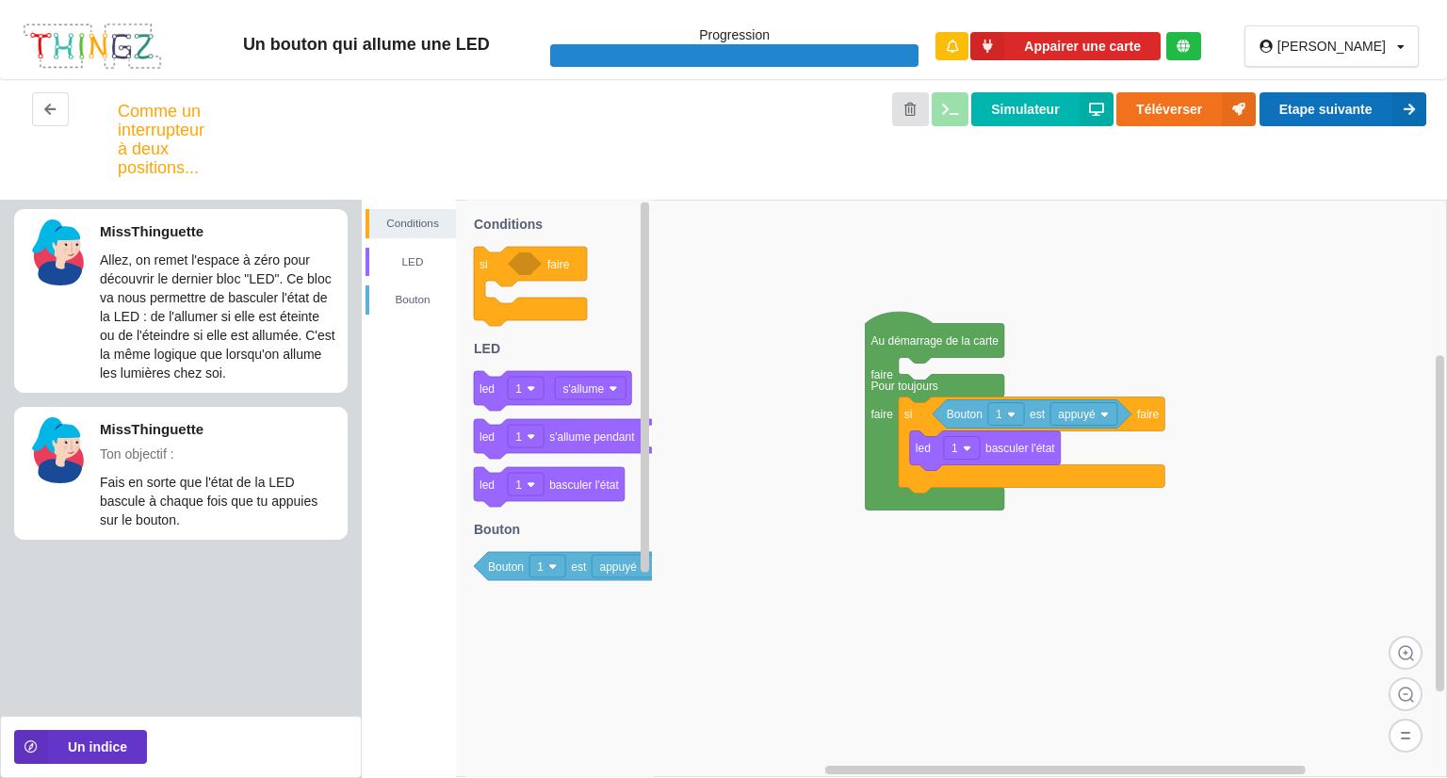
click at [1287, 101] on button "Etape suivante" at bounding box center [1343, 109] width 167 height 34
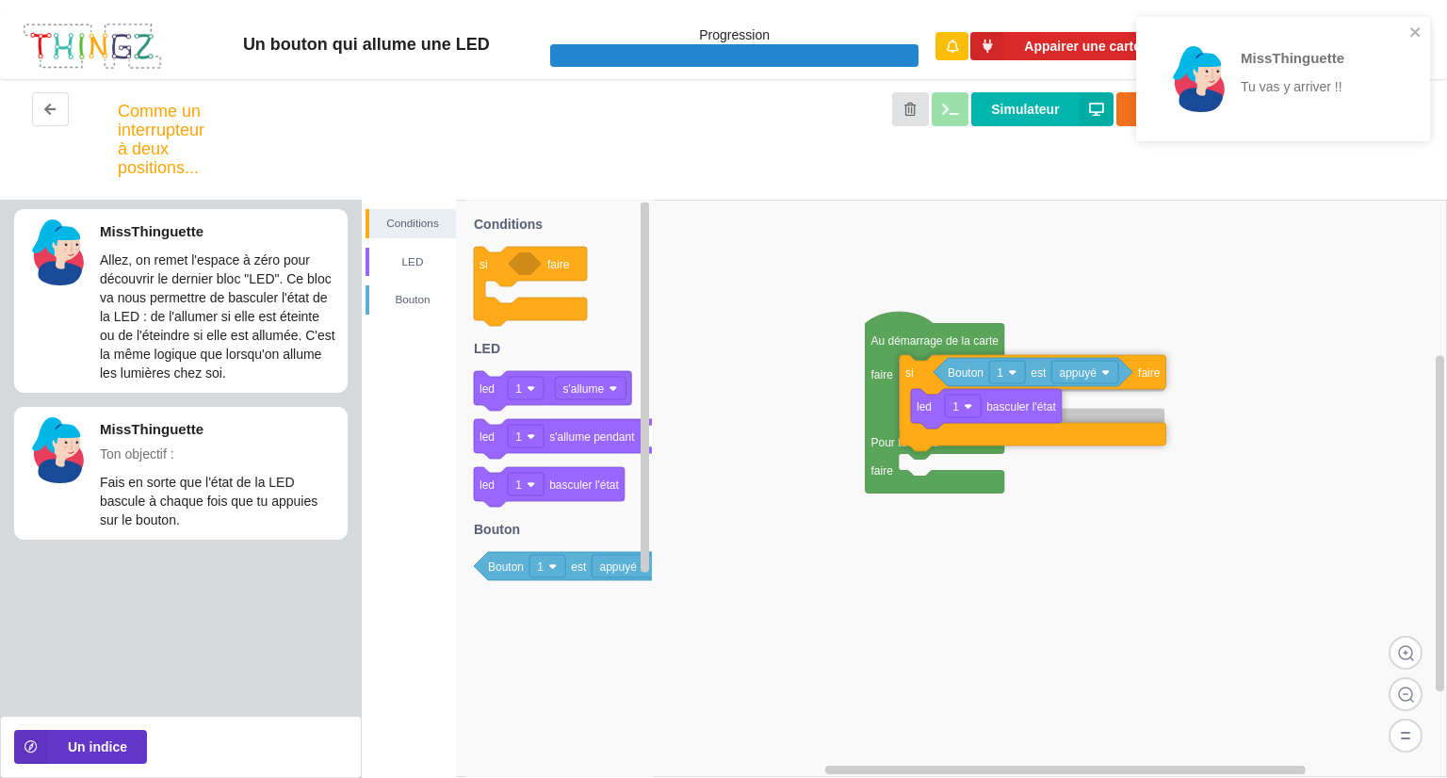
drag, startPoint x: 918, startPoint y: 418, endPoint x: 919, endPoint y: 378, distance: 40.5
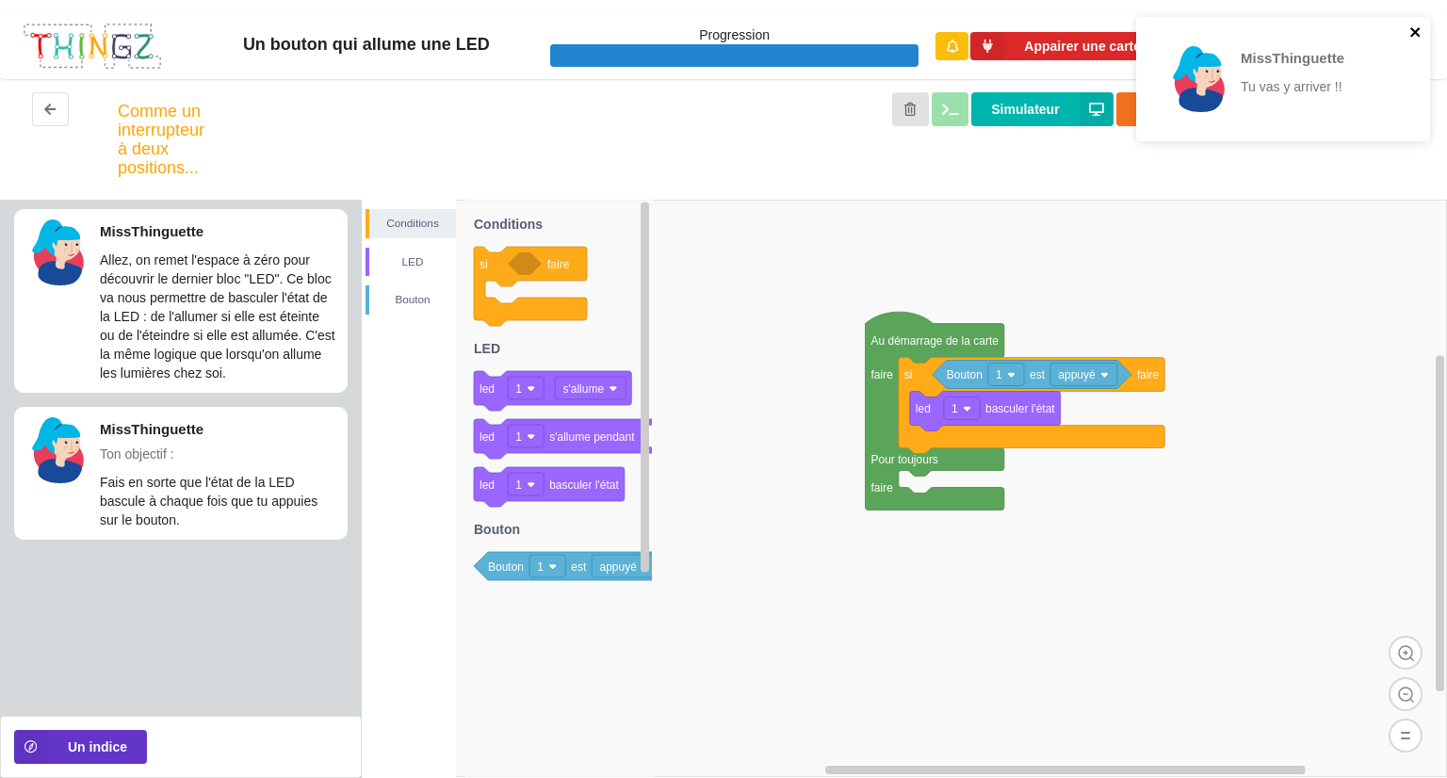
click at [1412, 27] on icon "close" at bounding box center [1415, 31] width 9 height 9
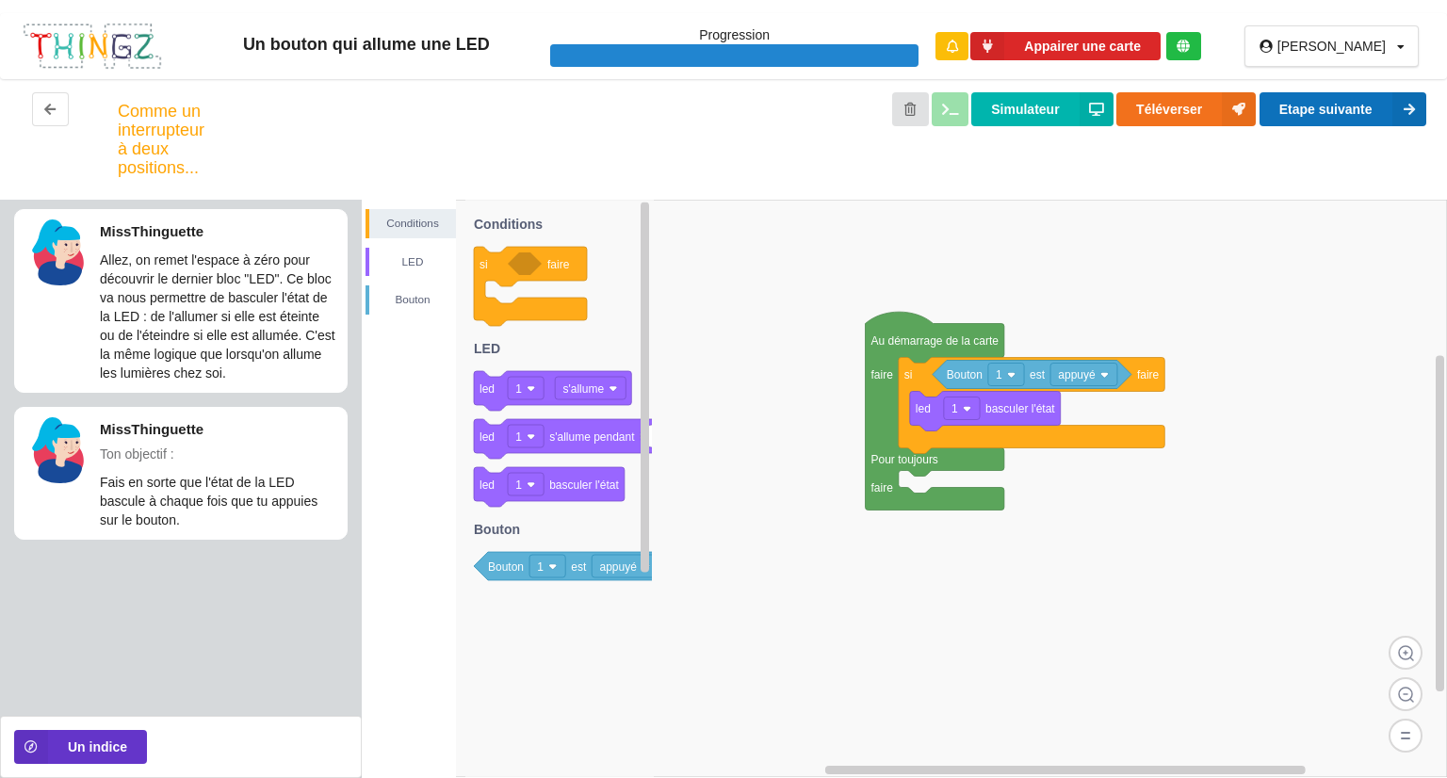
click at [1347, 105] on button "Etape suivante" at bounding box center [1343, 109] width 167 height 34
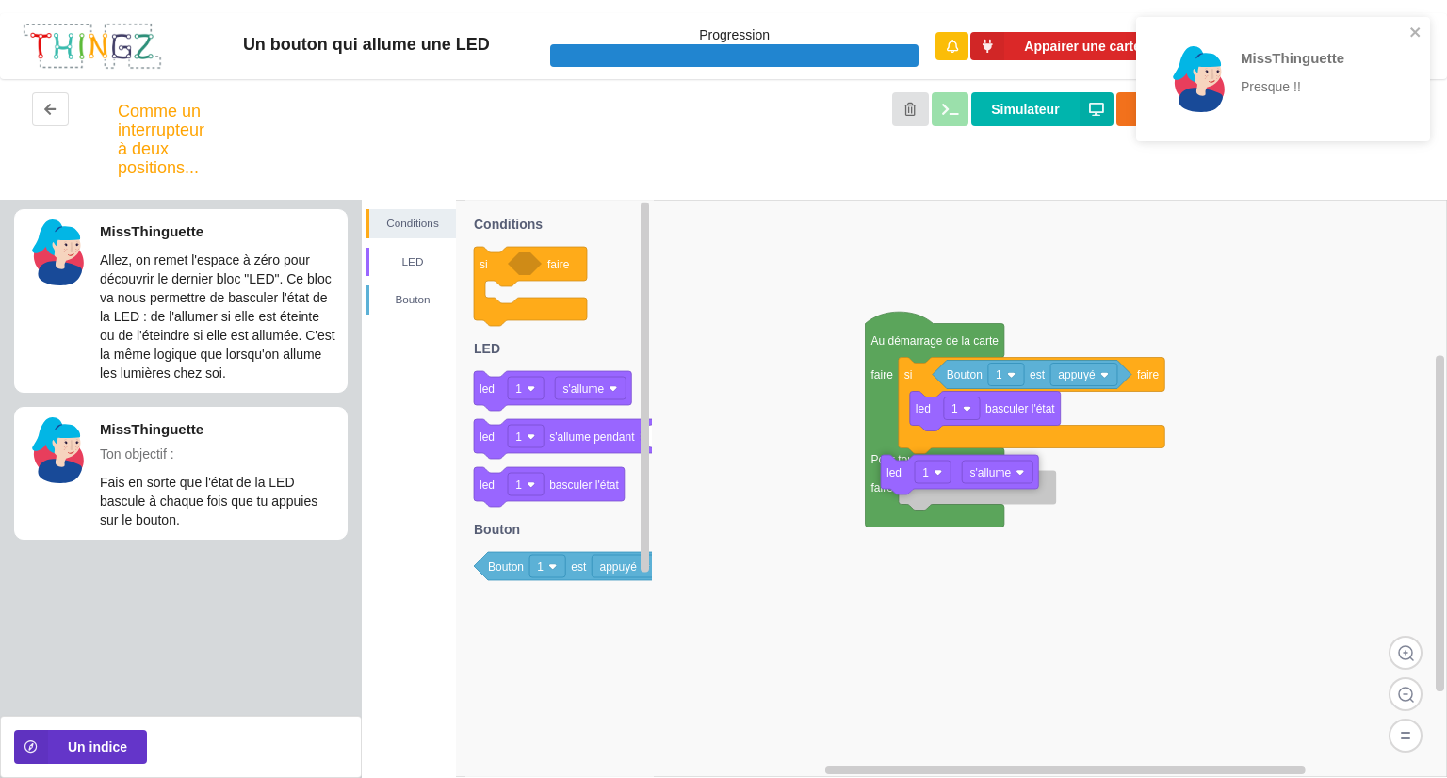
drag, startPoint x: 545, startPoint y: 391, endPoint x: 952, endPoint y: 480, distance: 416.6
click at [952, 480] on div "Conditions LED Bouton Au démarrage de la carte faire Pour toujours faire si fai…" at bounding box center [904, 489] width 1085 height 579
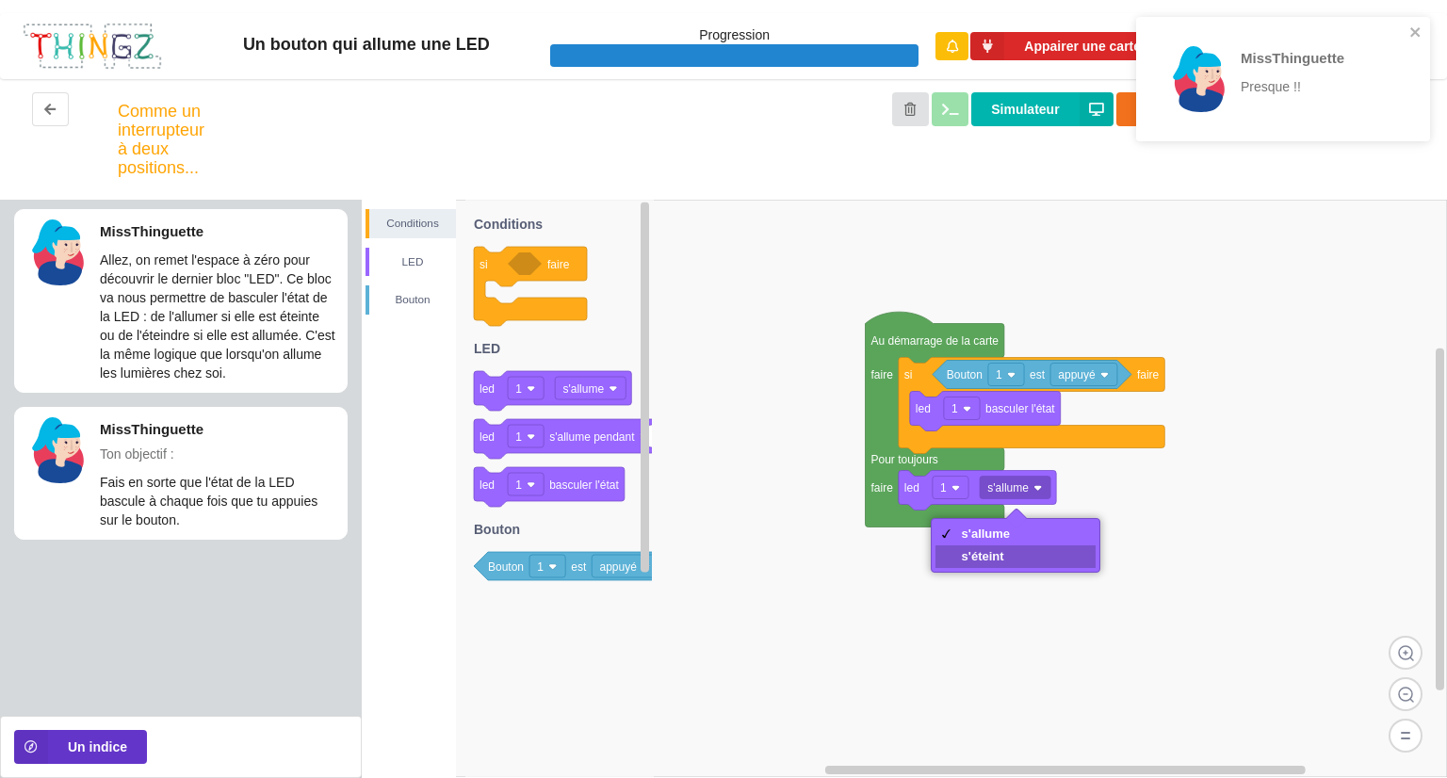
click at [970, 559] on div "s'éteint" at bounding box center [986, 556] width 49 height 14
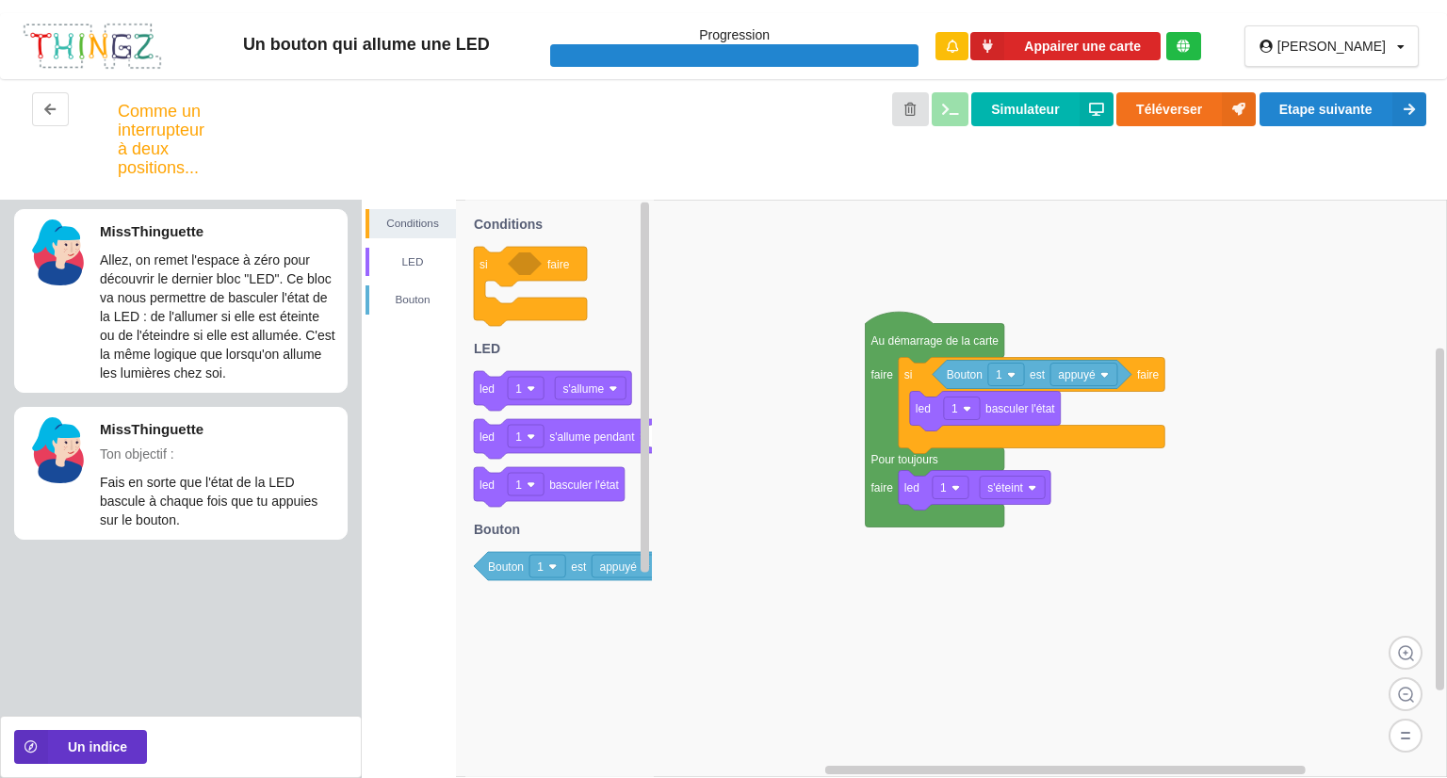
click at [1342, 107] on div "Un bouton qui allume une LED Progression Appairer une carte Yohann_filser Profi…" at bounding box center [723, 389] width 1447 height 778
click at [1324, 103] on button "Etape suivante" at bounding box center [1343, 109] width 167 height 34
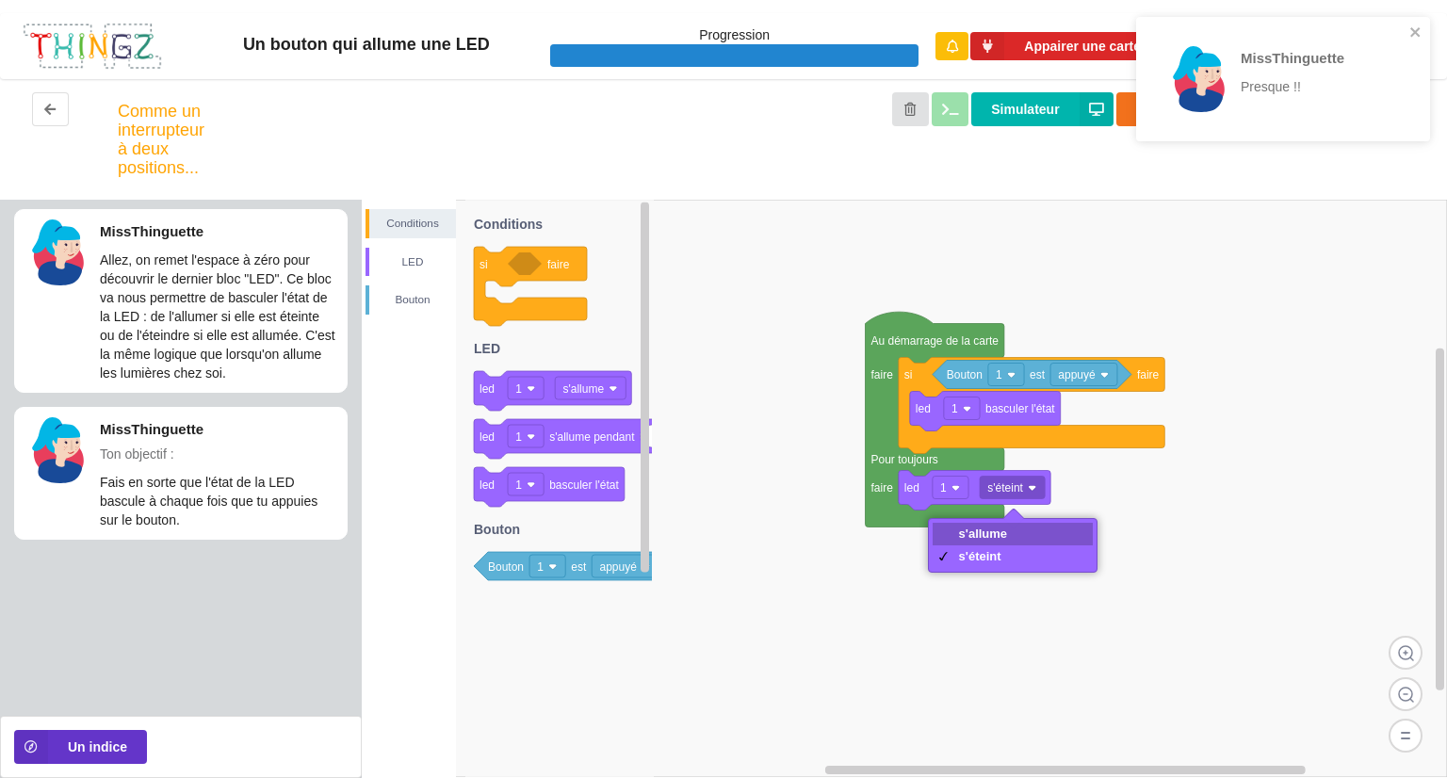
click at [993, 532] on div "s'allume" at bounding box center [983, 534] width 49 height 14
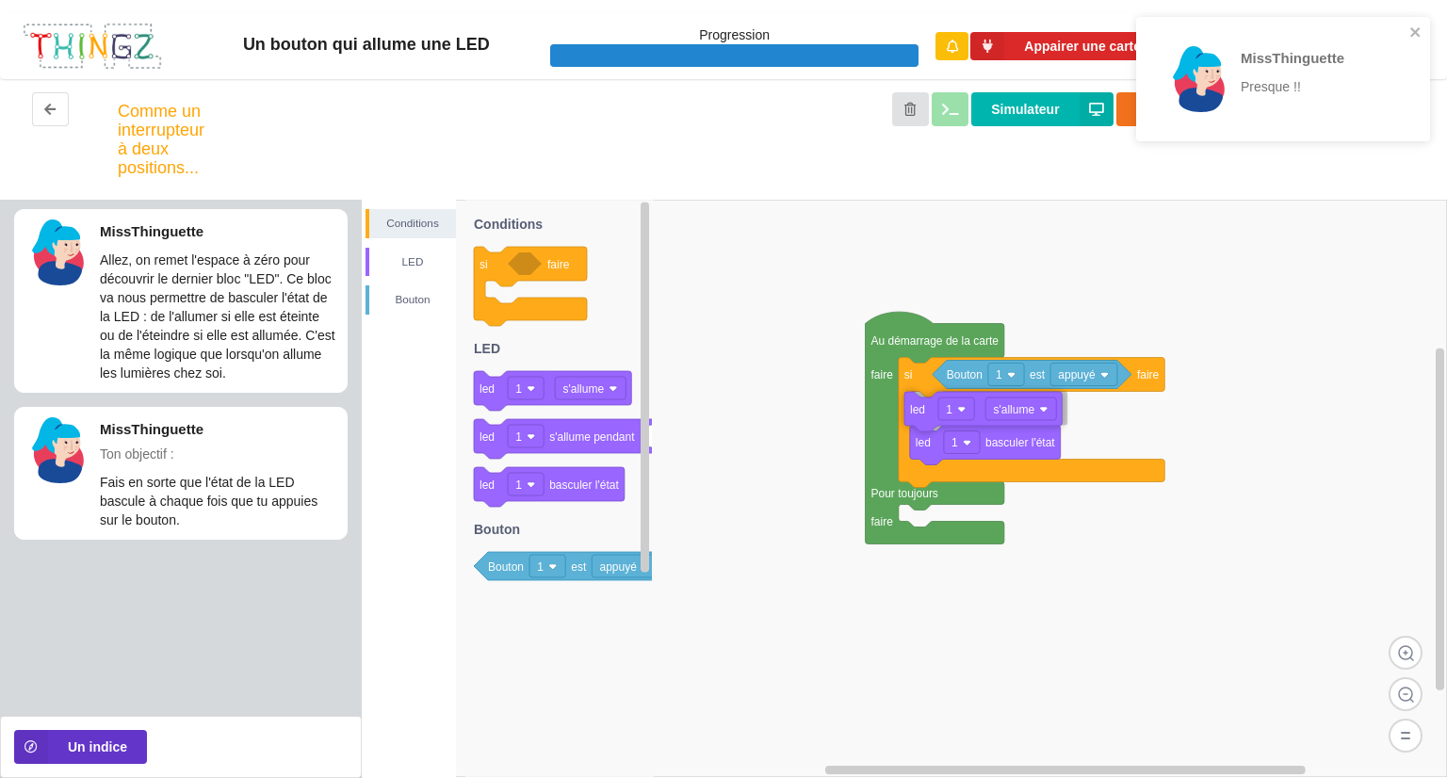
drag, startPoint x: 978, startPoint y: 495, endPoint x: 984, endPoint y: 416, distance: 79.4
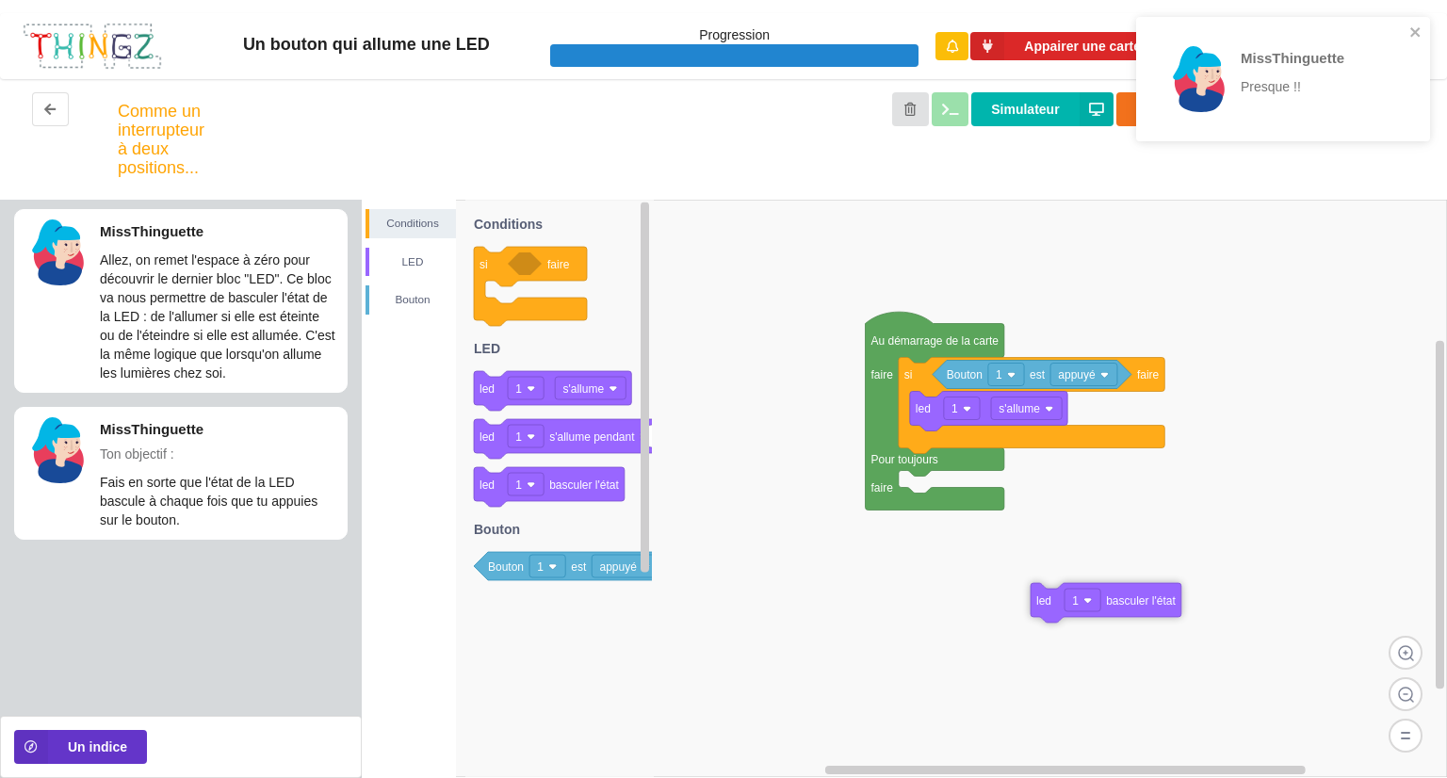
drag, startPoint x: 980, startPoint y: 450, endPoint x: 1101, endPoint y: 608, distance: 198.8
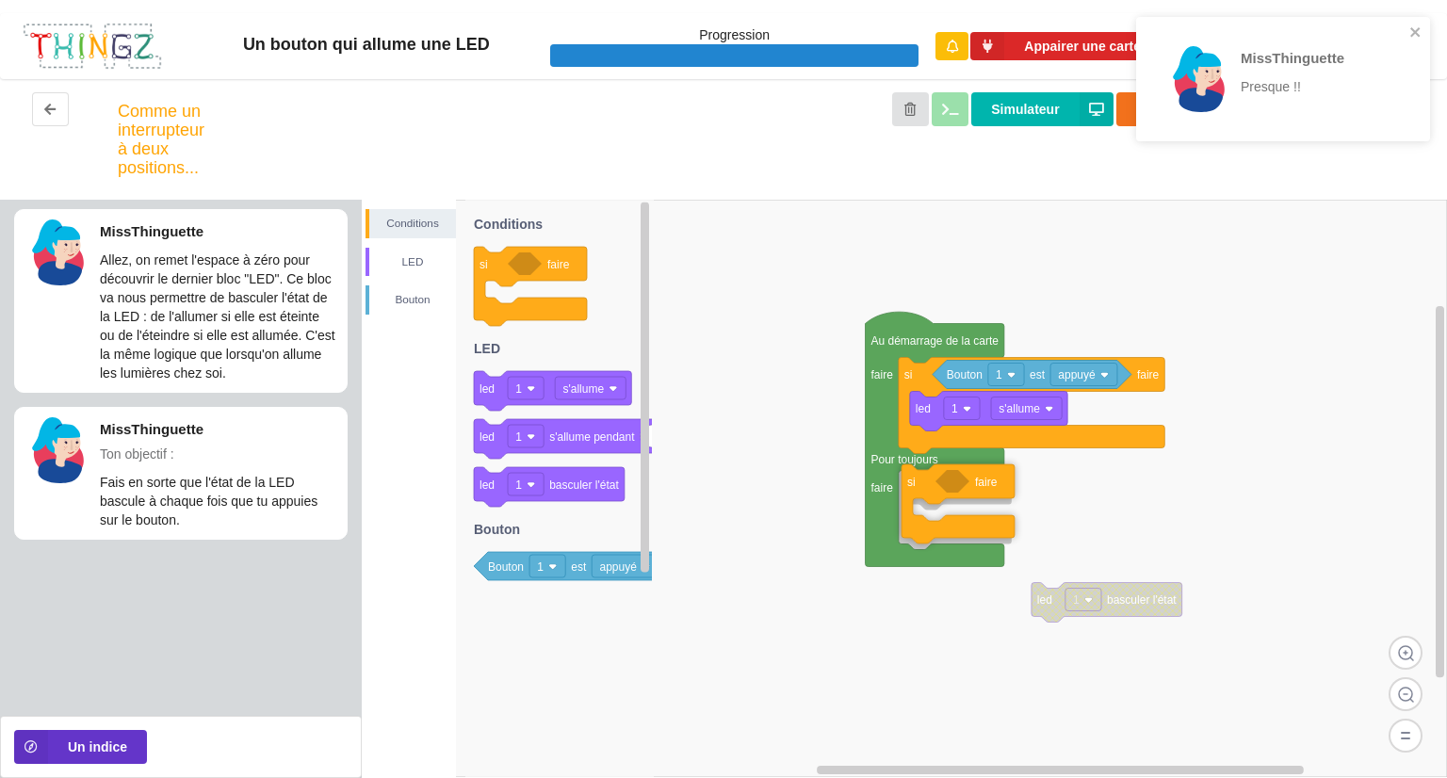
drag, startPoint x: 490, startPoint y: 280, endPoint x: 919, endPoint y: 499, distance: 481.7
click at [919, 499] on div "Conditions LED Bouton Au démarrage de la carte faire Pour toujours faire si fai…" at bounding box center [904, 489] width 1085 height 579
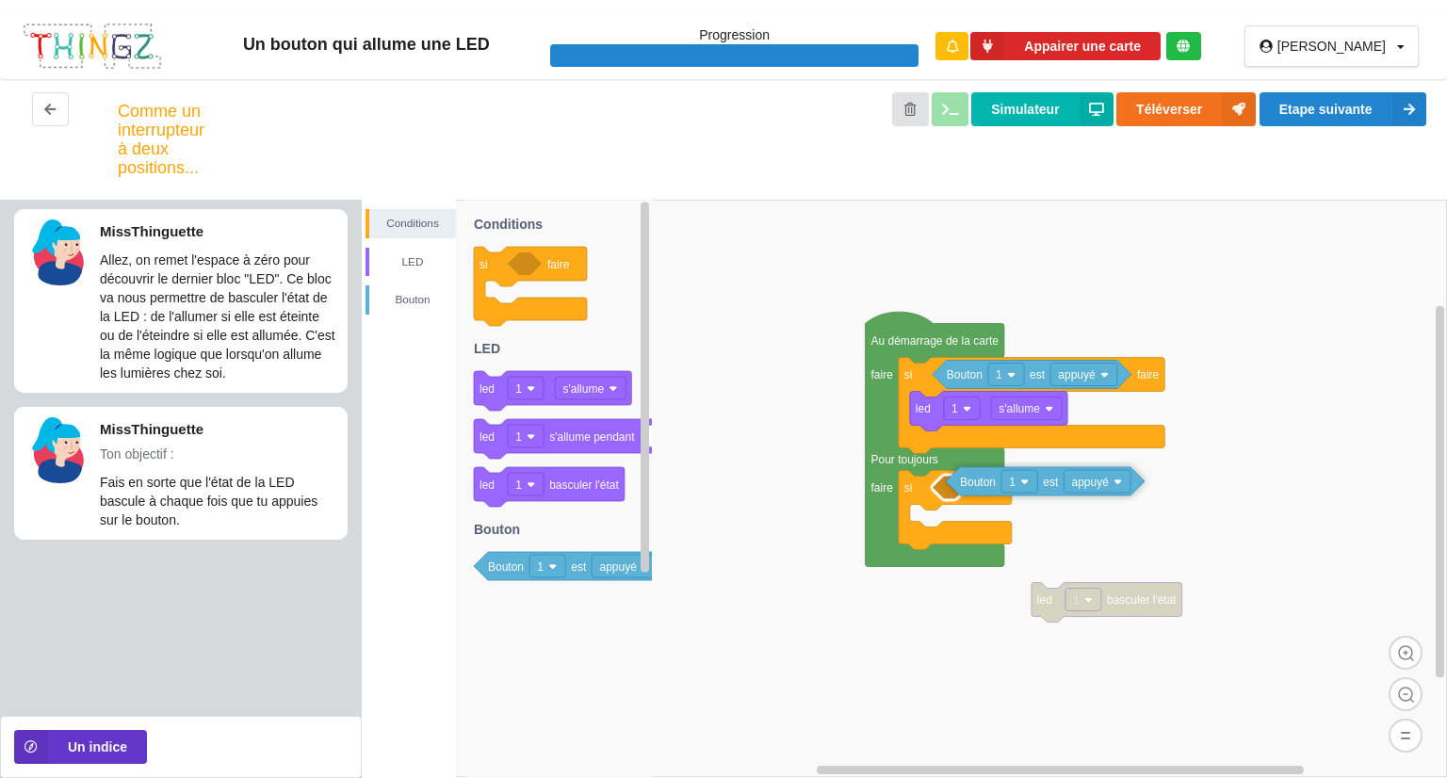
drag, startPoint x: 579, startPoint y: 573, endPoint x: 1052, endPoint y: 487, distance: 479.8
click at [1052, 487] on div "Conditions LED Bouton led 1 basculer l'état Au démarrage de la carte faire Pour…" at bounding box center [904, 489] width 1085 height 579
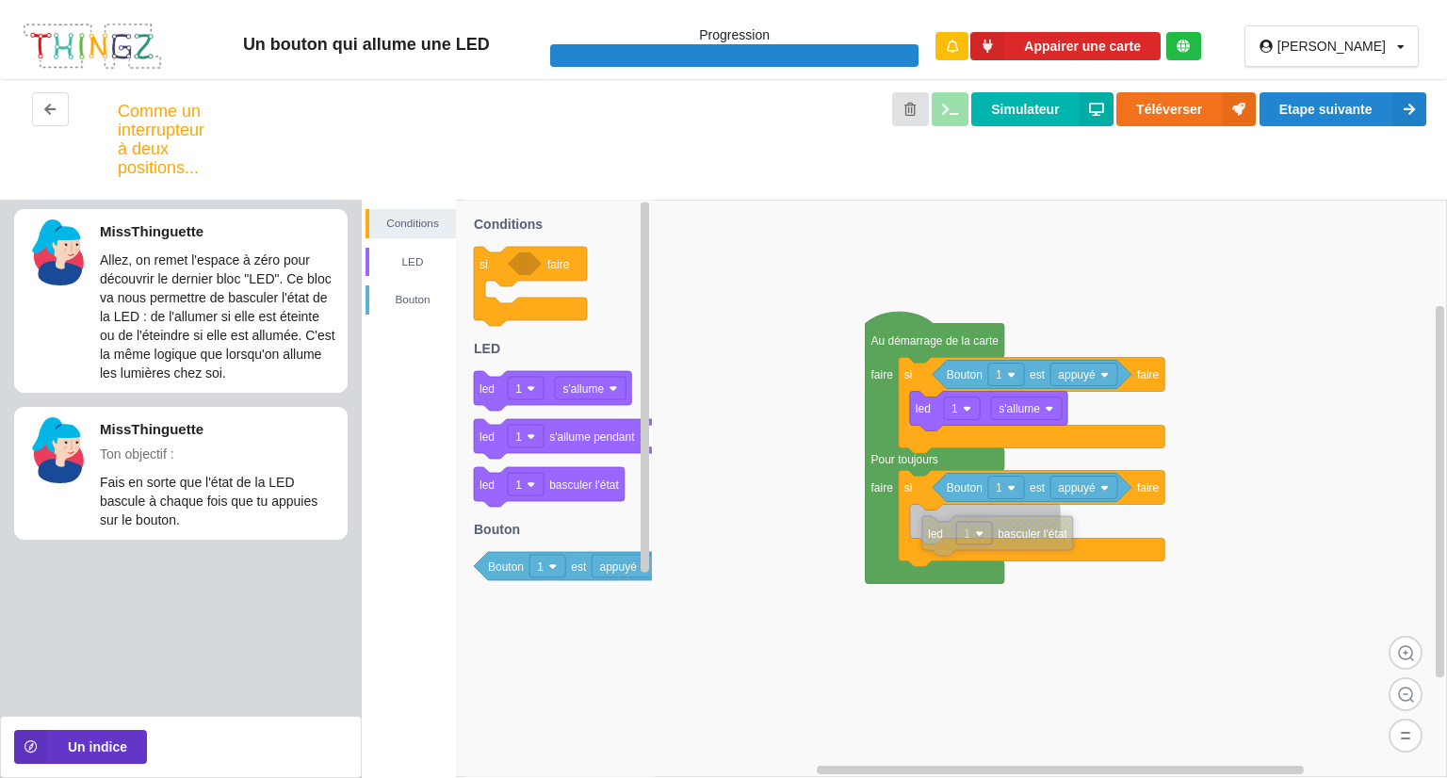
drag, startPoint x: 1133, startPoint y: 604, endPoint x: 1024, endPoint y: 538, distance: 126.9
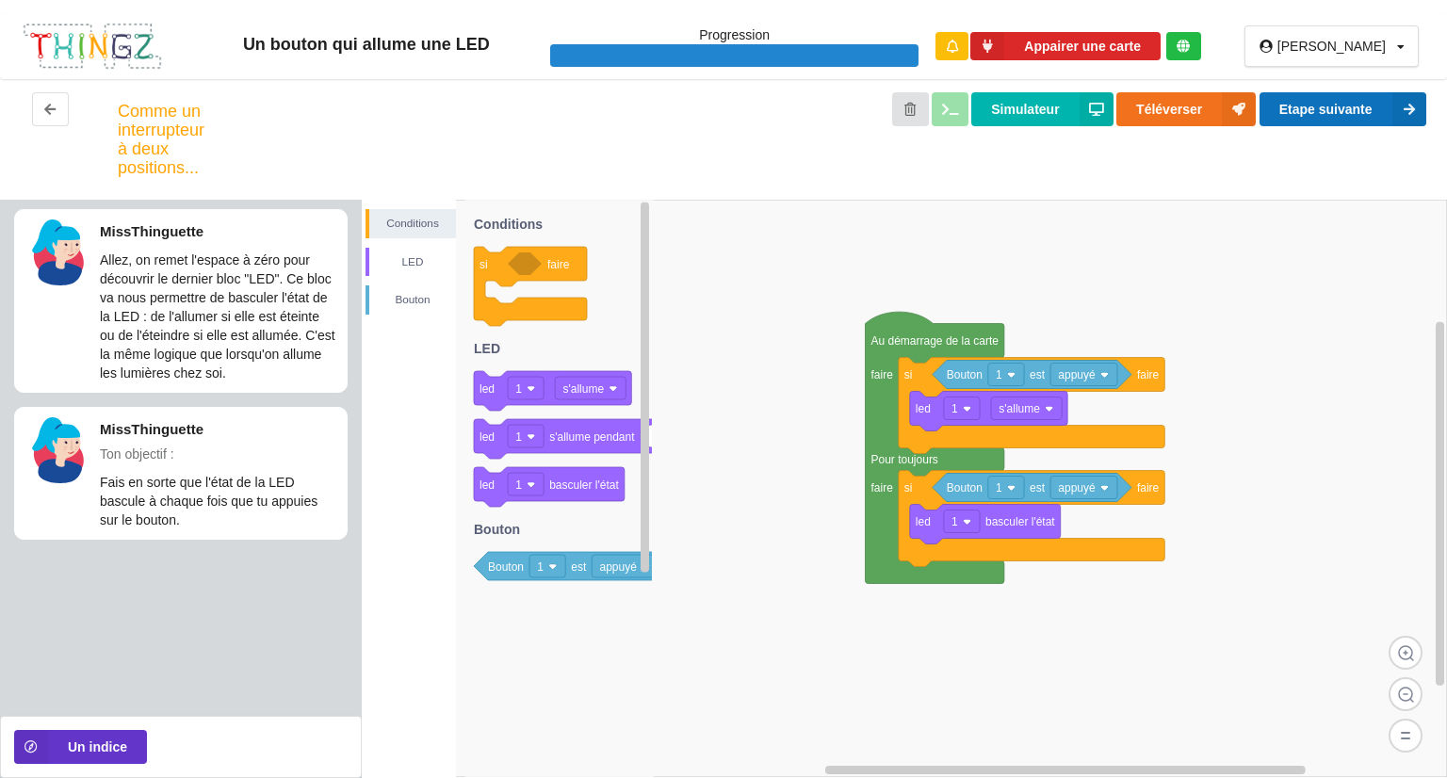
click at [1367, 103] on button "Etape suivante" at bounding box center [1343, 109] width 167 height 34
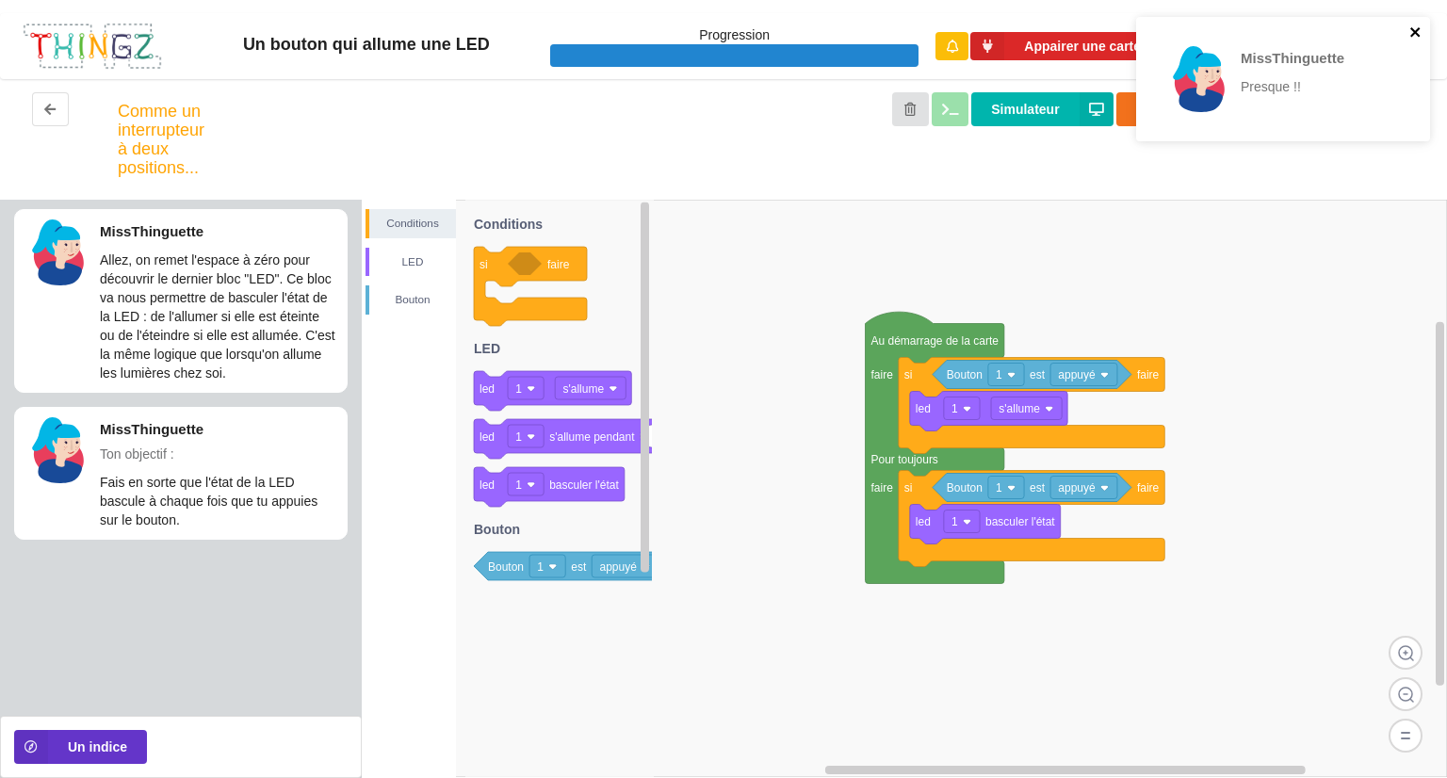
click at [1417, 30] on icon "close" at bounding box center [1415, 31] width 9 height 9
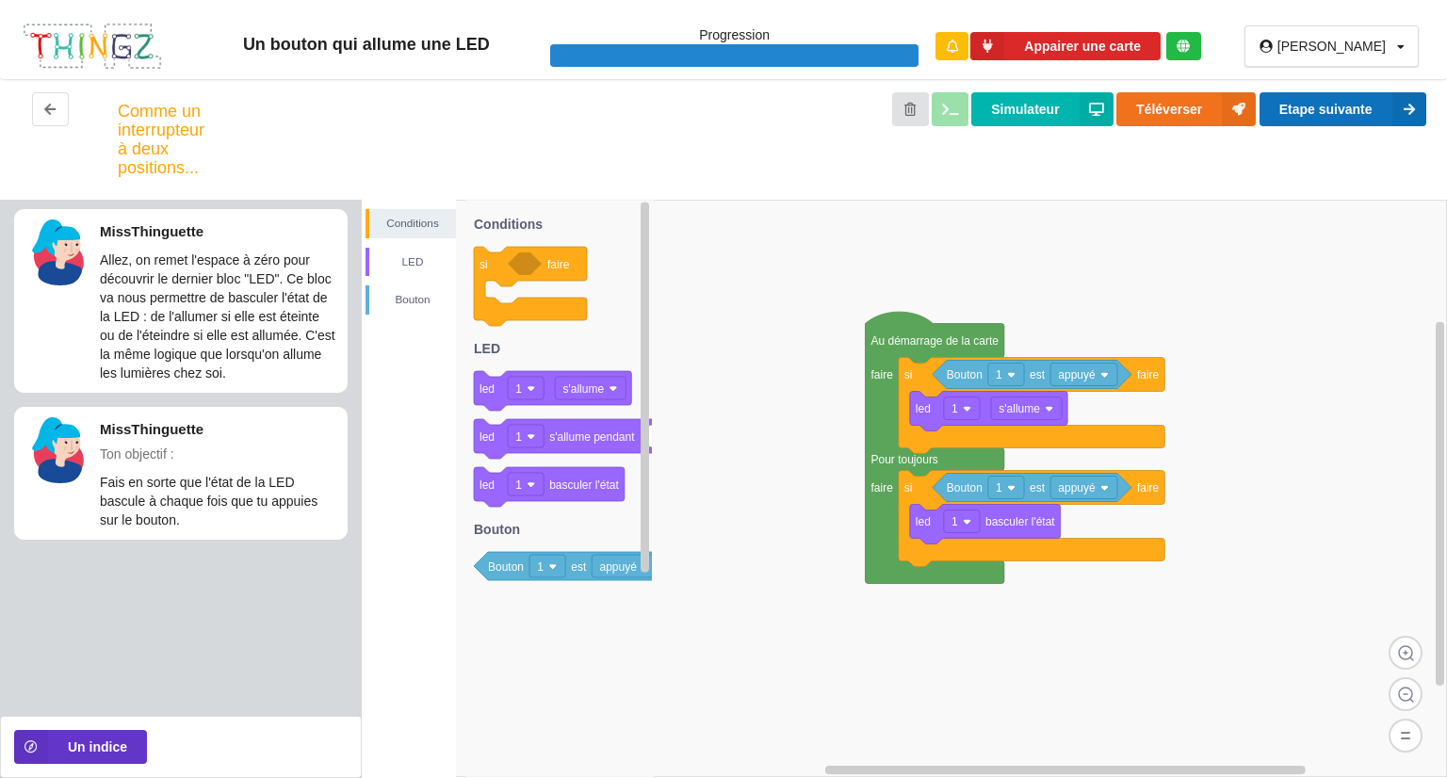
click at [1297, 106] on button "Etape suivante" at bounding box center [1343, 109] width 167 height 34
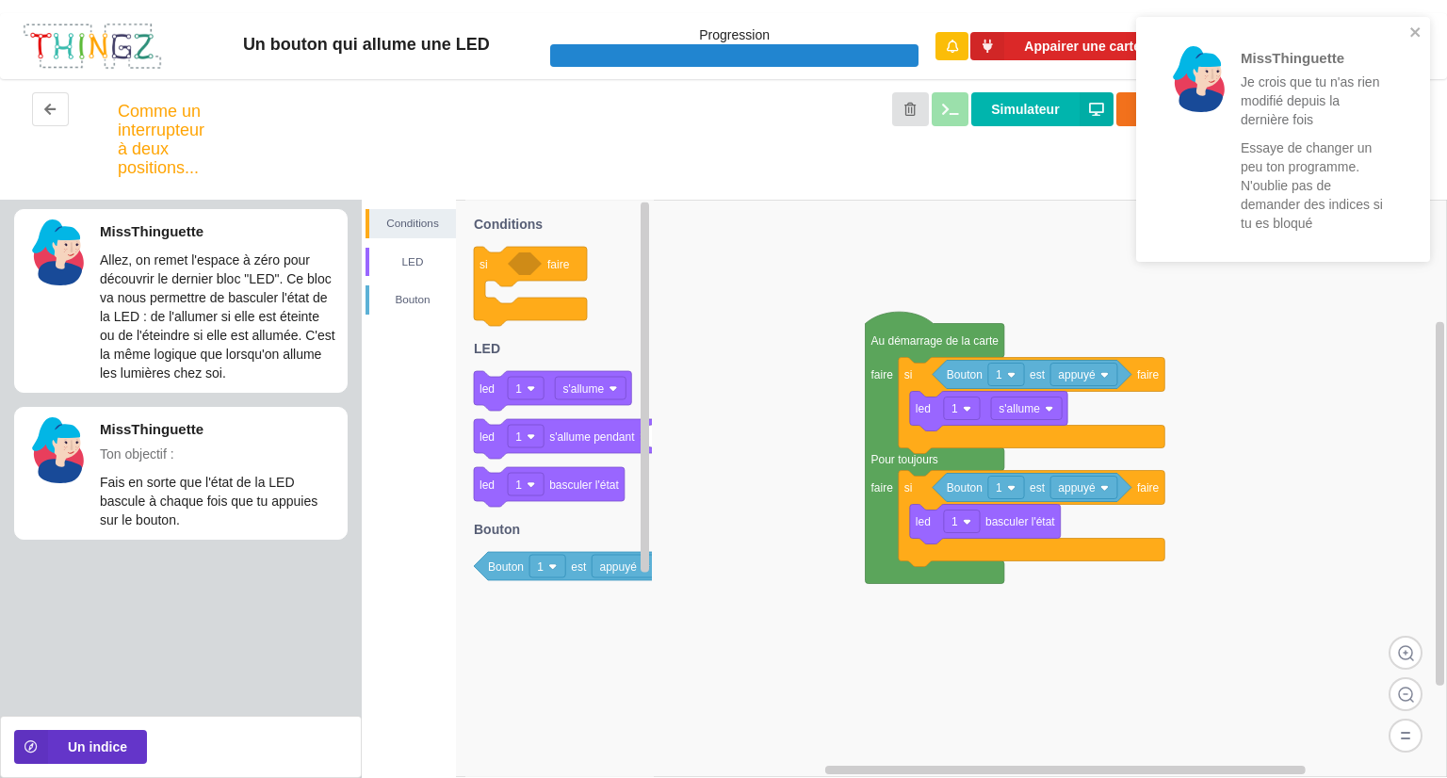
click at [1354, 404] on rect at bounding box center [904, 489] width 1085 height 578
